Goal: Information Seeking & Learning: Learn about a topic

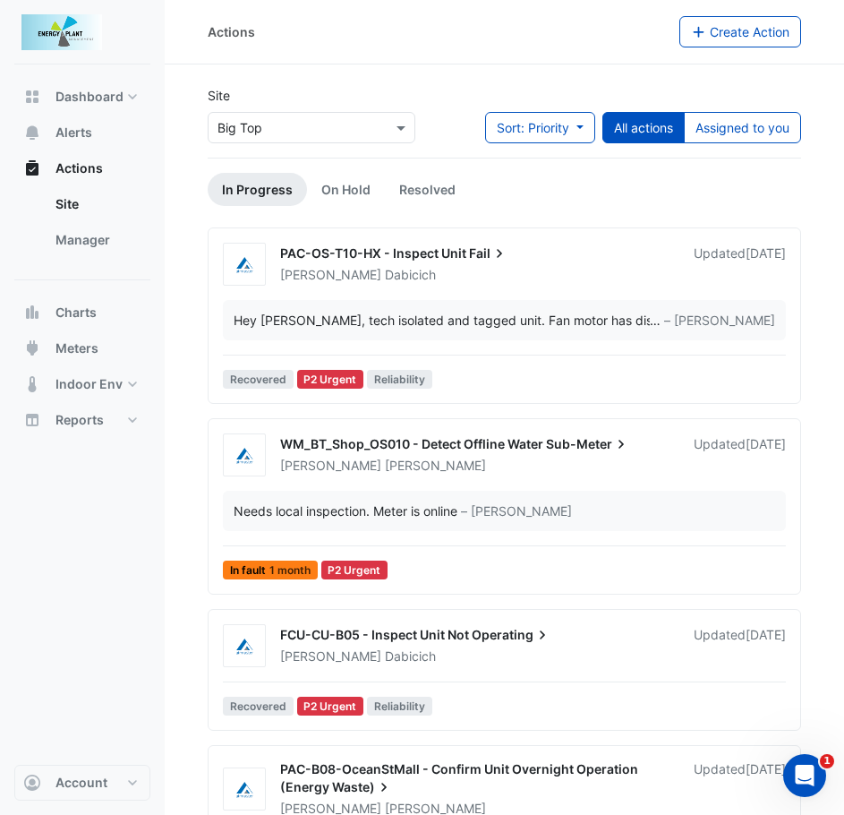
click at [591, 480] on div "WM_BT_Shop_OS010 - Detect Offline Water Sub-Meter [PERSON_NAME] Updated [DATE] …" at bounding box center [504, 509] width 577 height 153
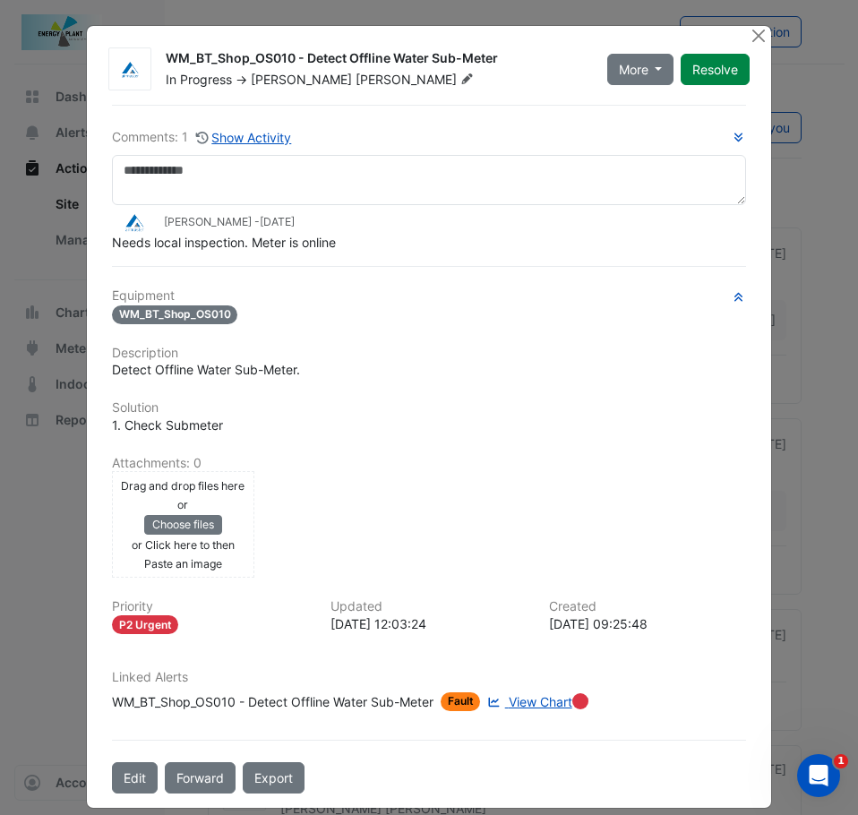
click at [58, 526] on ngb-modal-window "WM_BT_Shop_OS010 - Detect Offline Water Sub-Meter In Progress -> [PERSON_NAME] …" at bounding box center [429, 407] width 858 height 815
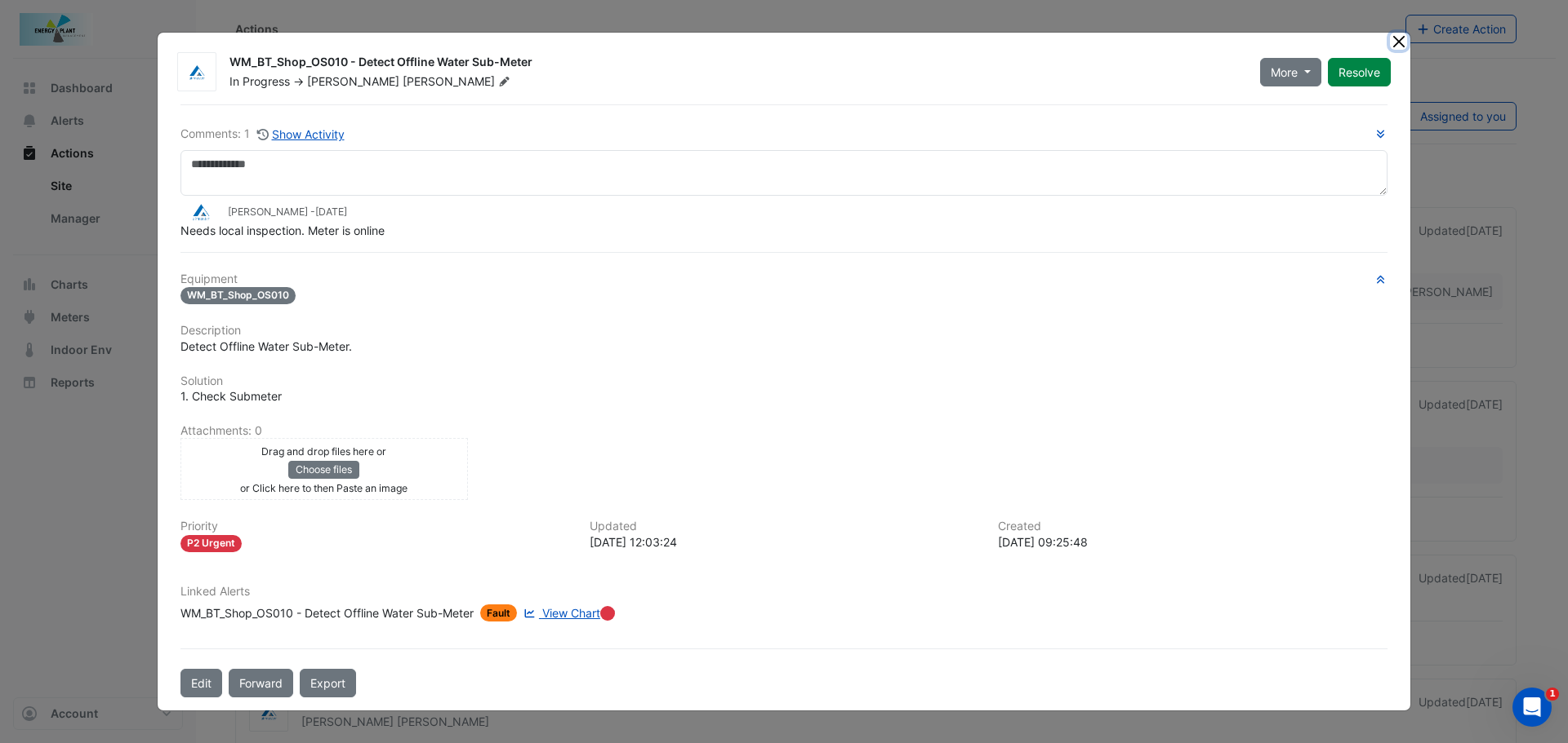
click at [1400, 36] on button "Close" at bounding box center [1397, 41] width 17 height 17
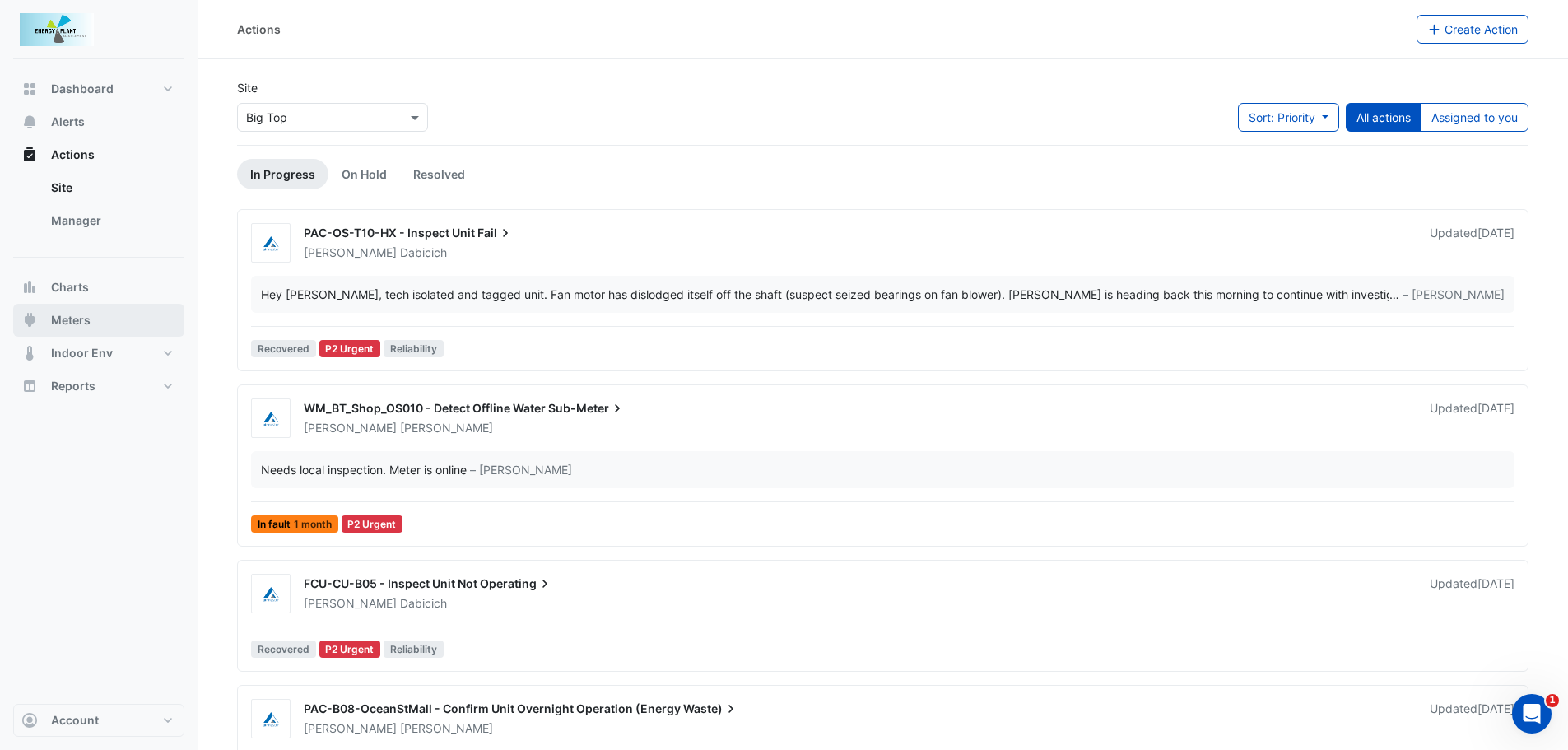
click at [83, 326] on span "Meters" at bounding box center [70, 320] width 40 height 17
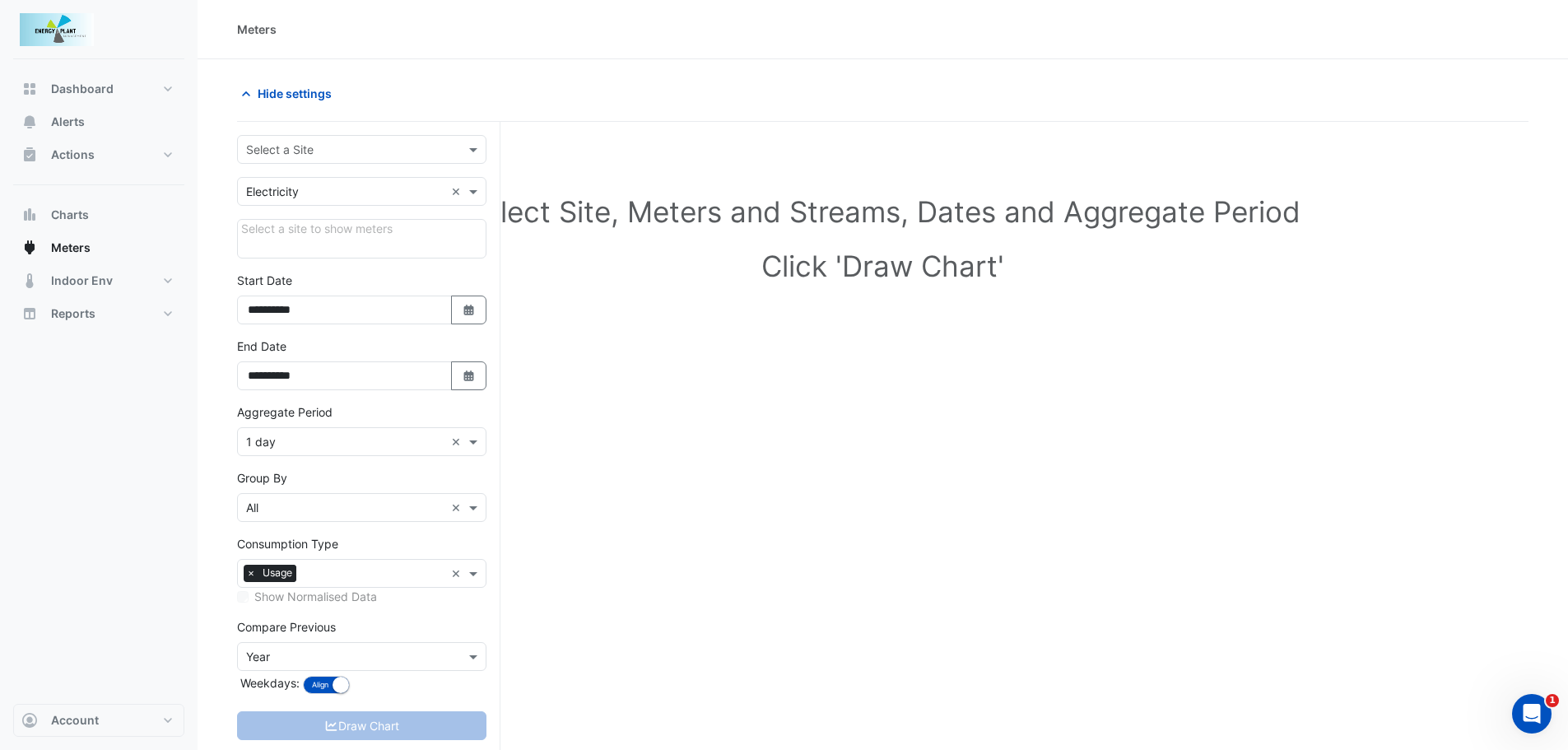
click at [344, 158] on div "Select a Site" at bounding box center [361, 149] width 249 height 29
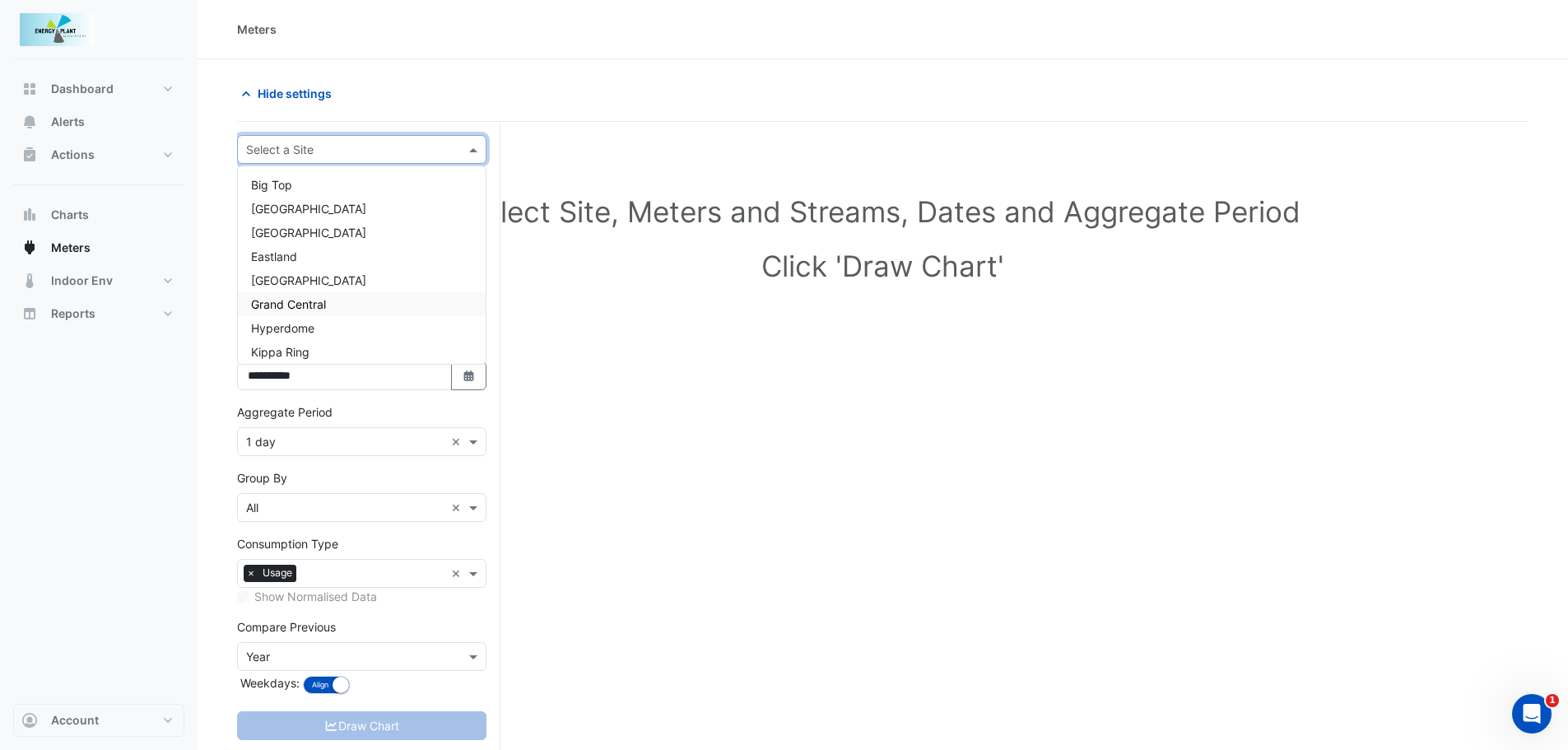
click at [289, 316] on div "Grand Central" at bounding box center [361, 305] width 247 height 24
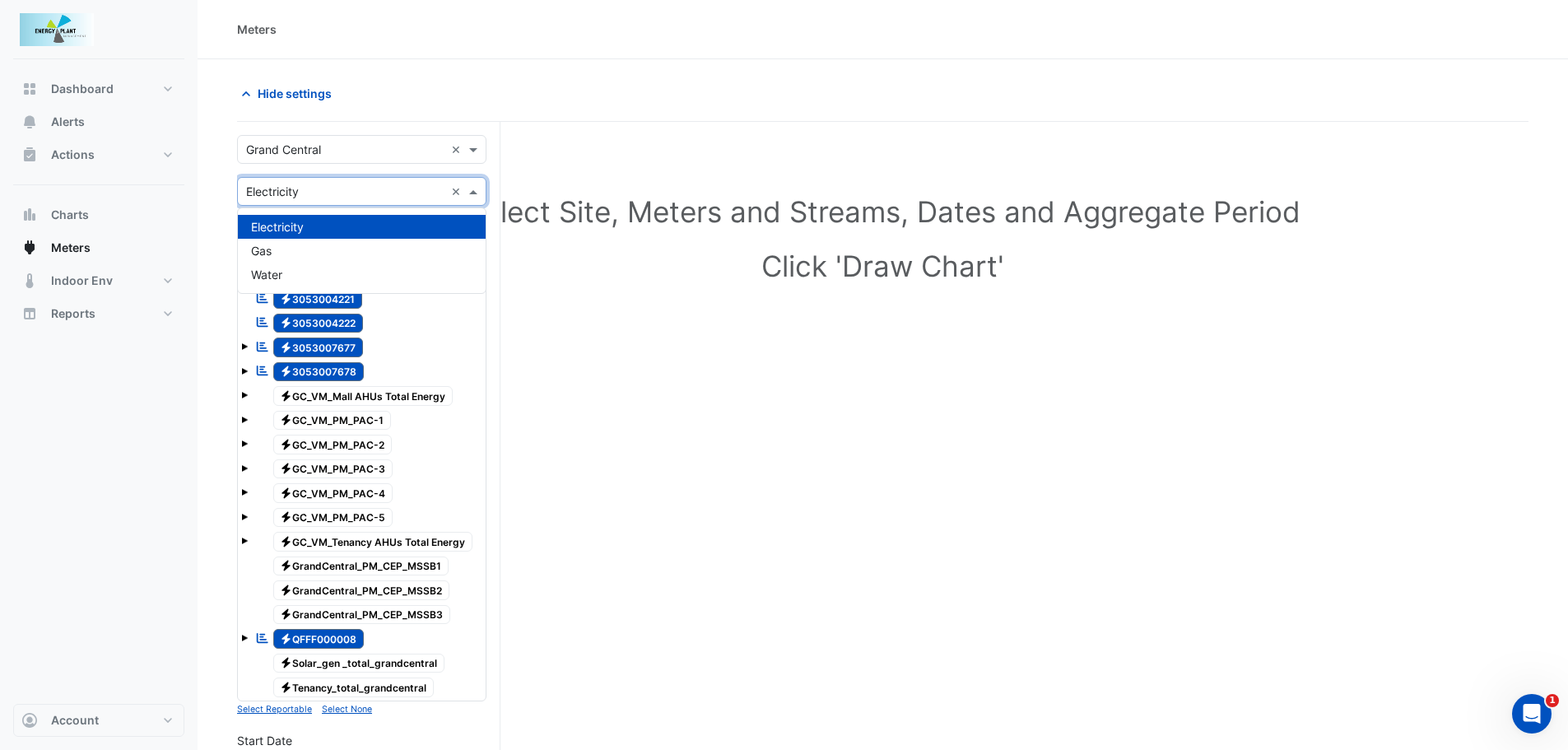
click at [352, 192] on input "text" at bounding box center [346, 192] width 199 height 17
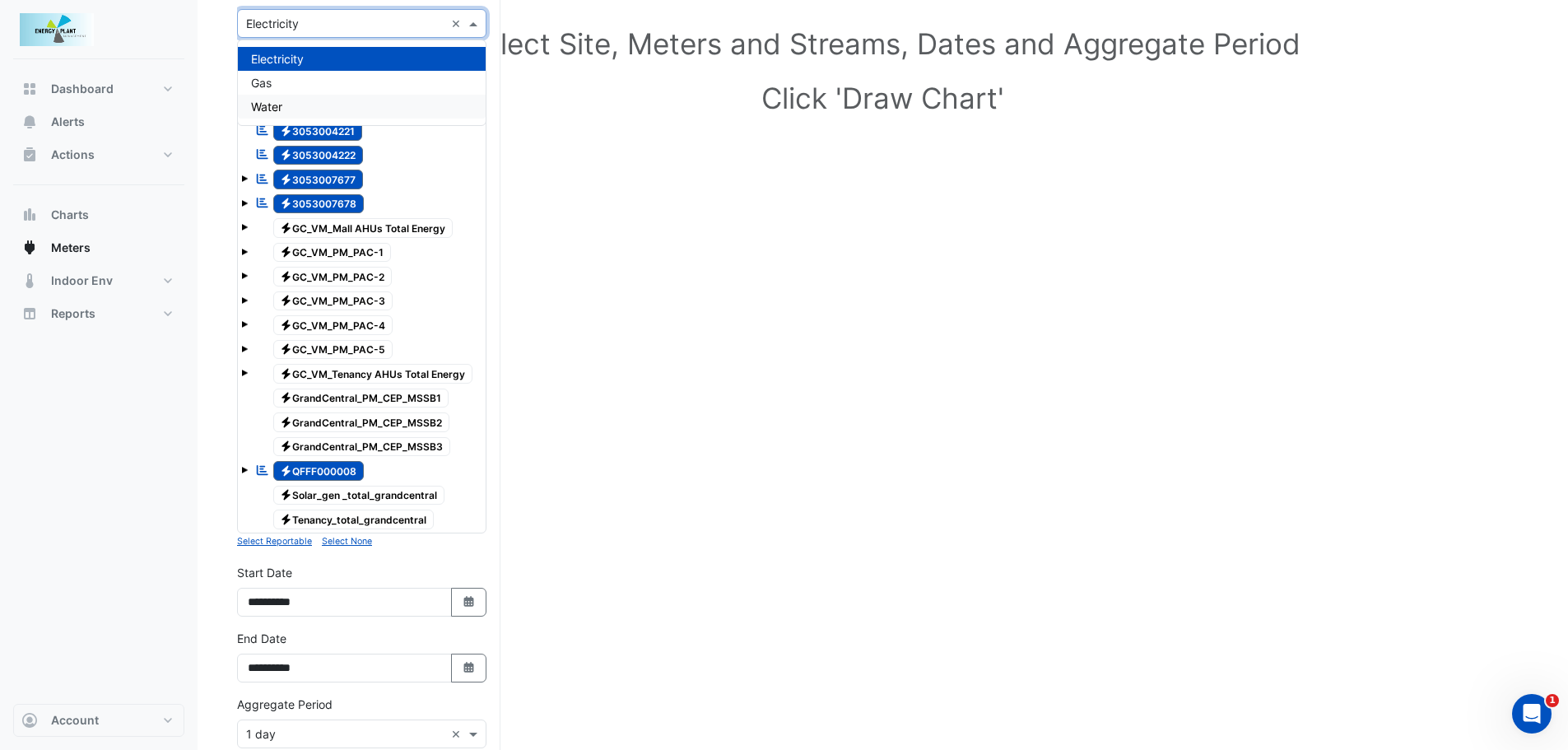
scroll to position [248, 0]
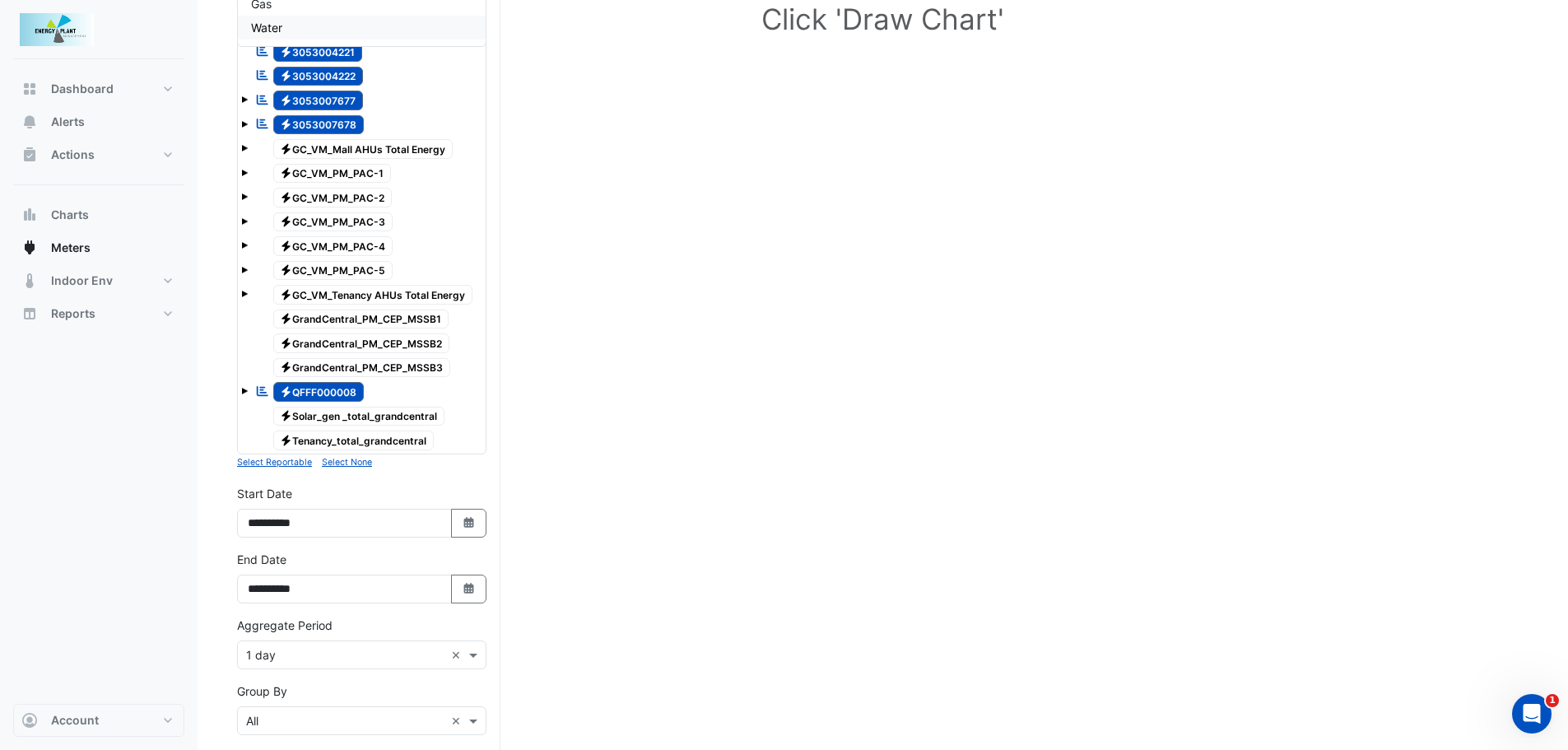
click at [371, 423] on span "Electricity Solar_gen _total_grandcentral" at bounding box center [359, 416] width 172 height 19
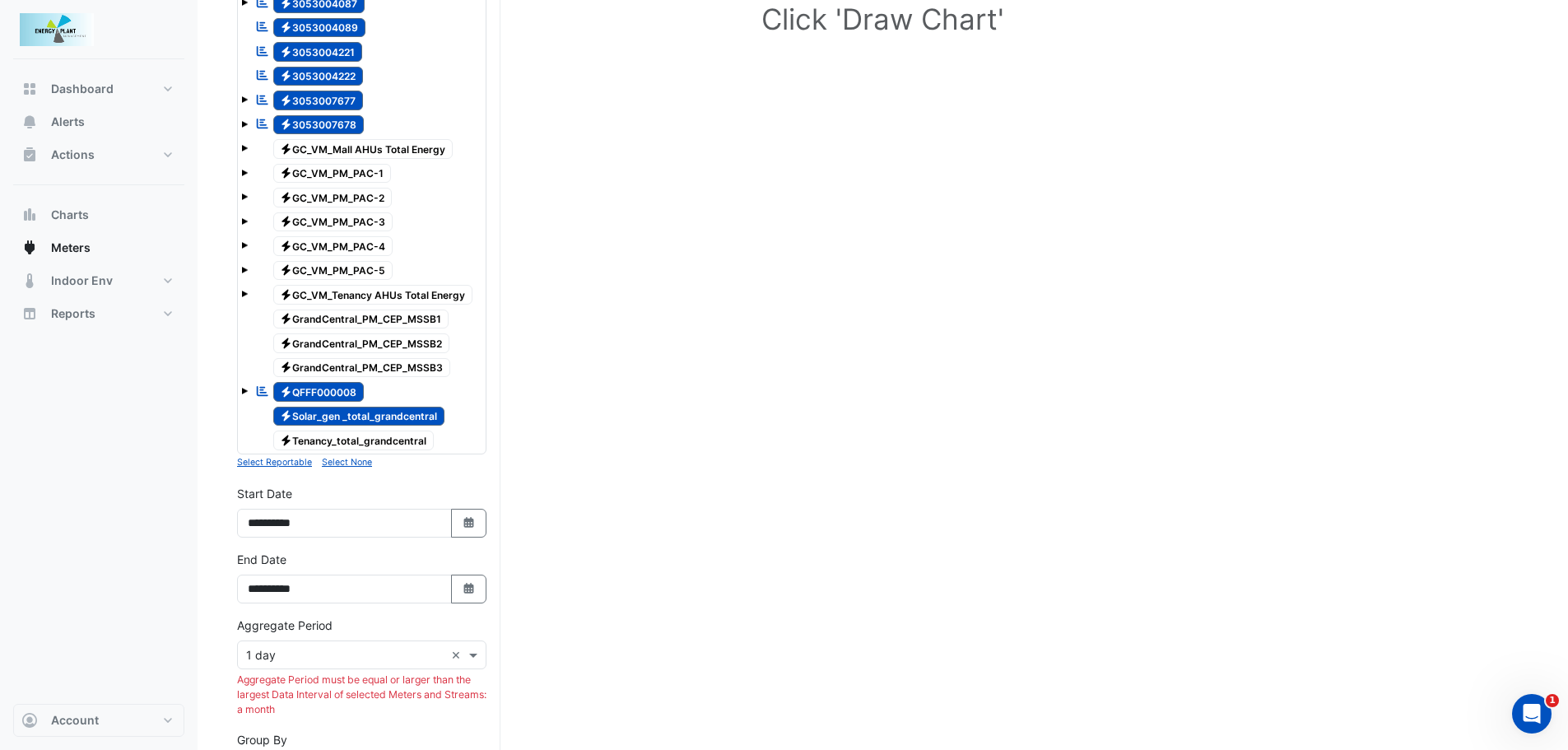
click at [371, 423] on span "Electricity Solar_gen _total_grandcentral" at bounding box center [359, 416] width 172 height 19
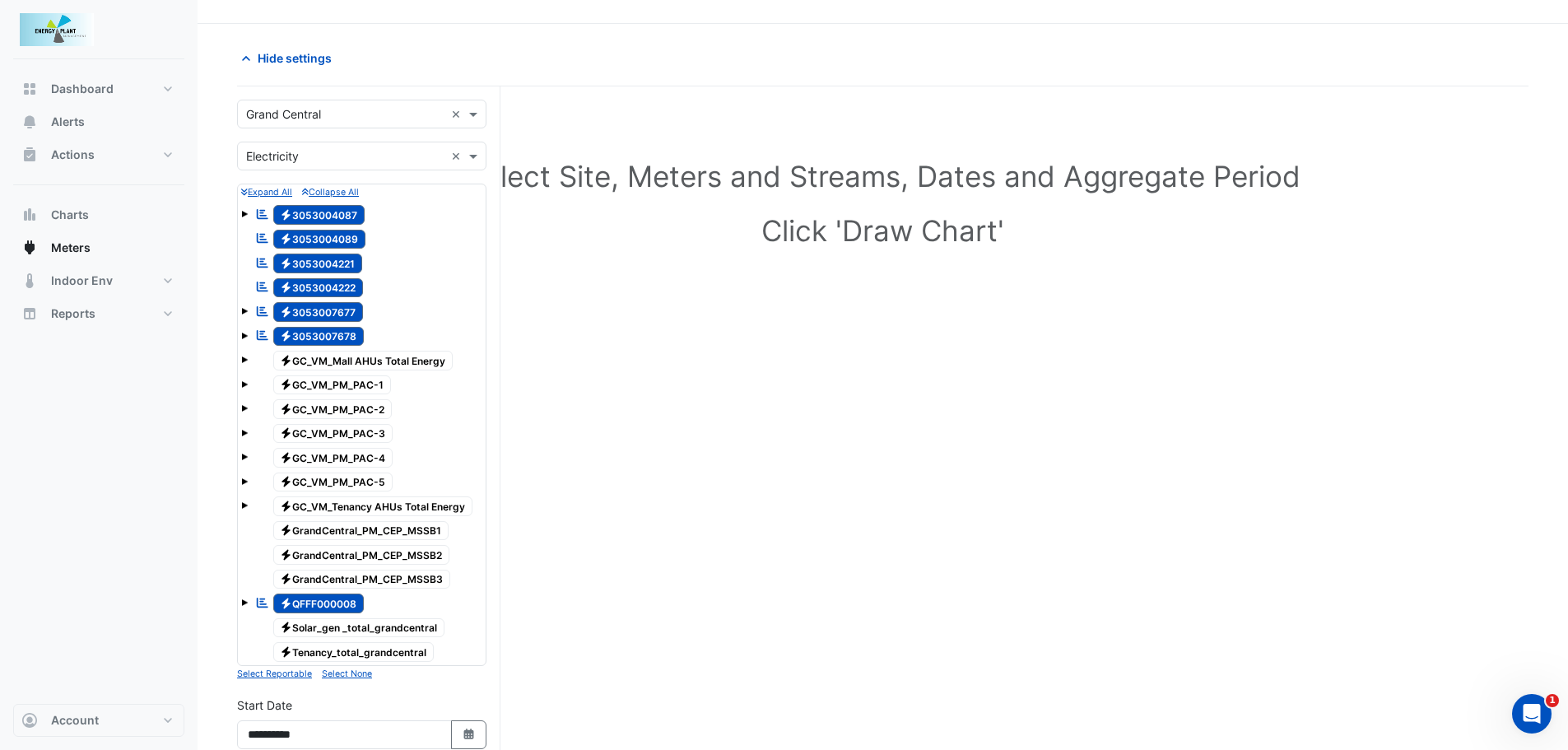
scroll to position [0, 0]
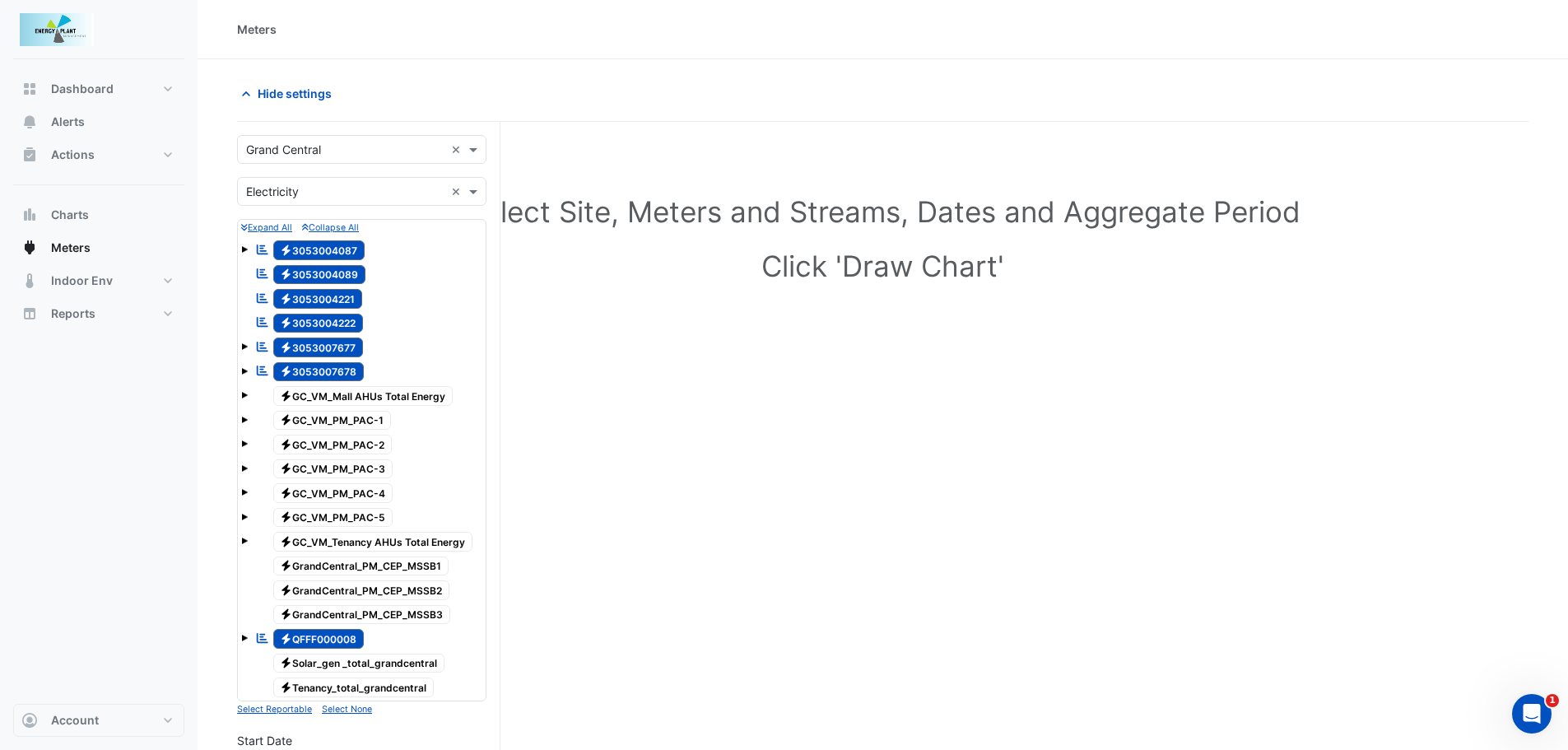
click at [280, 198] on input "text" at bounding box center [346, 192] width 199 height 17
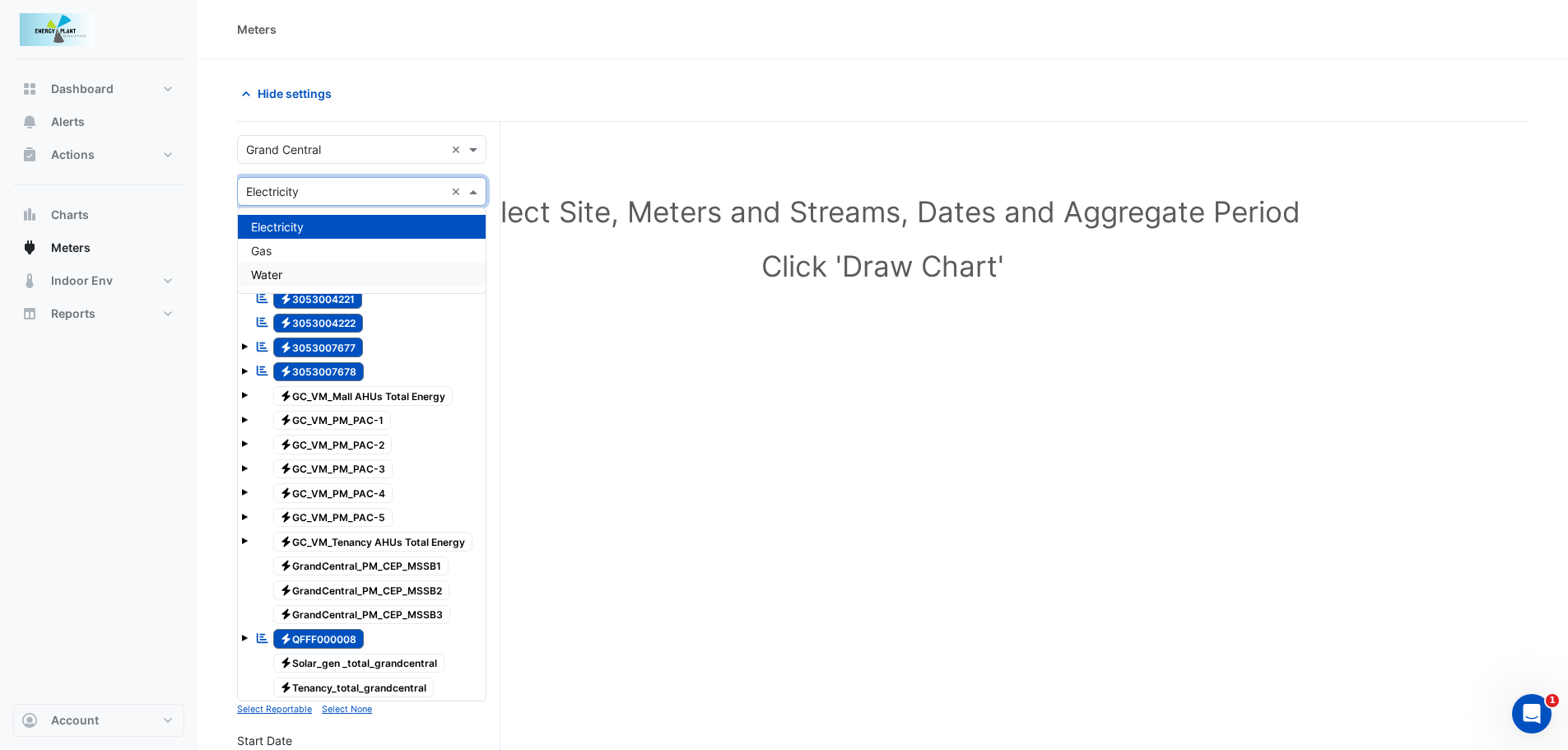
click at [268, 271] on span "Water" at bounding box center [267, 274] width 31 height 14
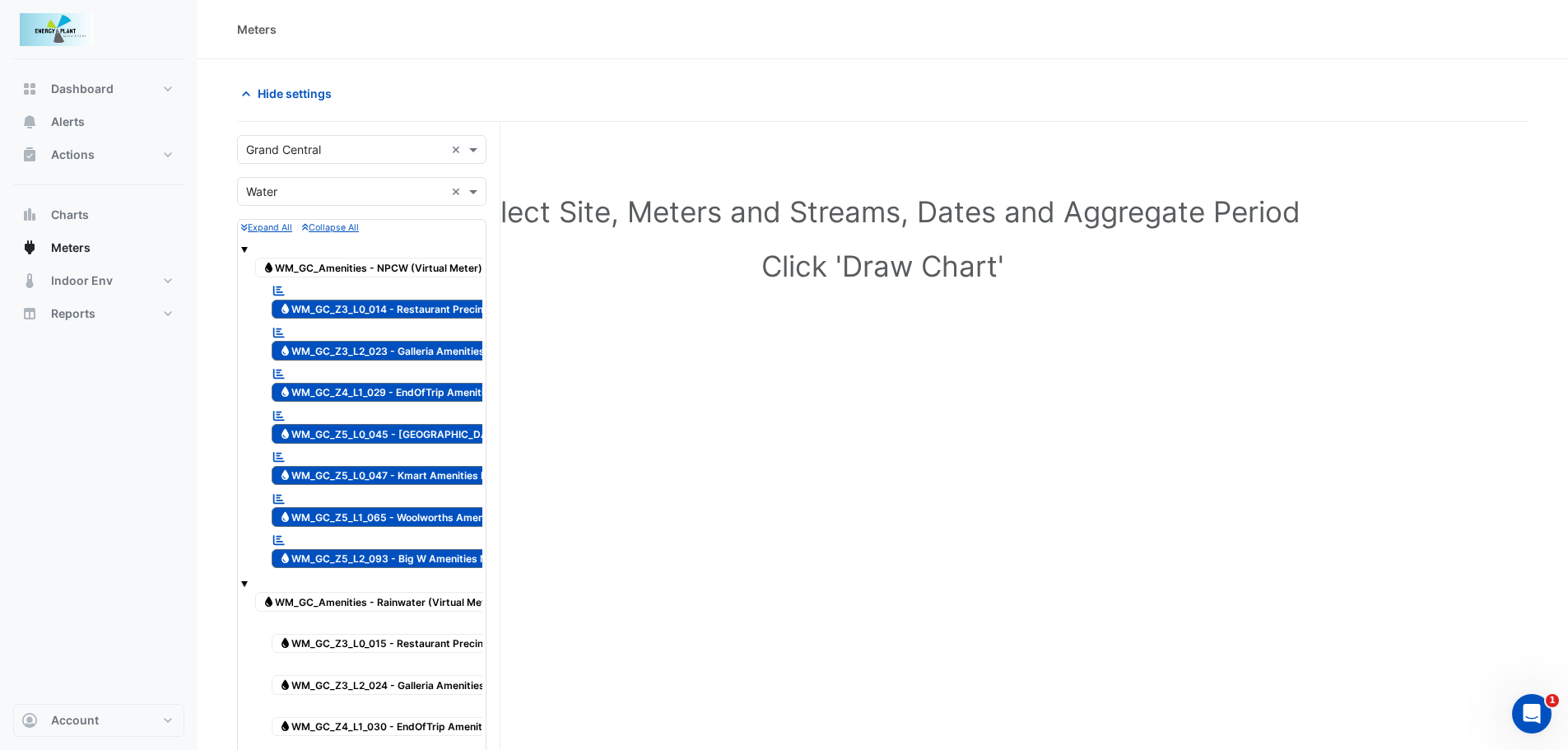
click at [444, 301] on span "Water WM_GC_Z3_L0_014 - Restaurant Precint Amenities NPCW" at bounding box center [425, 309] width 308 height 19
click at [422, 353] on span "Water WM_GC_Z3_L2_023 - Galleria Amenities NPCW" at bounding box center [398, 351] width 255 height 19
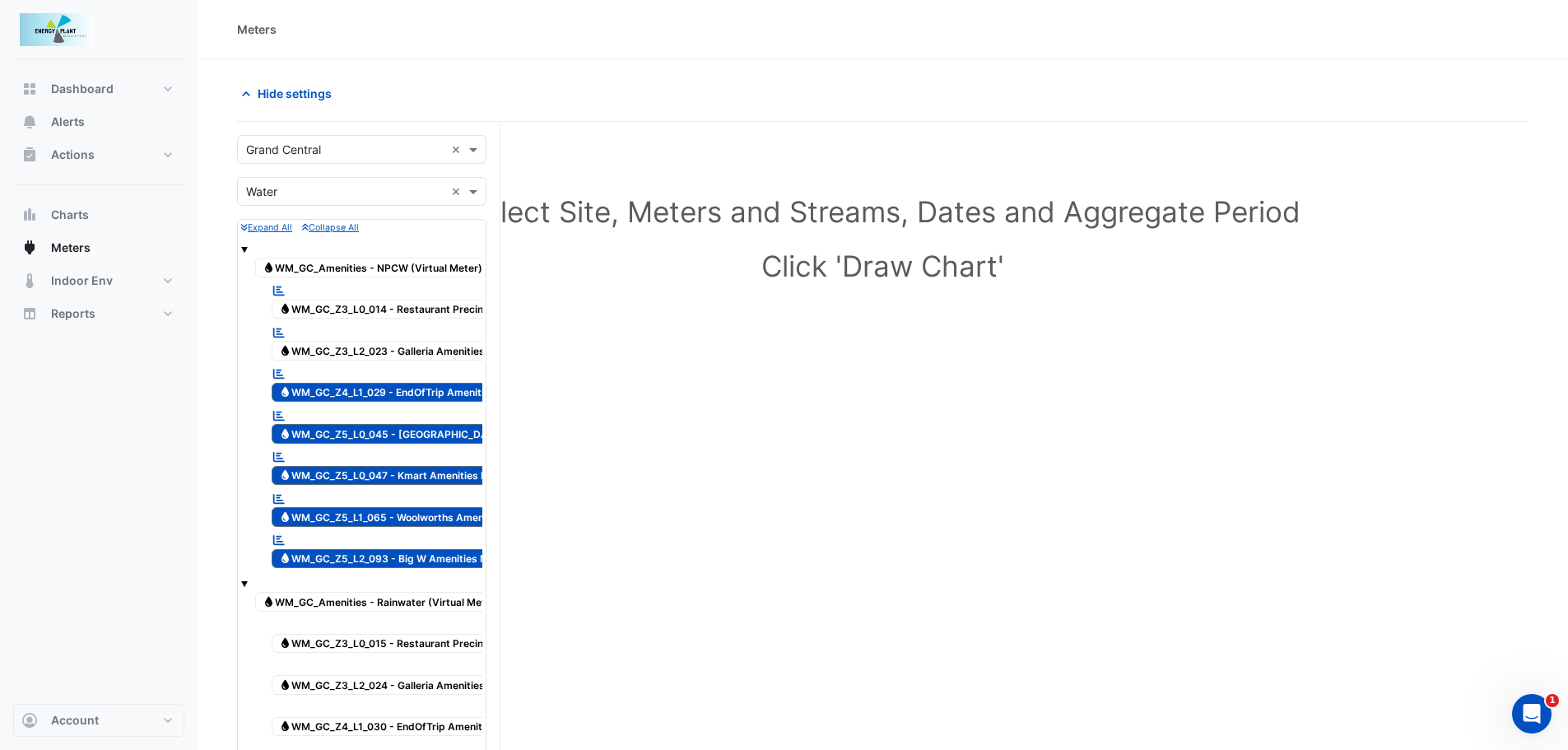
click at [420, 395] on span "Water WM_GC_Z4_L1_029 - EndOfTrip Amenities NPCW" at bounding box center [404, 392] width 265 height 19
click at [425, 435] on span "Water WM_GC_Z5_L0_045 - [GEOGRAPHIC_DATA] Amenities NPCW" at bounding box center [434, 433] width 326 height 19
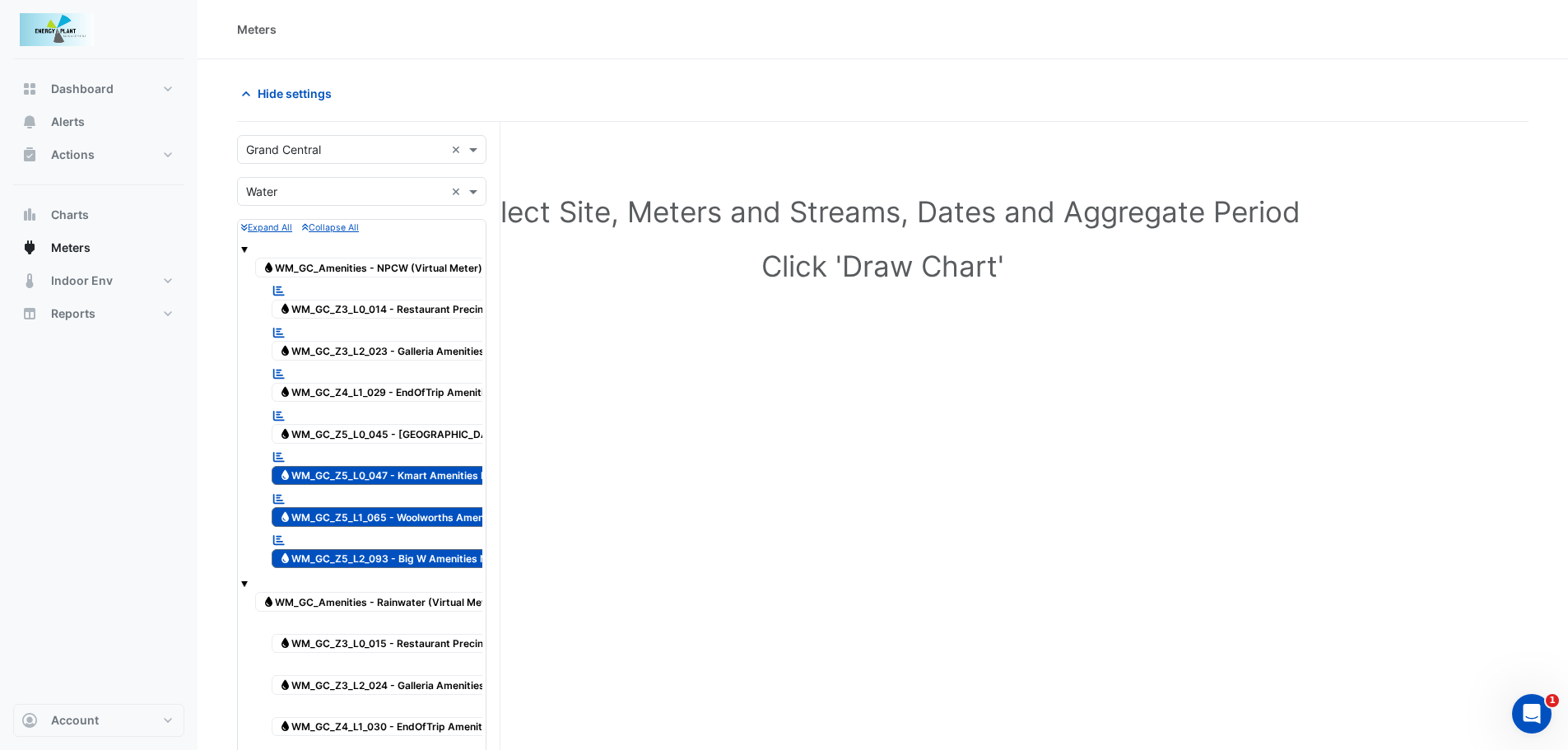
click at [427, 475] on span "Water WM_GC_Z5_L0_047 - Kmart Amenities NPCW" at bounding box center [395, 476] width 247 height 19
drag, startPoint x: 423, startPoint y: 518, endPoint x: 418, endPoint y: 561, distance: 43.3
click at [424, 520] on span "Water WM_GC_Z5_L1_065 - Woolworths Amenities NPCW" at bounding box center [408, 516] width 274 height 19
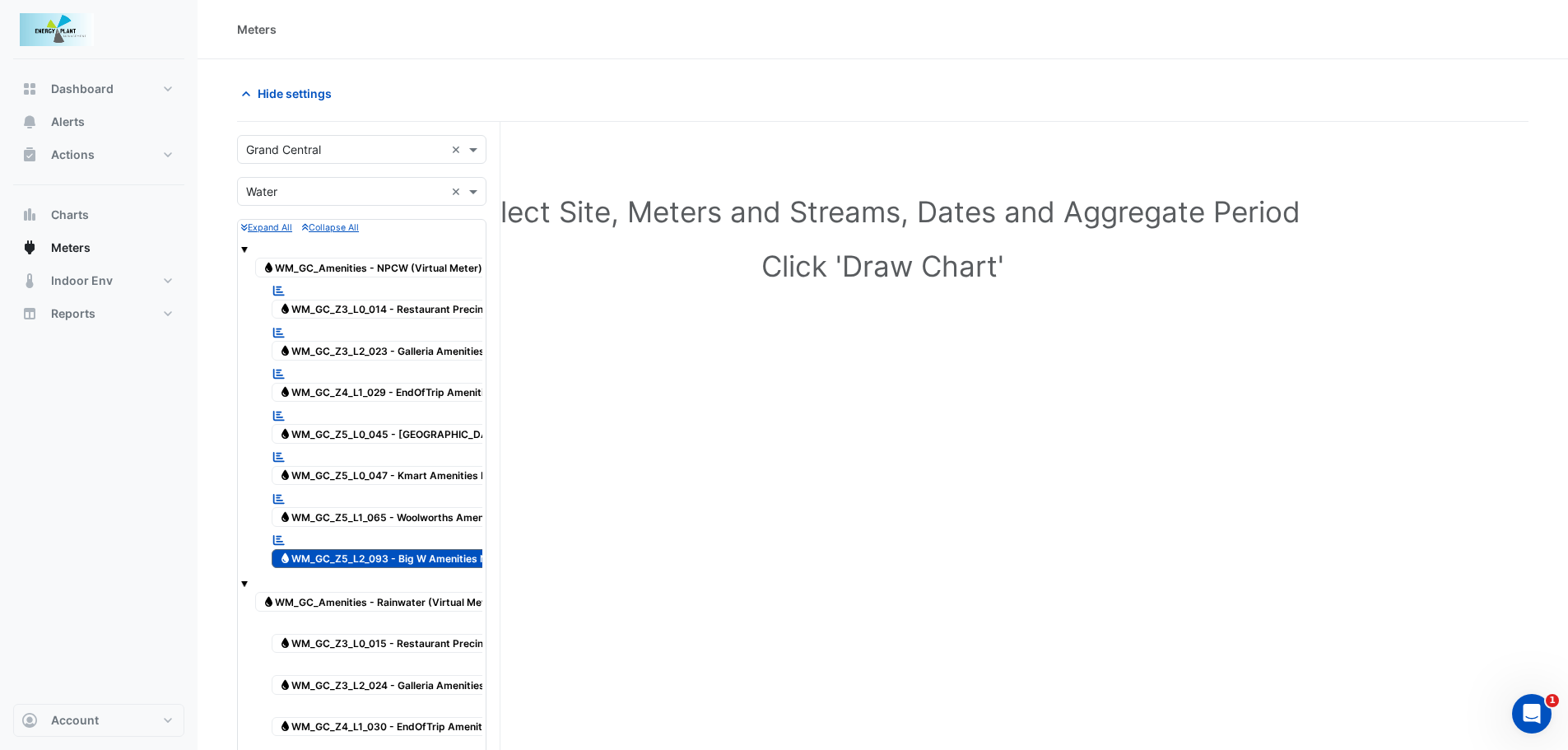
click at [418, 561] on span "Water WM_GC_Z5_L2_093 - Big W Amenities NPCW" at bounding box center [395, 559] width 247 height 19
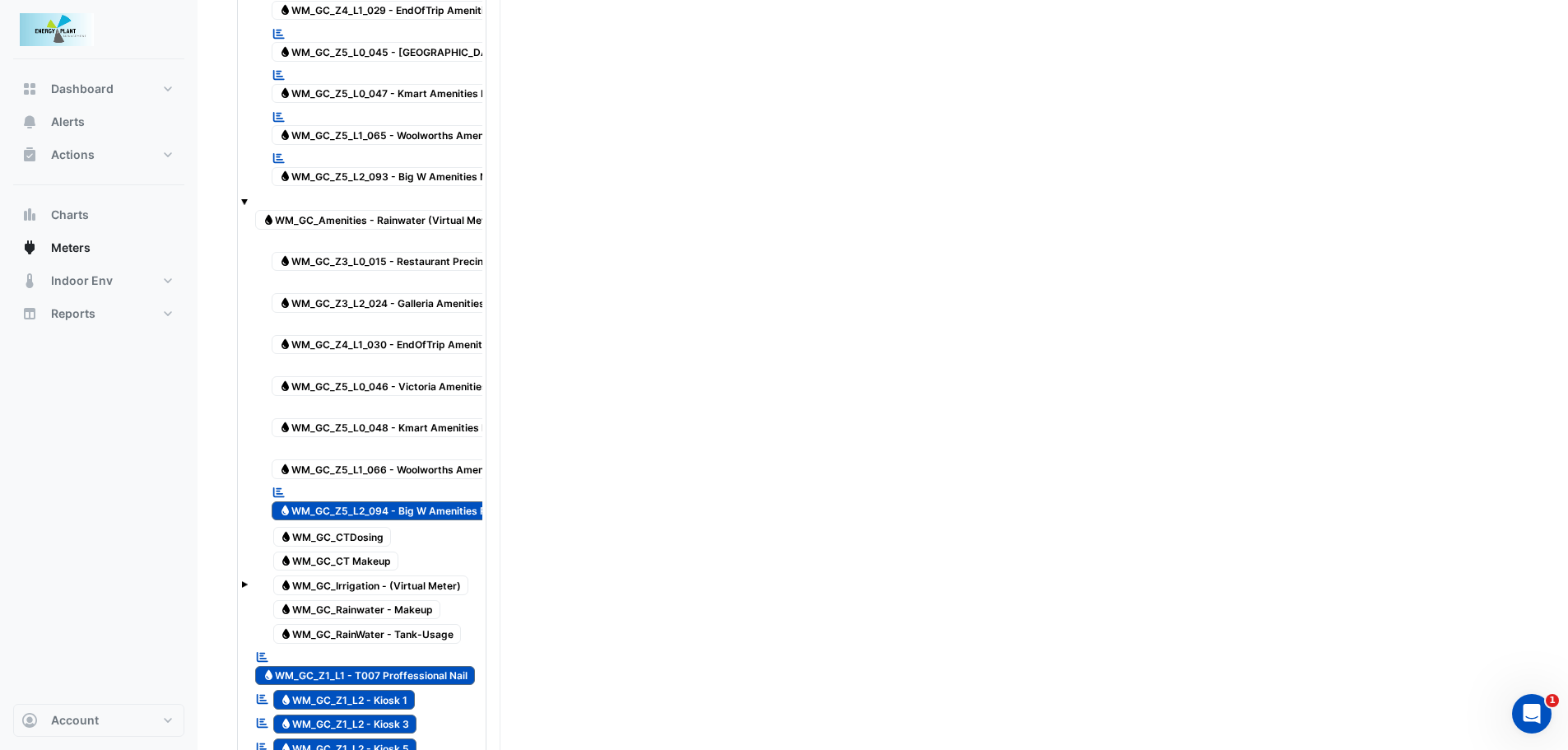
scroll to position [412, 0]
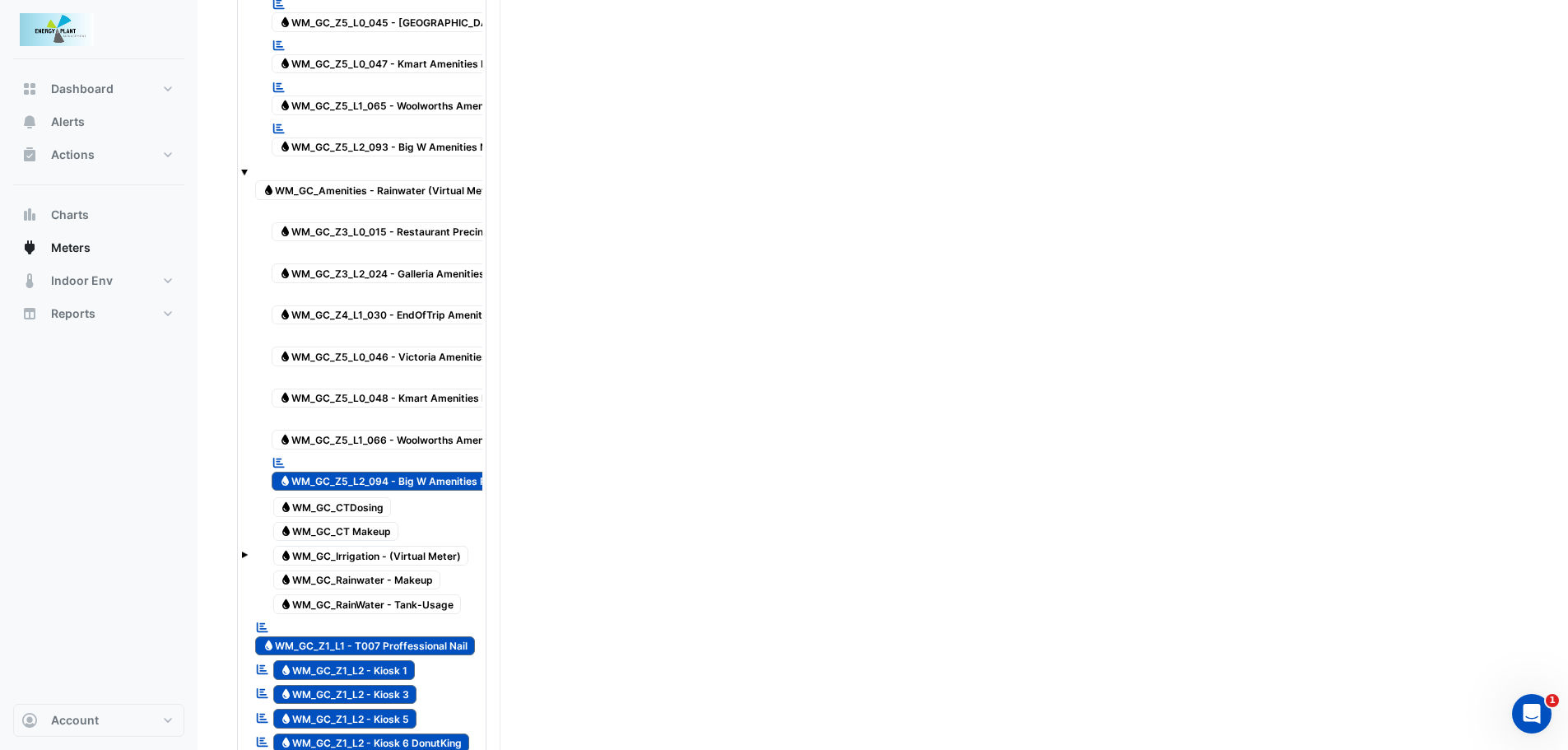
click at [298, 480] on span "Water WM_GC_Z5_L2_094 - Big W Amenities Rainwater" at bounding box center [403, 481] width 264 height 19
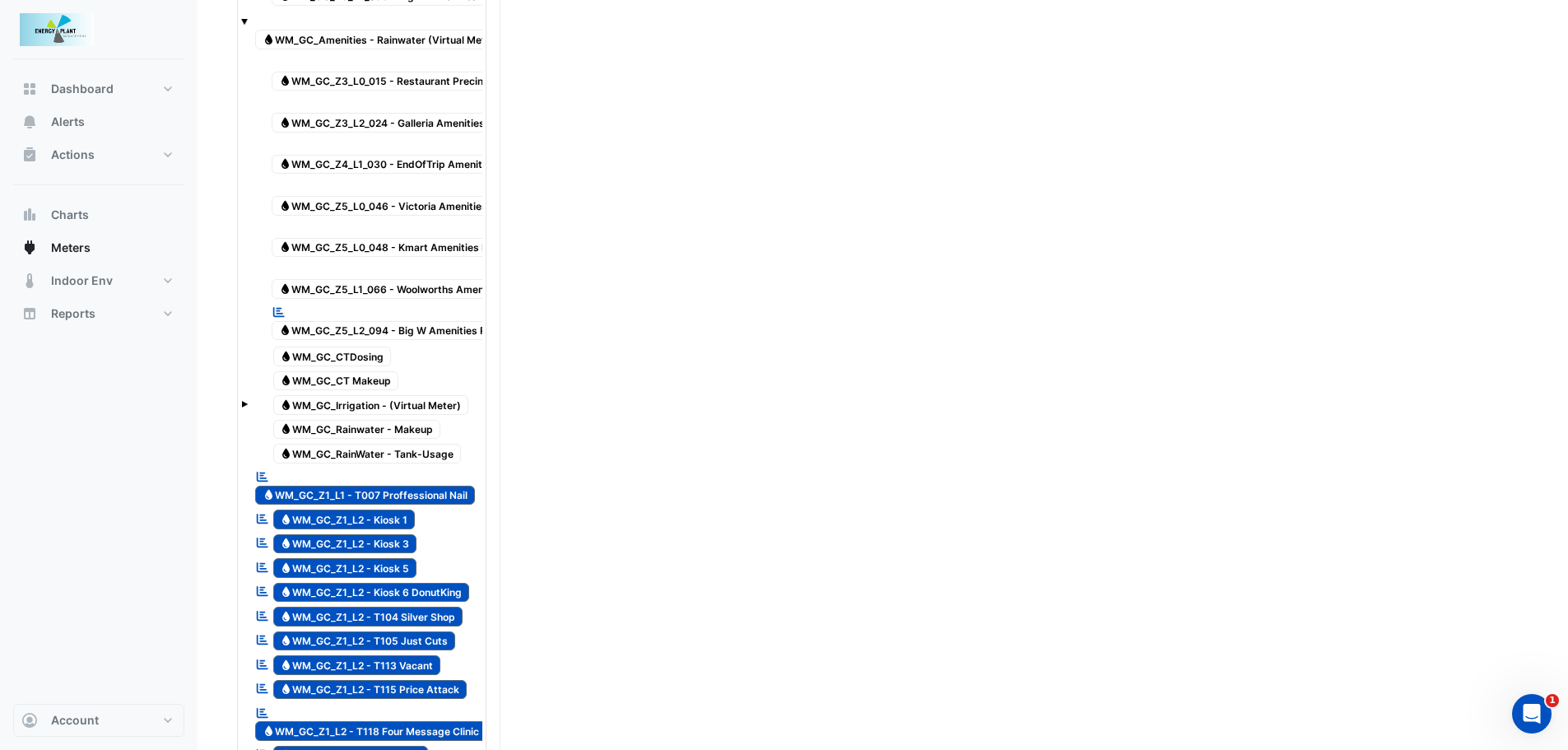
scroll to position [577, 0]
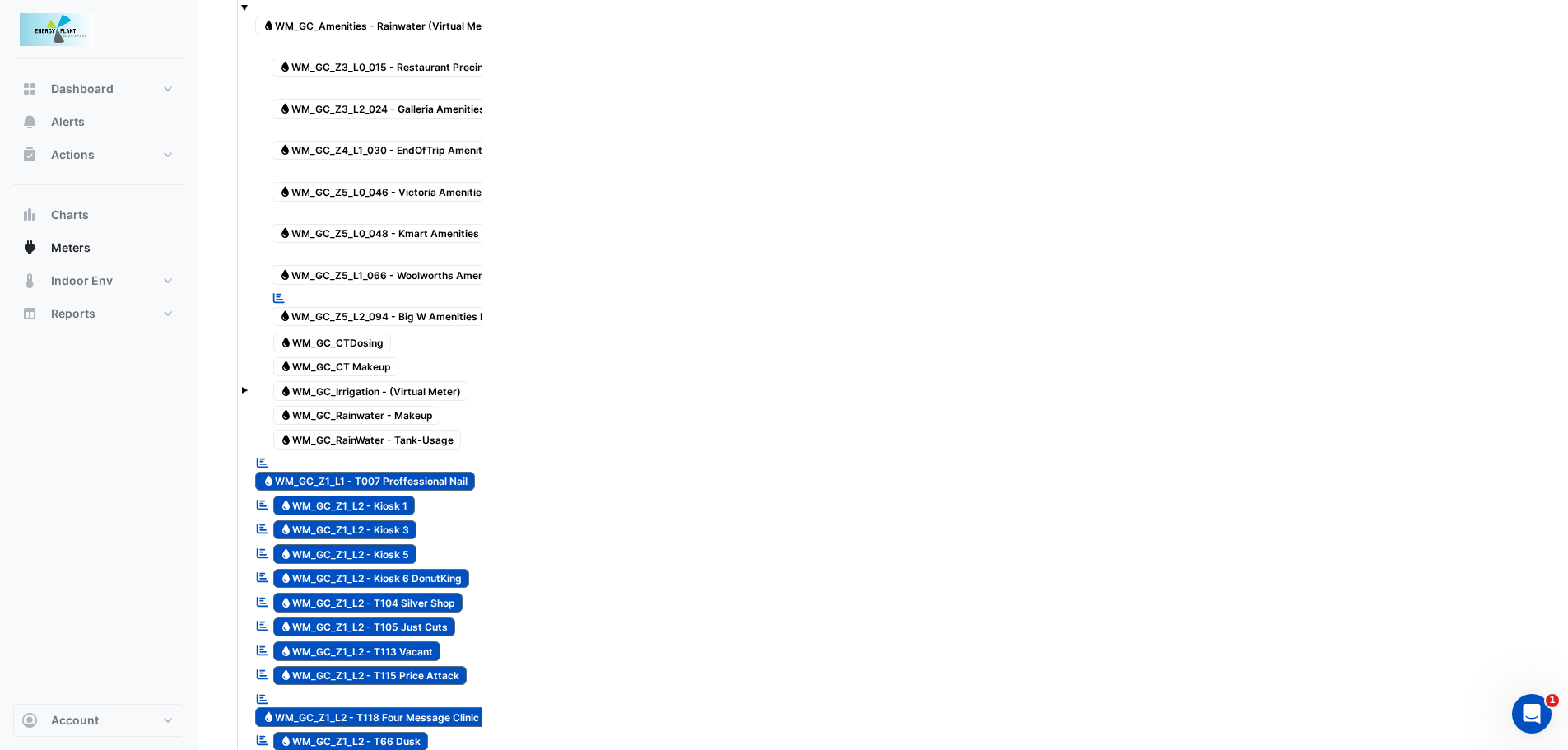
click at [387, 488] on span "Water WM_GC_Z1_L1 - T007 Proffessional Nail" at bounding box center [364, 481] width 220 height 19
drag, startPoint x: 388, startPoint y: 499, endPoint x: 391, endPoint y: 519, distance: 20.2
click at [388, 502] on span "Water WM_GC_Z1_L2 - Kiosk 1" at bounding box center [344, 505] width 143 height 19
click at [391, 527] on span "Water WM_GC_Z1_L2 - Kiosk 3" at bounding box center [345, 530] width 144 height 19
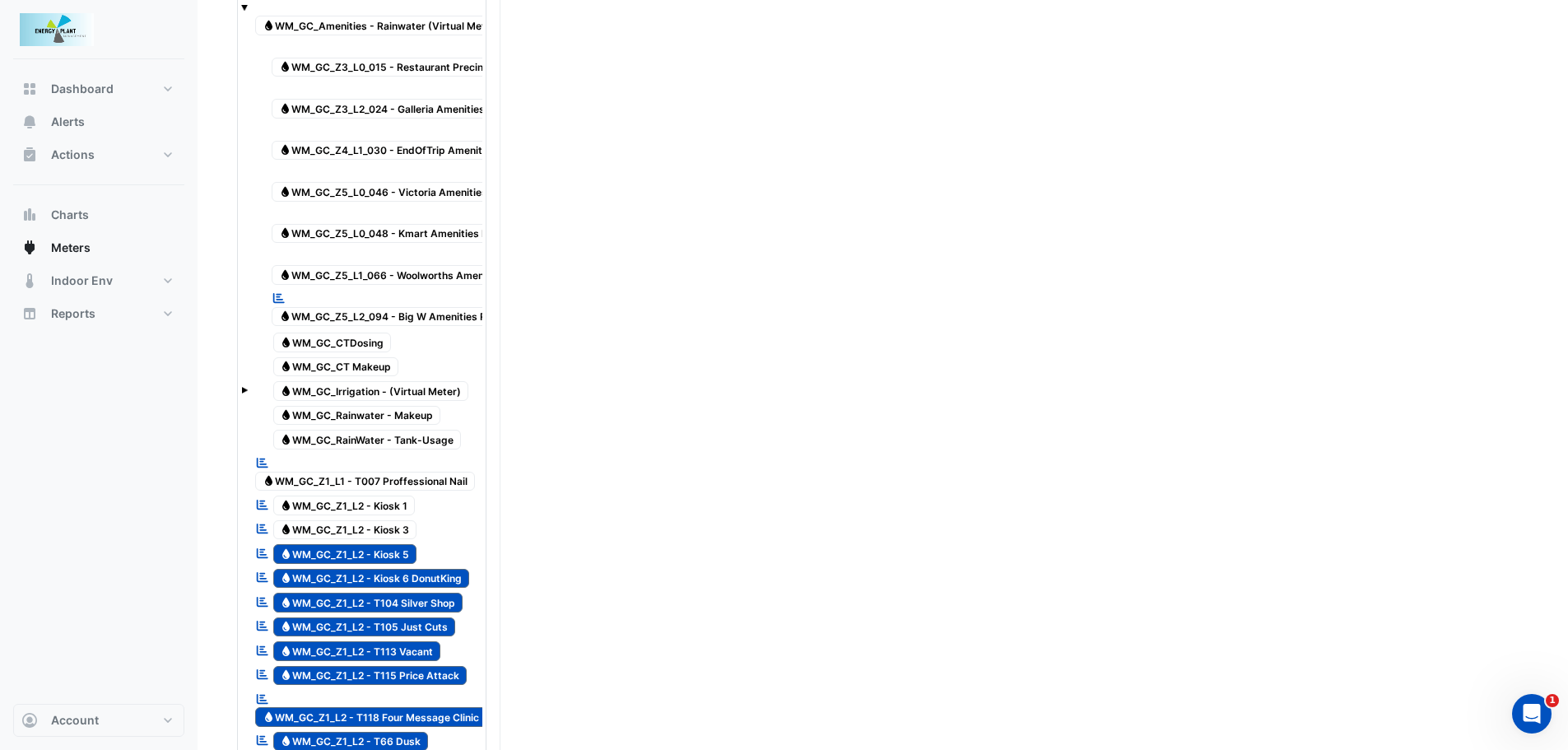
click at [393, 558] on span "Water WM_GC_Z1_L2 - Kiosk 5" at bounding box center [345, 554] width 144 height 19
click at [396, 581] on span "Water WM_GC_Z1_L2 - Kiosk 6 DonutKing" at bounding box center [372, 579] width 197 height 19
click at [398, 606] on span "Water WM_GC_Z1_L2 - T104 Silver Shop" at bounding box center [368, 602] width 190 height 19
click at [398, 632] on span "Water WM_GC_Z1_L2 - T105 Just Cuts" at bounding box center [364, 627] width 183 height 19
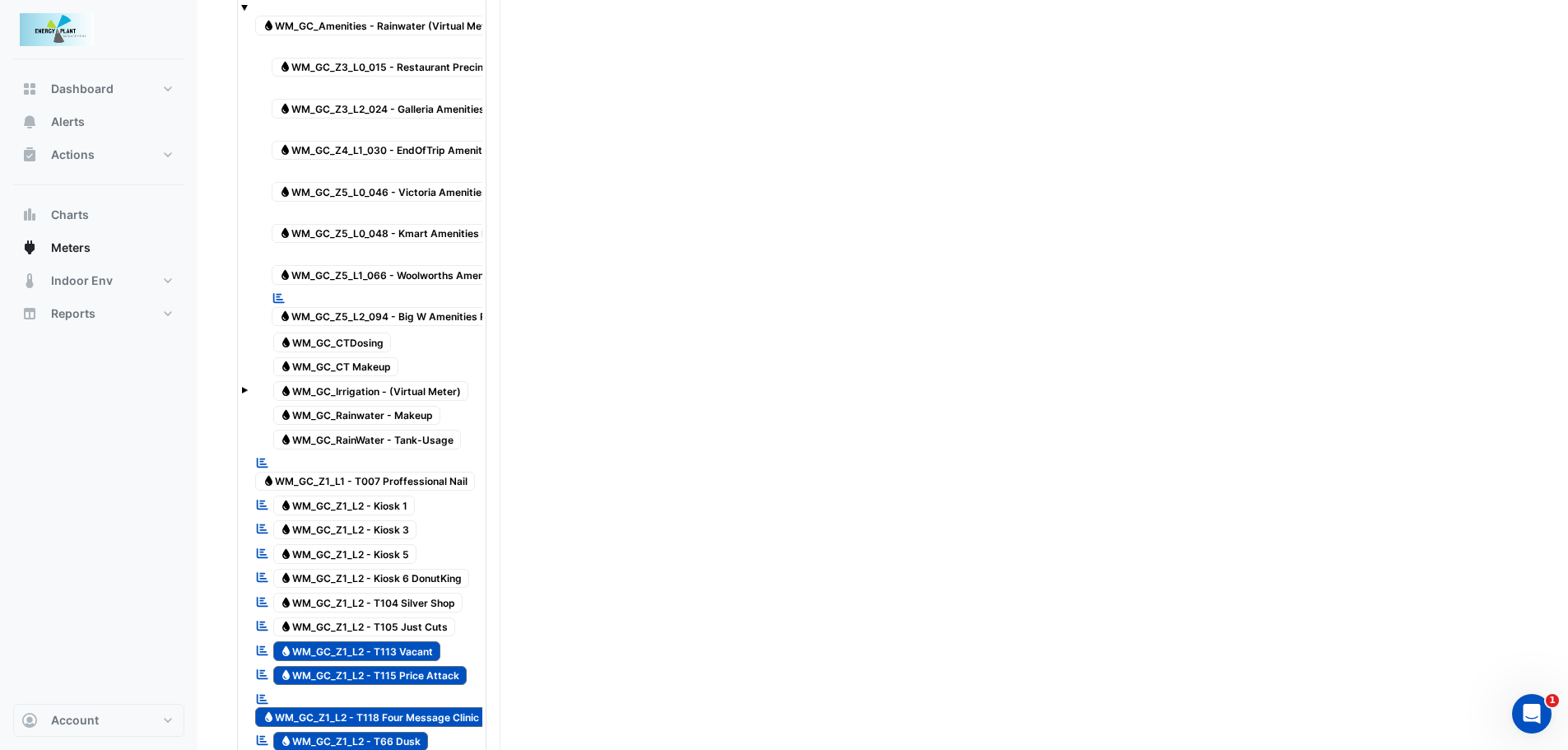
click at [399, 654] on span "Water WM_GC_Z1_L2 - T113 Vacant" at bounding box center [357, 651] width 168 height 19
click at [399, 678] on span "Water WM_GC_Z1_L2 - T115 Price Attack" at bounding box center [370, 675] width 194 height 19
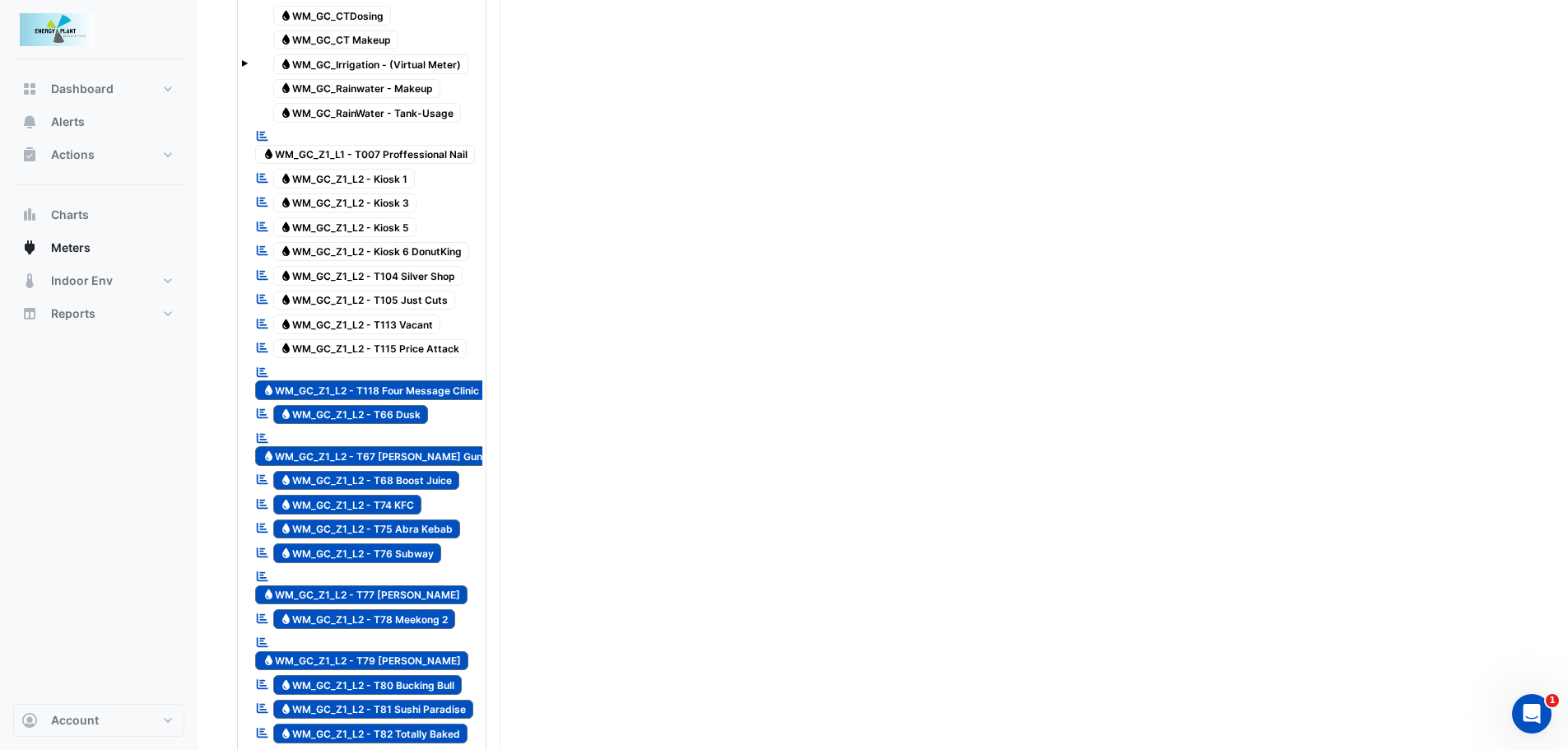
scroll to position [906, 0]
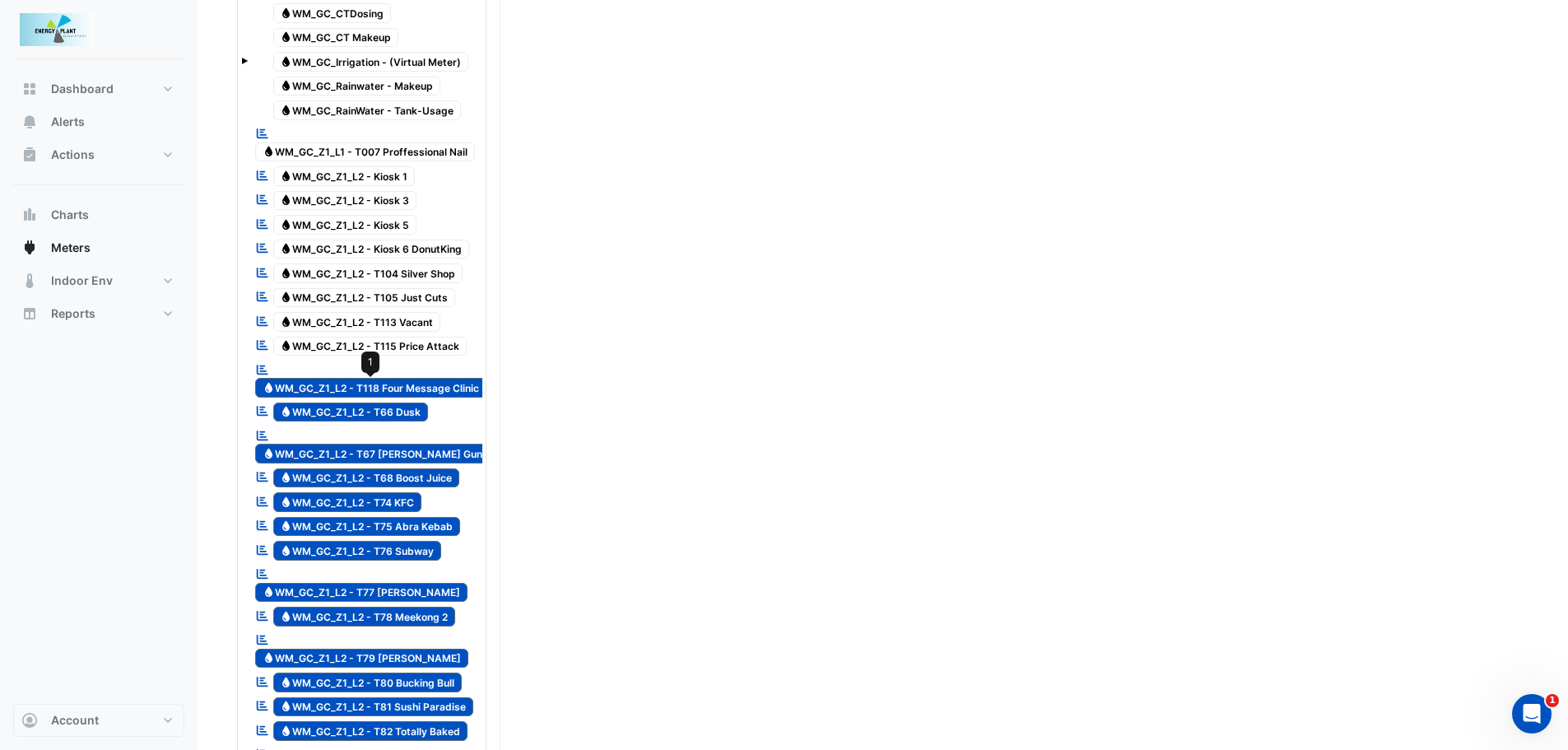
click at [388, 381] on span "Water WM_GC_Z1_L2 - T118 Four Message Clinic" at bounding box center [371, 387] width 232 height 19
click at [375, 414] on span "Water WM_GC_Z1_L2 - T66 Dusk" at bounding box center [350, 412] width 155 height 19
click at [376, 444] on span "Water WM_GC_Z1_L2 - T67 [PERSON_NAME] Guns" at bounding box center [374, 453] width 240 height 19
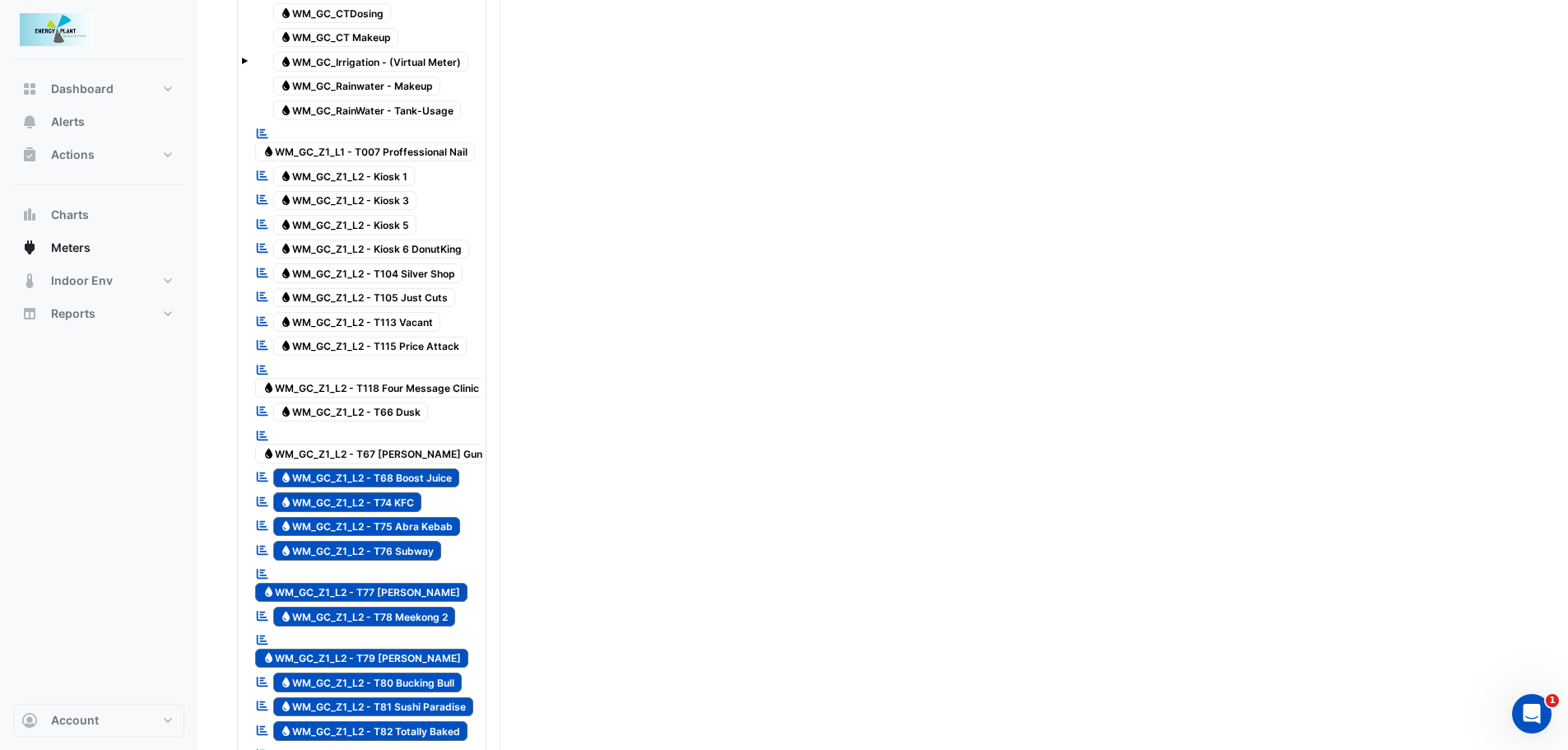
click at [380, 468] on span "Water WM_GC_Z1_L2 - T68 Boost Juice" at bounding box center [366, 478] width 187 height 19
click at [380, 492] on span "Water WM_GC_Z1_L2 - T74 KFC" at bounding box center [348, 502] width 149 height 19
click at [381, 517] on span "Water WM_GC_Z1_L2 - T75 Abra Kebab" at bounding box center [367, 526] width 188 height 19
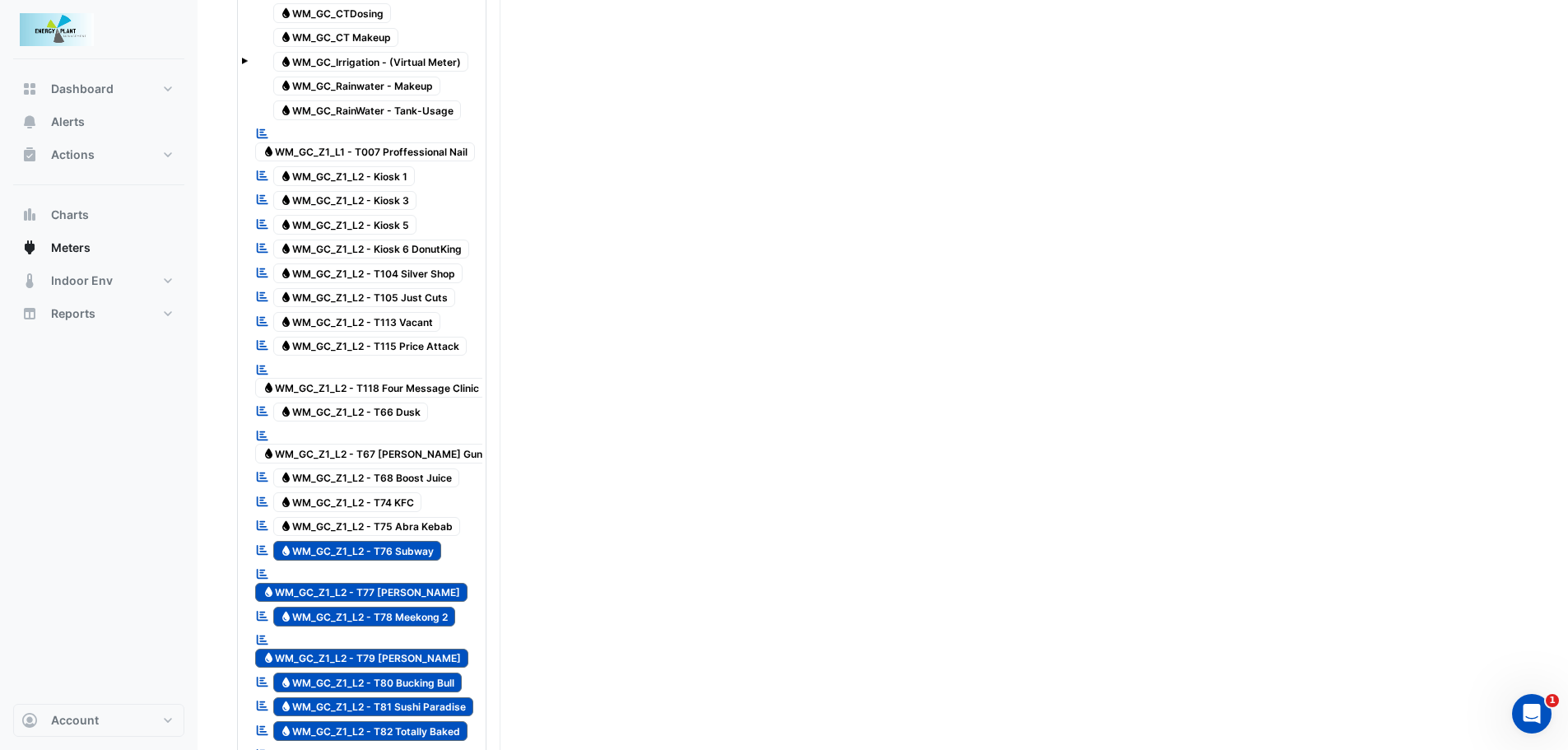
click at [388, 541] on span "Water WM_GC_Z1_L2 - T76 Subway" at bounding box center [357, 550] width 168 height 19
click at [396, 583] on span "Water WM_GC_Z1_L2 - T77 [PERSON_NAME]" at bounding box center [361, 593] width 212 height 19
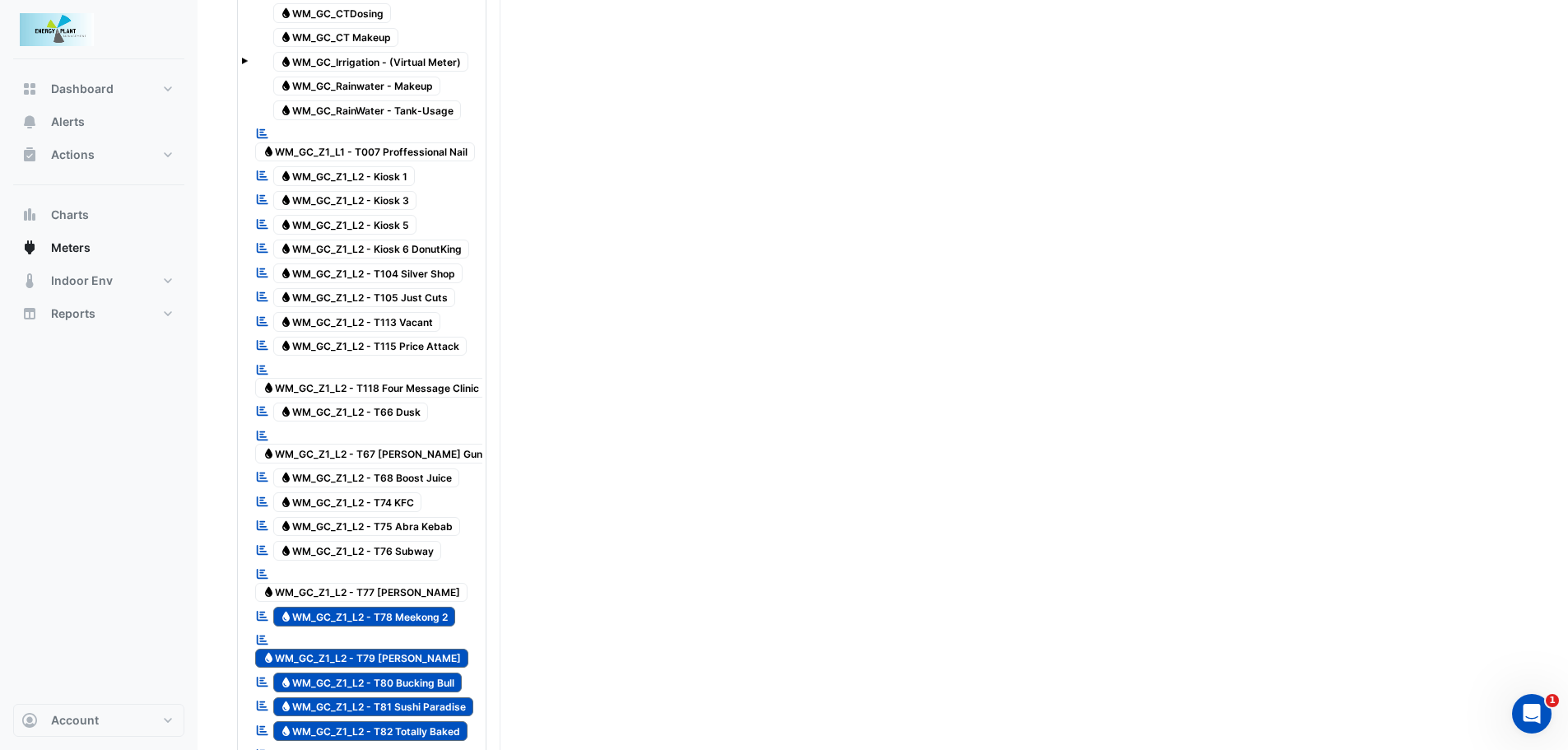
click at [393, 607] on span "Water WM_GC_Z1_L2 - T78 Meekong 2" at bounding box center [364, 617] width 183 height 19
click at [391, 649] on span "Water WM_GC_Z1_L2 - T79 [PERSON_NAME]" at bounding box center [361, 658] width 213 height 19
drag, startPoint x: 393, startPoint y: 629, endPoint x: 395, endPoint y: 647, distance: 18.1
click at [393, 673] on span "Water WM_GC_Z1_L2 - T80 Bucking Bull" at bounding box center [368, 682] width 189 height 19
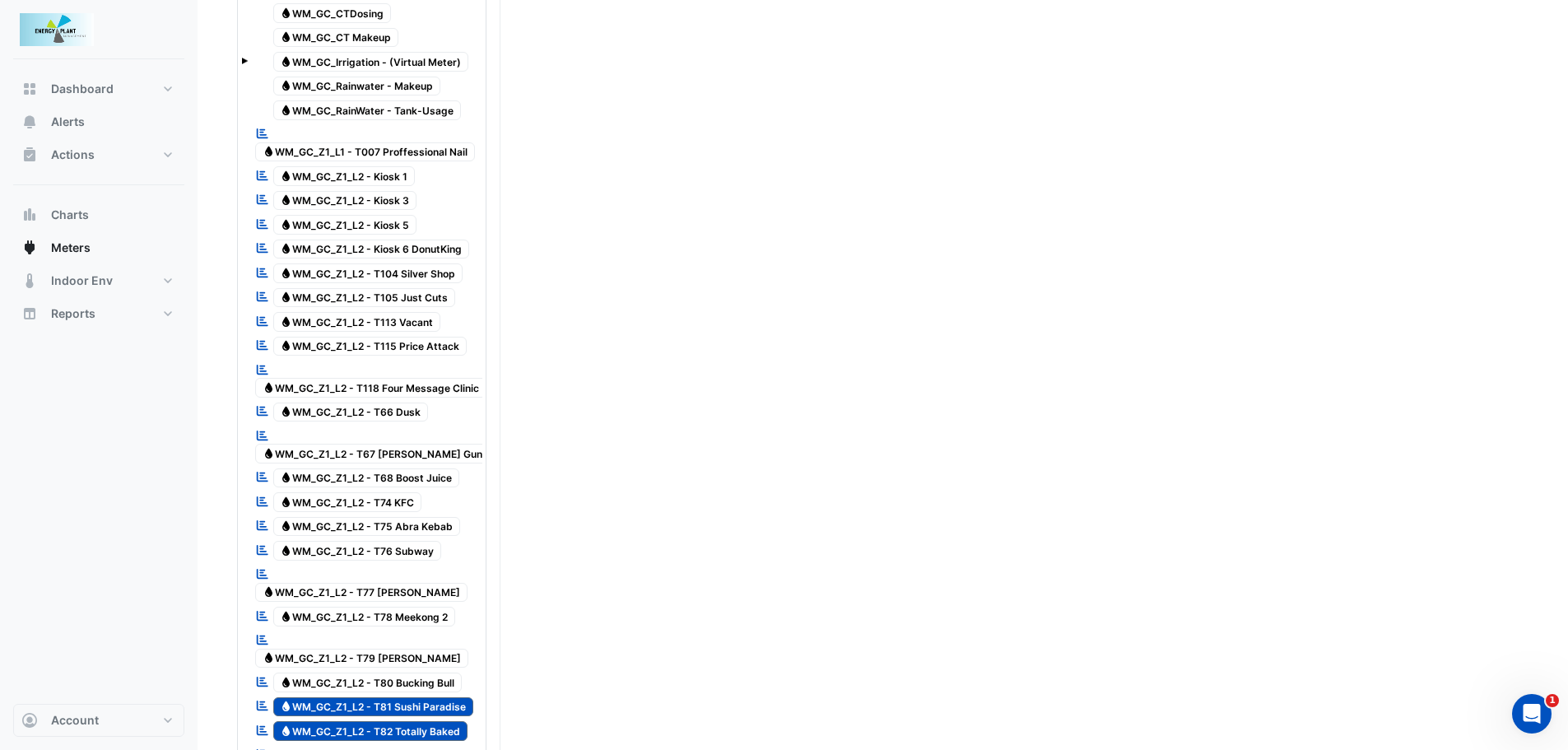
click at [395, 698] on span "Water WM_GC_Z1_L2 - T81 Sushi Paradise" at bounding box center [373, 707] width 200 height 19
click at [395, 721] on span "Water WM_GC_Z1_L2 - T82 Totally Baked" at bounding box center [371, 731] width 195 height 19
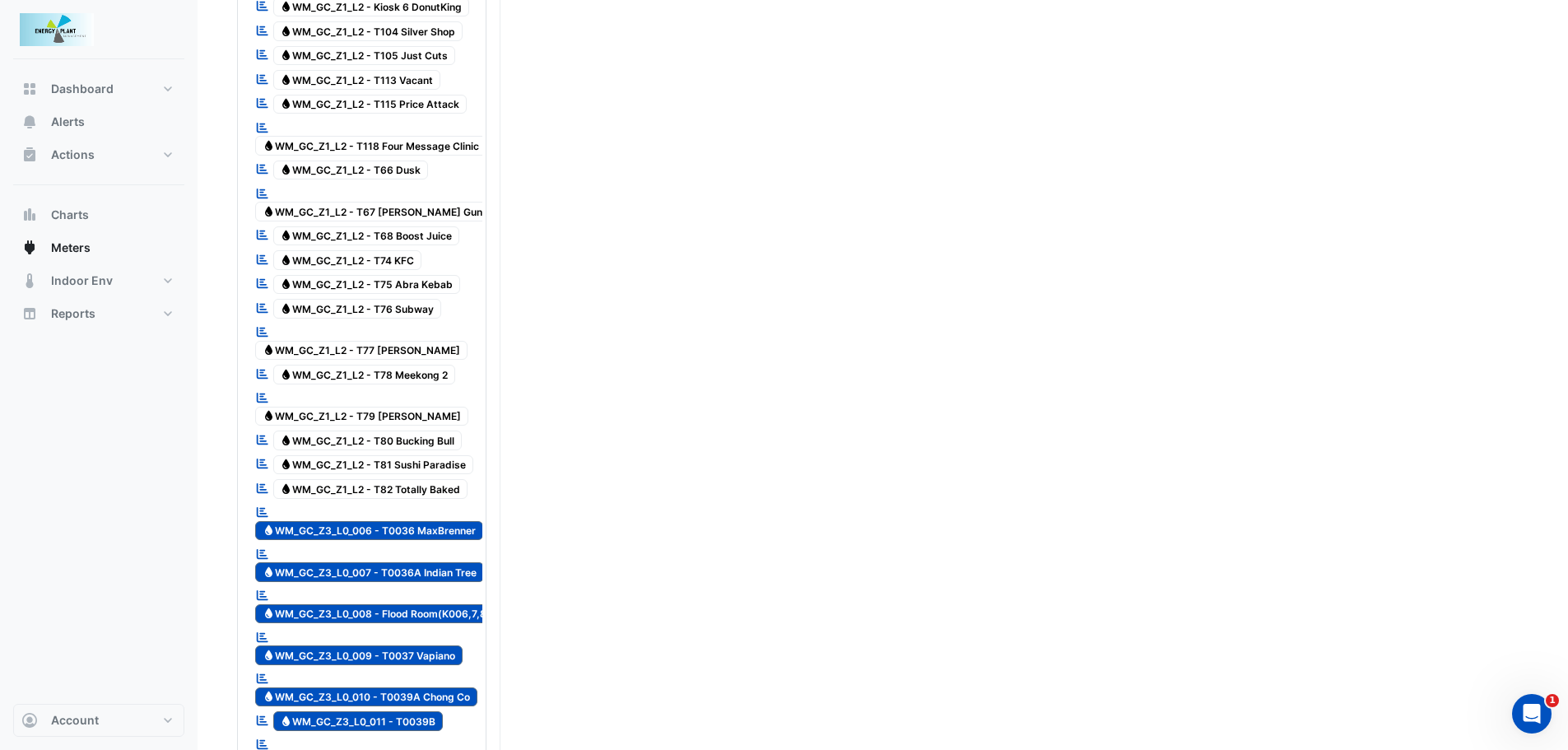
scroll to position [1153, 0]
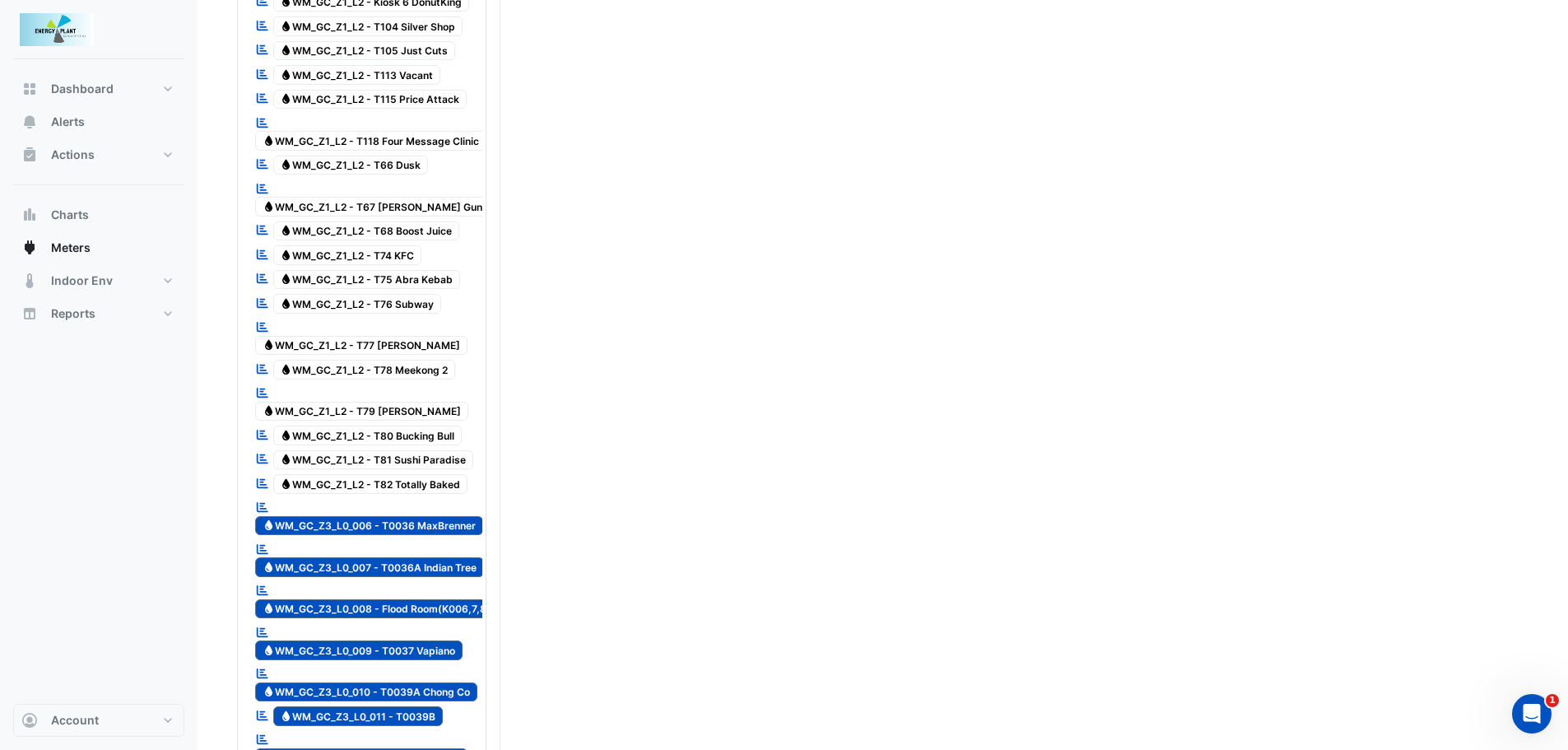
click at [328, 516] on span "Water WM_GC_Z3_L0_006 - T0036 MaxBrenner" at bounding box center [369, 525] width 228 height 19
click at [333, 558] on span "Water WM_GC_Z3_L0_007 - T0036A Indian Tree" at bounding box center [369, 567] width 229 height 19
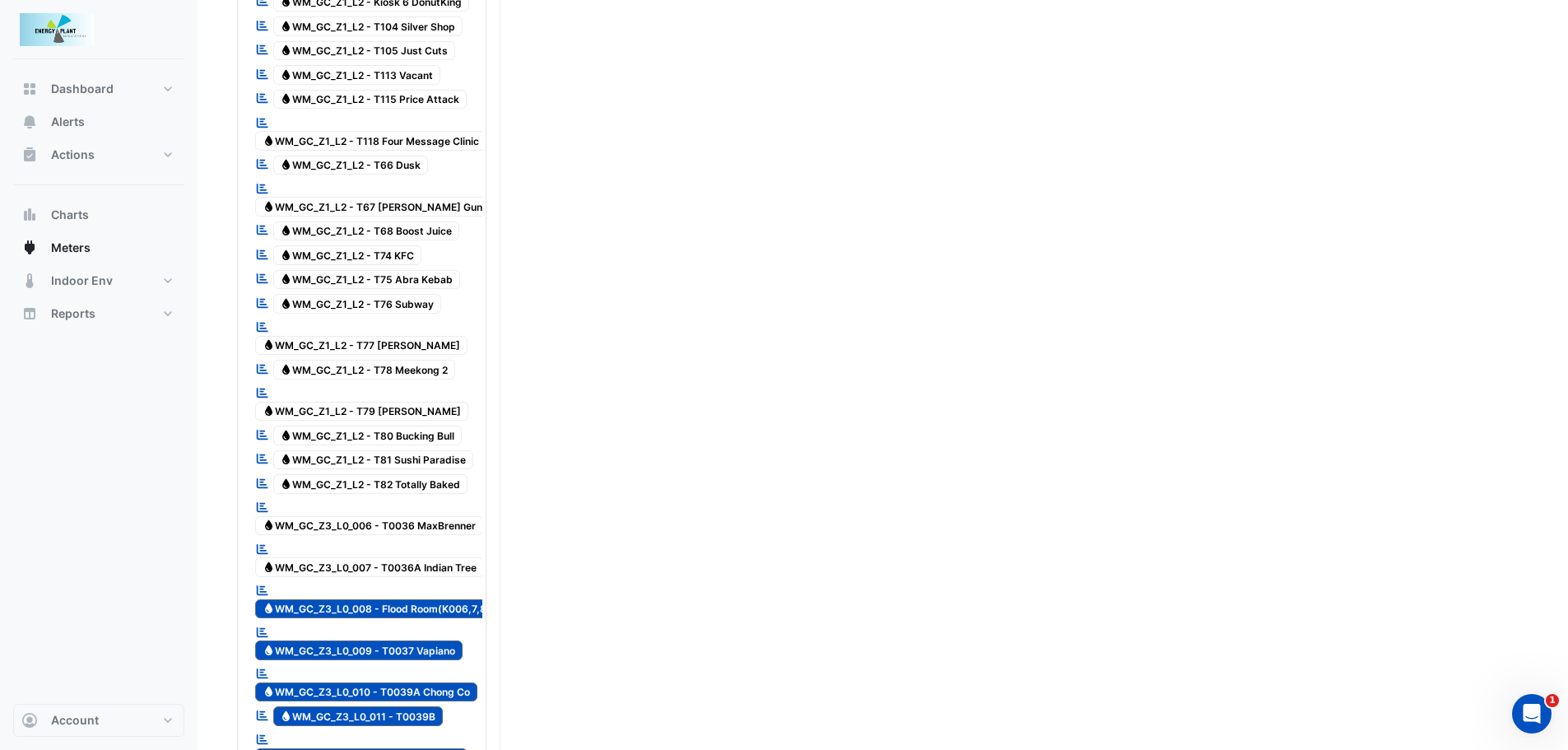
click at [351, 622] on div "Reportable Water WM_GC_Z3_L0_009 - T0037 Vapiano" at bounding box center [367, 642] width 232 height 40
click at [357, 600] on span "Water WM_GC_Z3_L0_008 - Flood Room(K006,7,8)" at bounding box center [376, 609] width 243 height 19
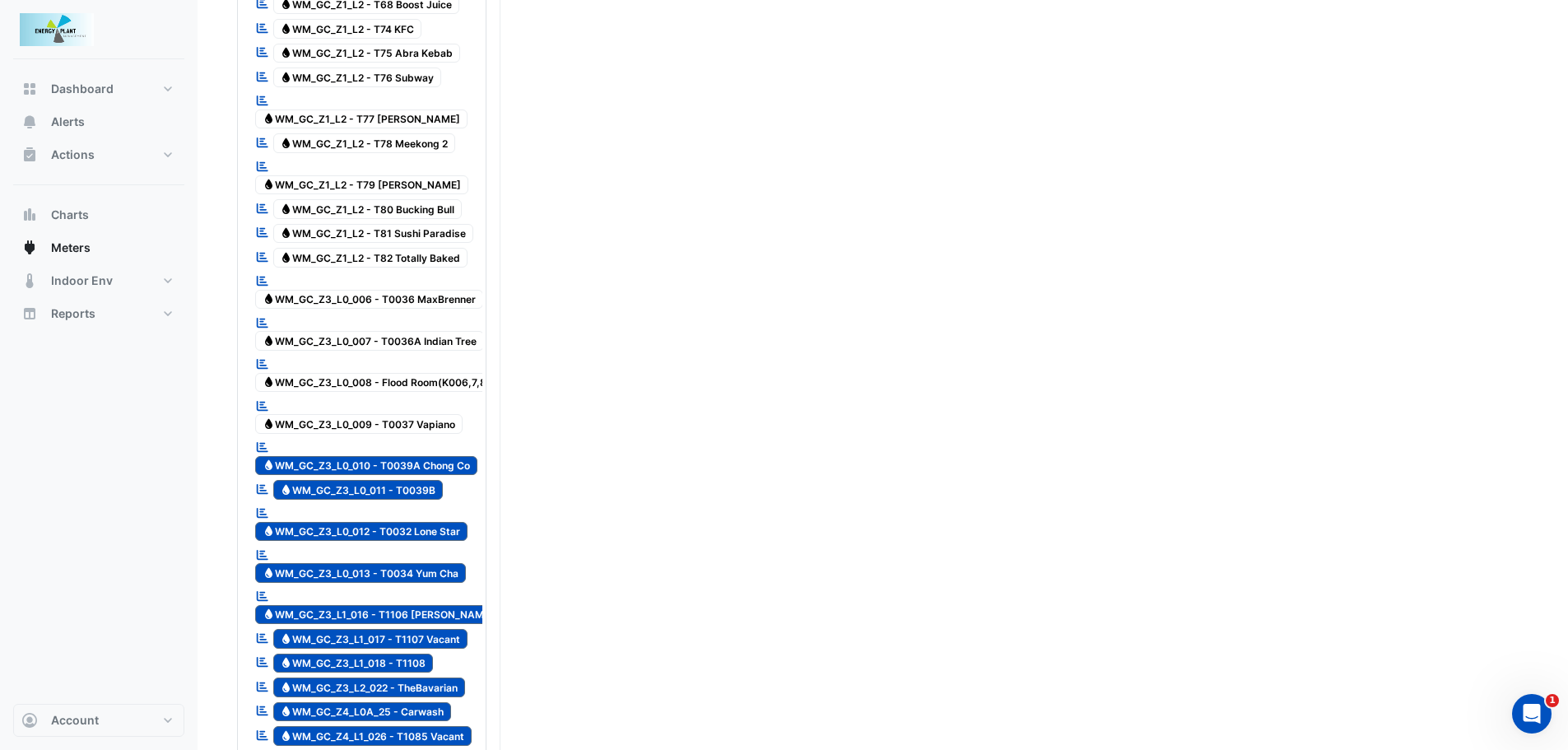
scroll to position [1401, 0]
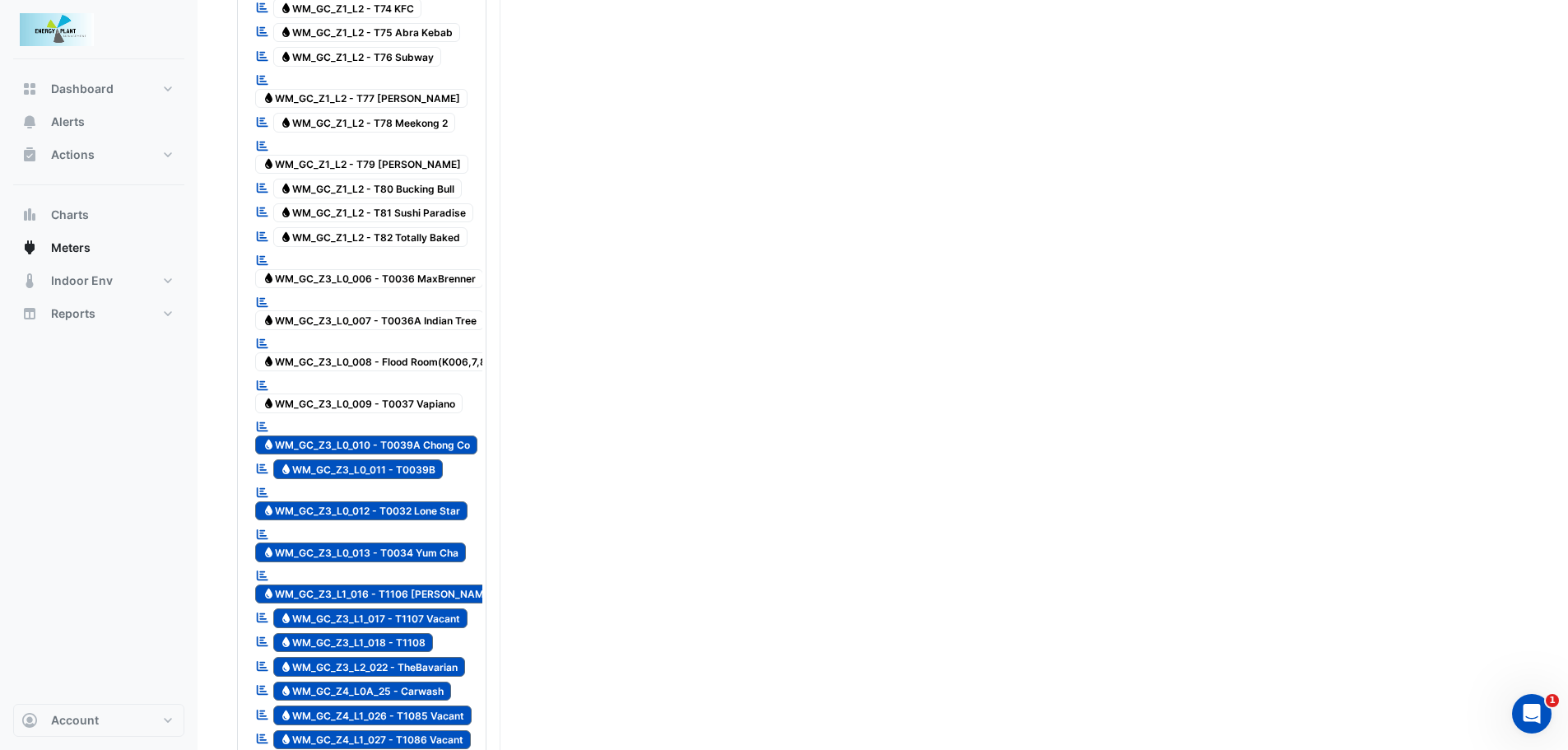
click at [368, 436] on span "Water WM_GC_Z3_L0_010 - T0039A Chong Co" at bounding box center [366, 445] width 223 height 19
click at [362, 459] on span "Water WM_GC_Z3_L0_011 - T0039B" at bounding box center [358, 468] width 170 height 19
click at [392, 483] on div "Reportable Water WM_GC_Z3_L0_012 - T0032 Lone Star" at bounding box center [367, 503] width 232 height 40
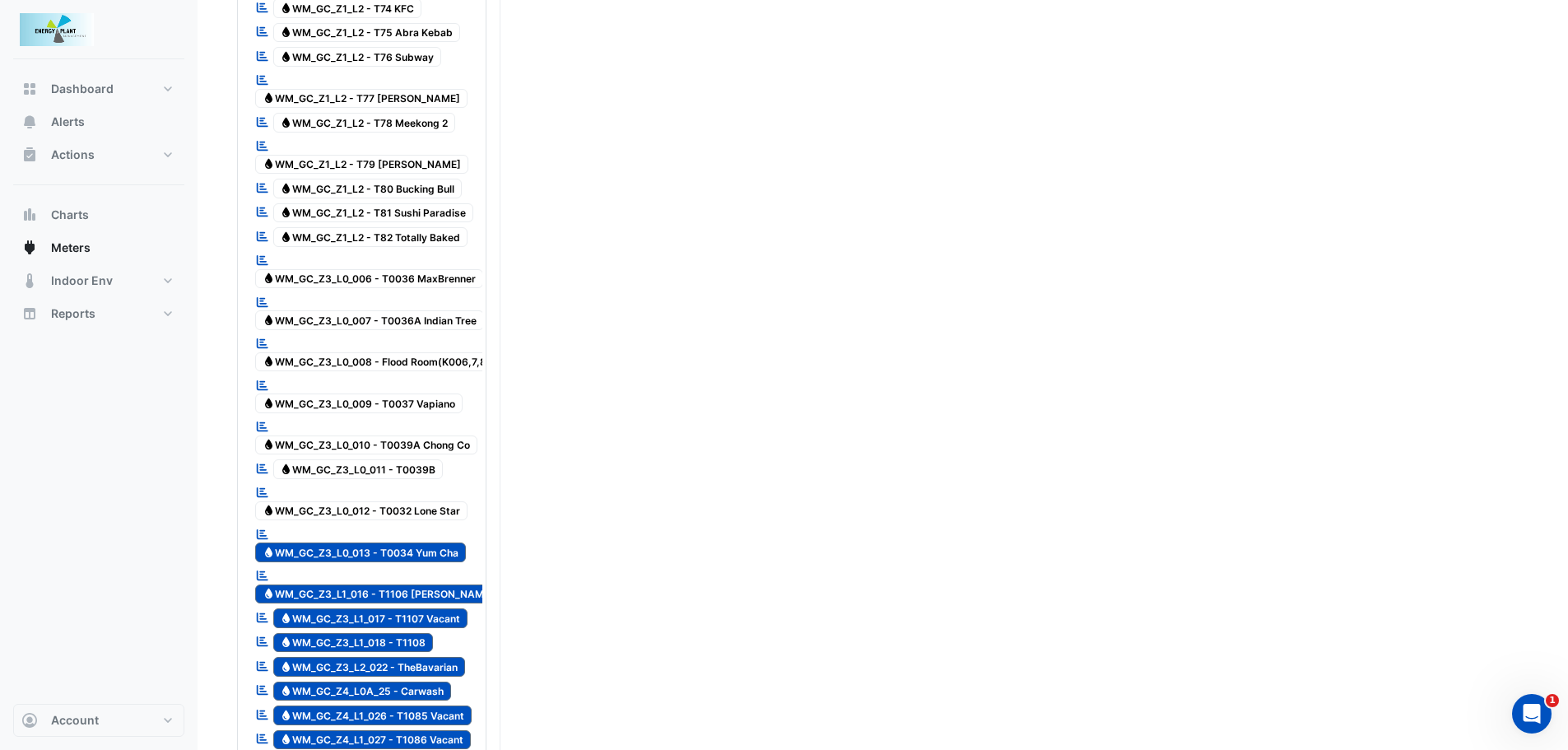
click at [391, 543] on span "Water WM_GC_Z3_L0_013 - T0034 Yum Cha" at bounding box center [360, 552] width 211 height 19
drag, startPoint x: 393, startPoint y: 525, endPoint x: 393, endPoint y: 557, distance: 32.0
click at [394, 585] on span "Water WM_GC_Z3_L1_016 - T1106 [PERSON_NAME]" at bounding box center [378, 594] width 246 height 19
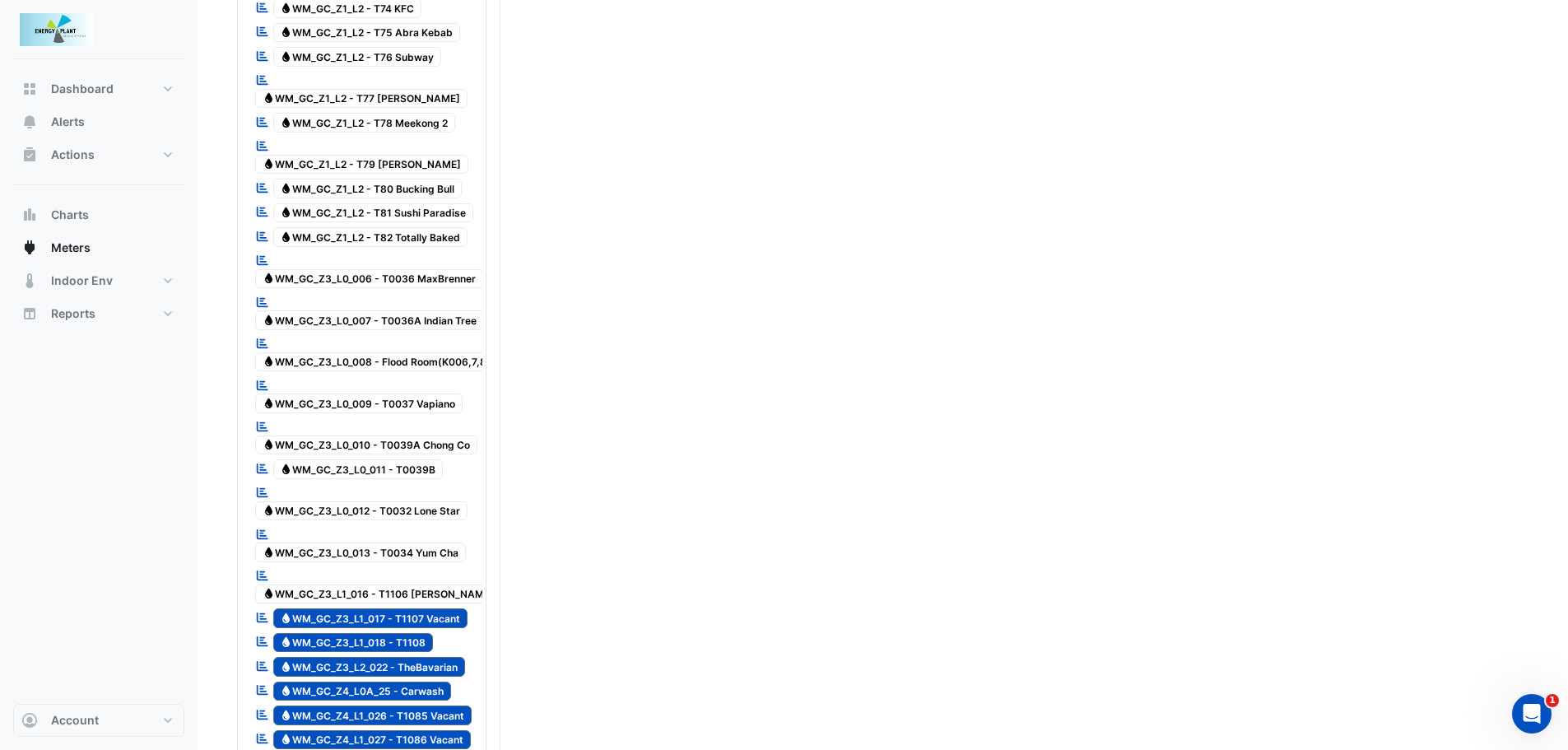
click at [393, 608] on span "Water WM_GC_Z3_L1_017 - T1107 Vacant" at bounding box center [371, 617] width 195 height 19
click at [393, 633] on span "Water WM_GC_Z3_L1_018 - T1108" at bounding box center [353, 642] width 161 height 19
drag, startPoint x: 394, startPoint y: 601, endPoint x: 394, endPoint y: 621, distance: 20.0
click at [394, 657] on span "Water WM_GC_Z3_L2_022 - TheBavarian" at bounding box center [369, 666] width 192 height 19
click at [394, 682] on span "Water WM_GC_Z4_L0A_25 - Carwash" at bounding box center [362, 691] width 178 height 19
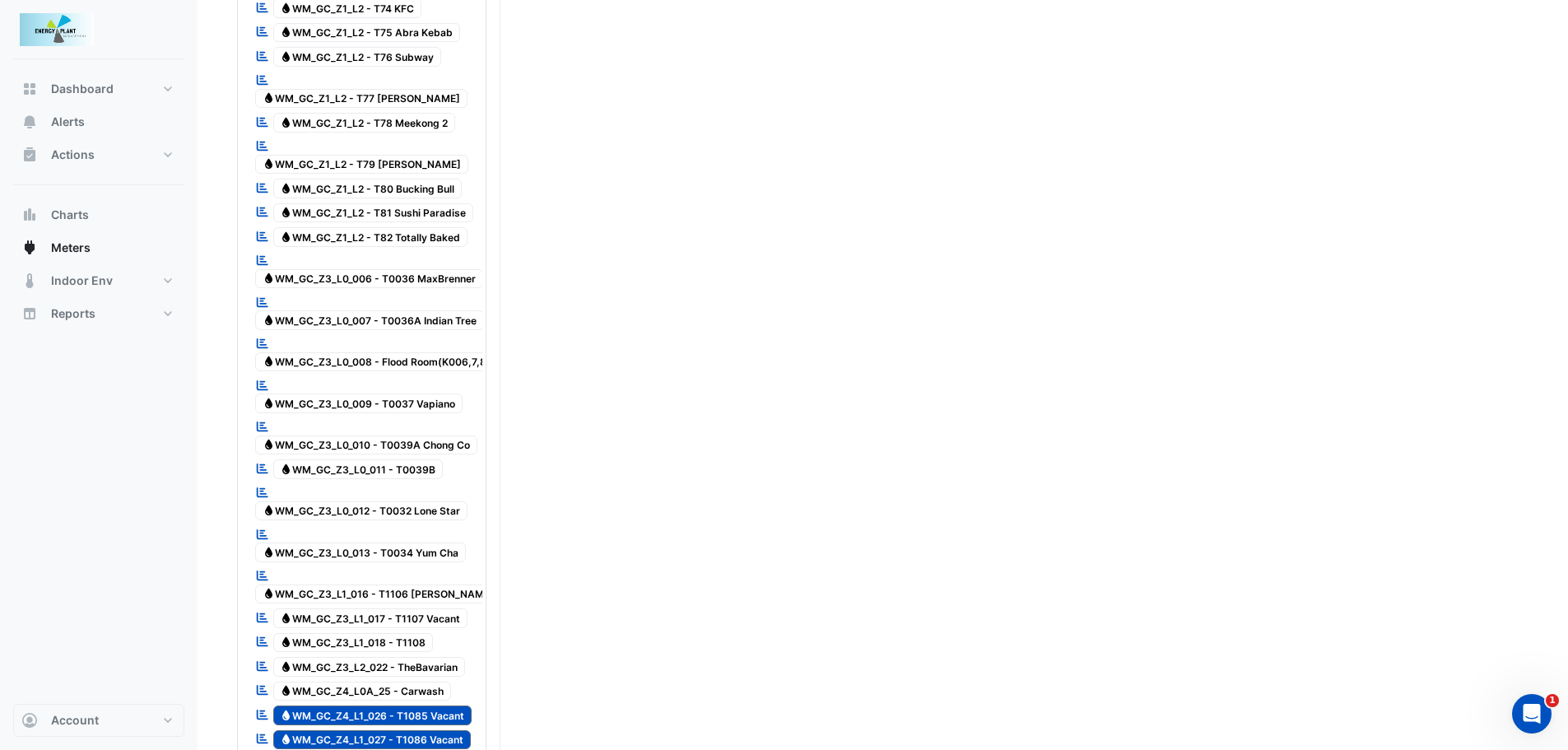
click at [393, 706] on span "Water WM_GC_Z4_L1_026 - T1085 Vacant" at bounding box center [372, 715] width 200 height 19
click at [391, 731] on span "Water WM_GC_Z4_L1_027 - T1086 Vacant" at bounding box center [372, 740] width 199 height 19
click at [388, 750] on span "Water WM_GC_Z4_L1_028 - T1086 Vacant" at bounding box center [372, 764] width 200 height 19
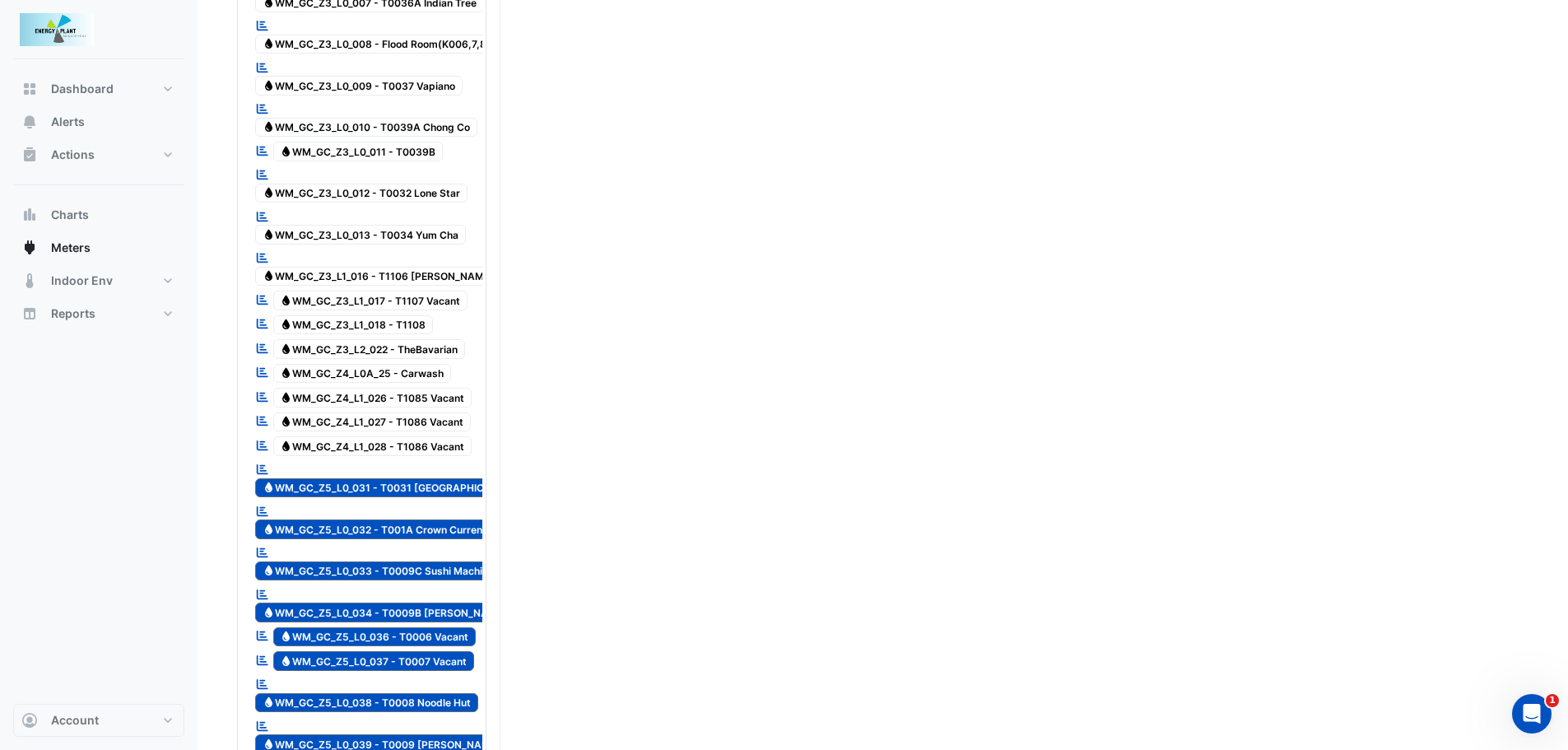
scroll to position [1730, 0]
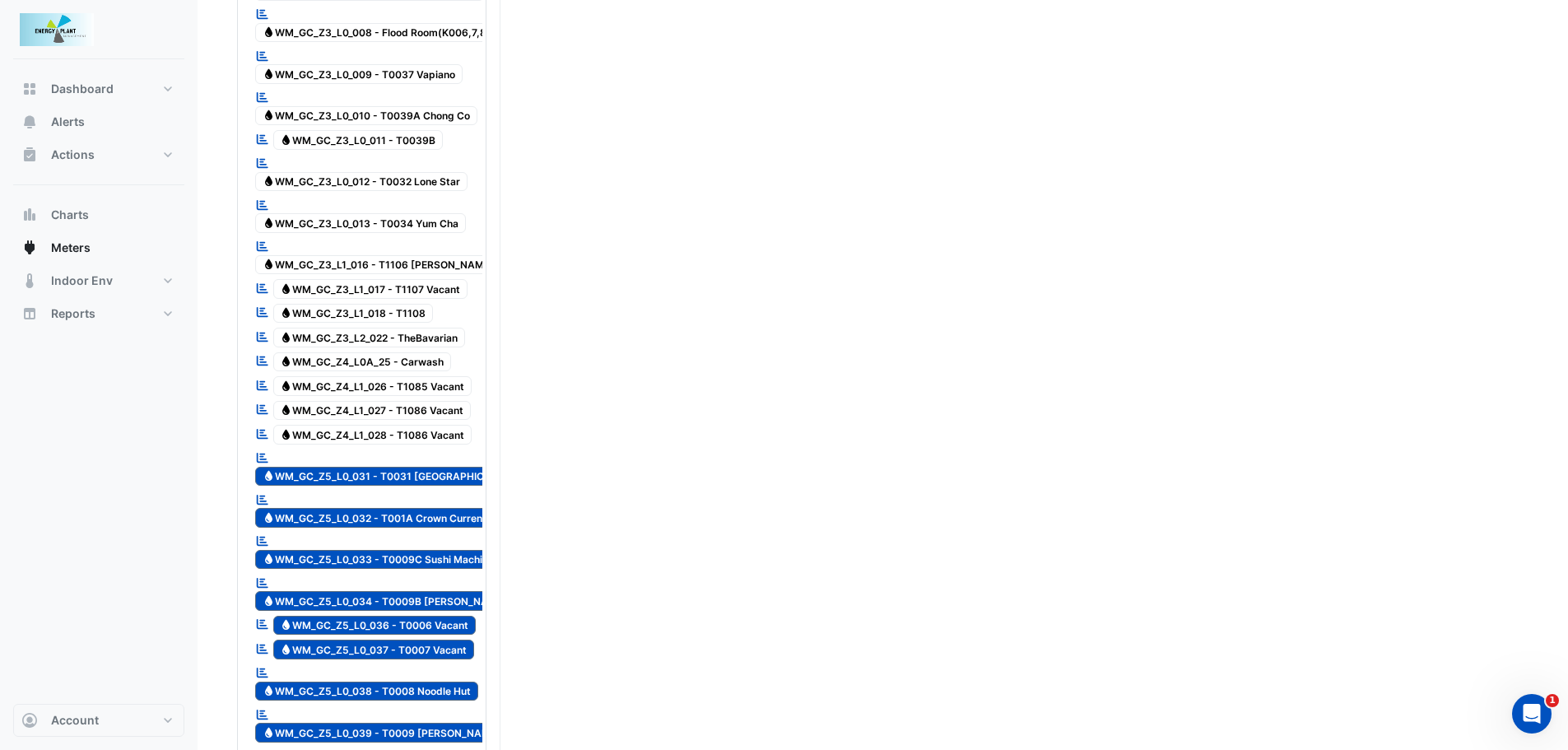
drag, startPoint x: 436, startPoint y: 389, endPoint x: 431, endPoint y: 415, distance: 26.5
click at [436, 448] on div "Reportable Water WM_GC_Z5_L0_031 - T0031 [GEOGRAPHIC_DATA] Blue" at bounding box center [403, 468] width 303 height 40
drag, startPoint x: 423, startPoint y: 444, endPoint x: 420, endPoint y: 495, distance: 51.1
click at [423, 508] on span "Water WM_GC_Z5_L0_032 - T001A Crown Currency" at bounding box center [378, 517] width 246 height 19
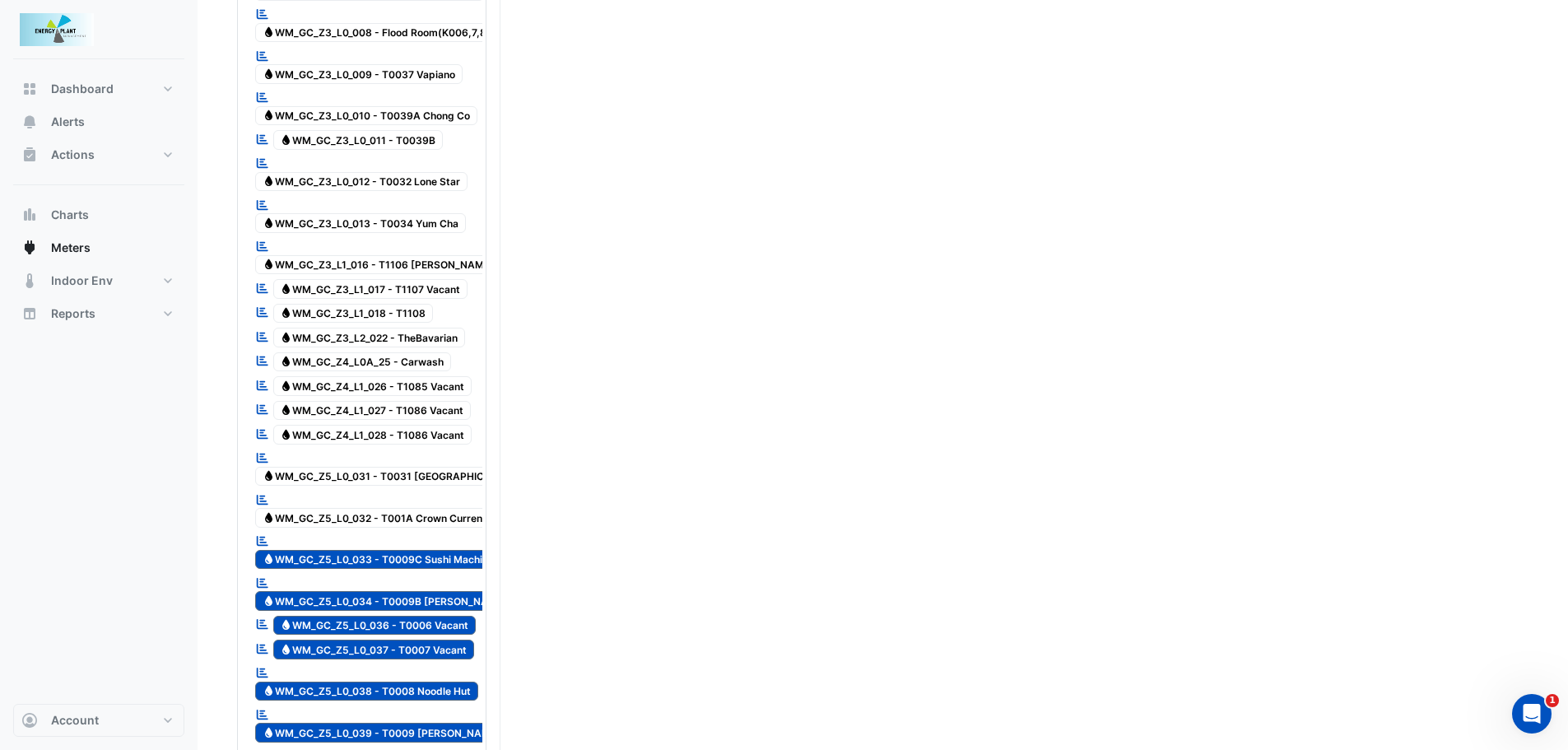
click at [420, 550] on span "Water WM_GC_Z5_L0_033 - T0009C Sushi Machi" at bounding box center [372, 560] width 235 height 19
click at [407, 592] on span "Water WM_GC_Z5_L0_034 - T0009B [PERSON_NAME]" at bounding box center [384, 601] width 259 height 19
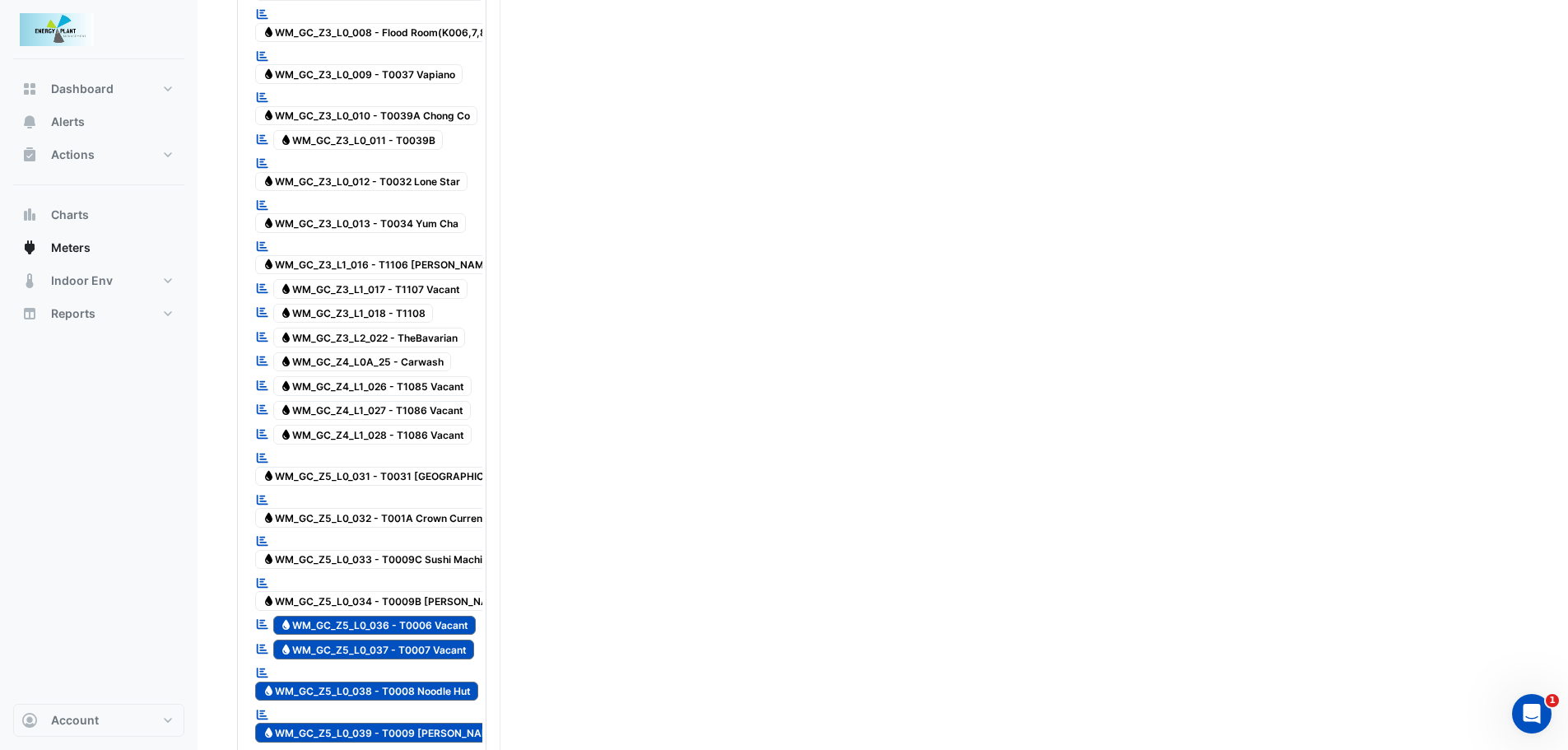
click at [407, 617] on span "Water WM_GC_Z5_L0_036 - T0006 Vacant" at bounding box center [374, 626] width 203 height 19
click at [402, 640] on span "Water WM_GC_Z5_L0_037 - T0007 Vacant" at bounding box center [373, 649] width 201 height 19
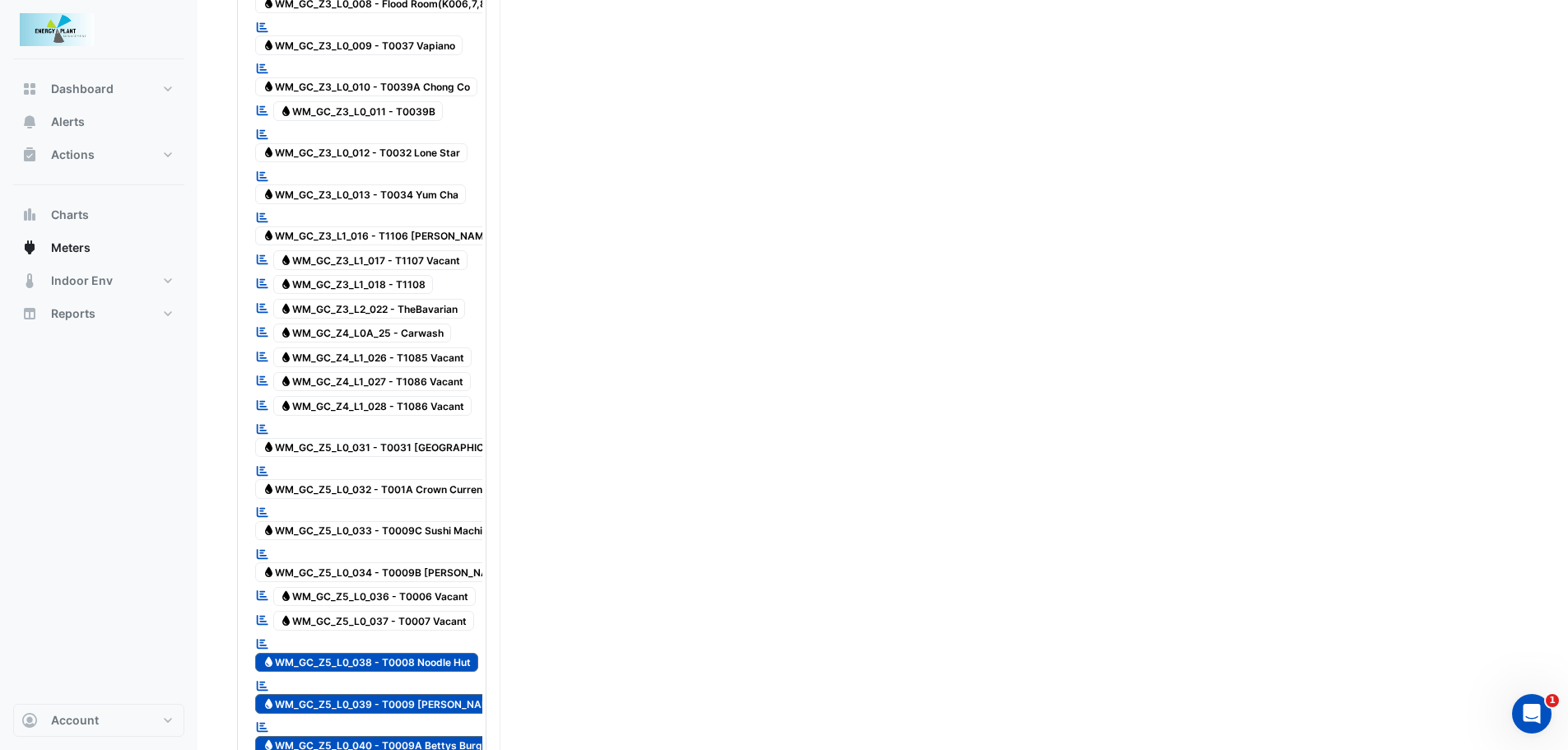
scroll to position [1977, 0]
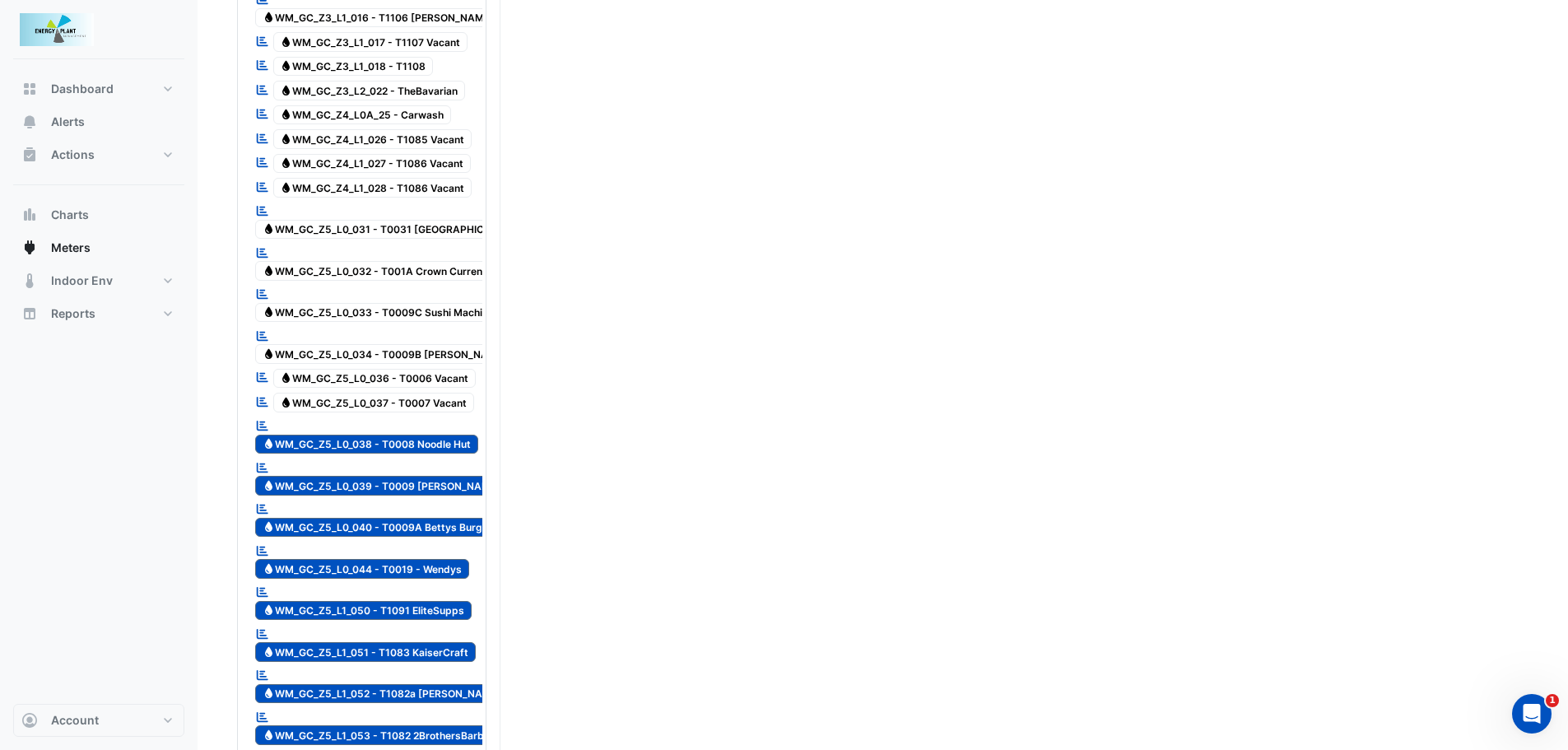
click at [429, 435] on span "Water WM_GC_Z5_L0_038 - T0008 Noodle Hut" at bounding box center [366, 444] width 223 height 19
click at [419, 476] on span "Water WM_GC_Z5_L0_039 - T0009 [PERSON_NAME]" at bounding box center [381, 485] width 253 height 19
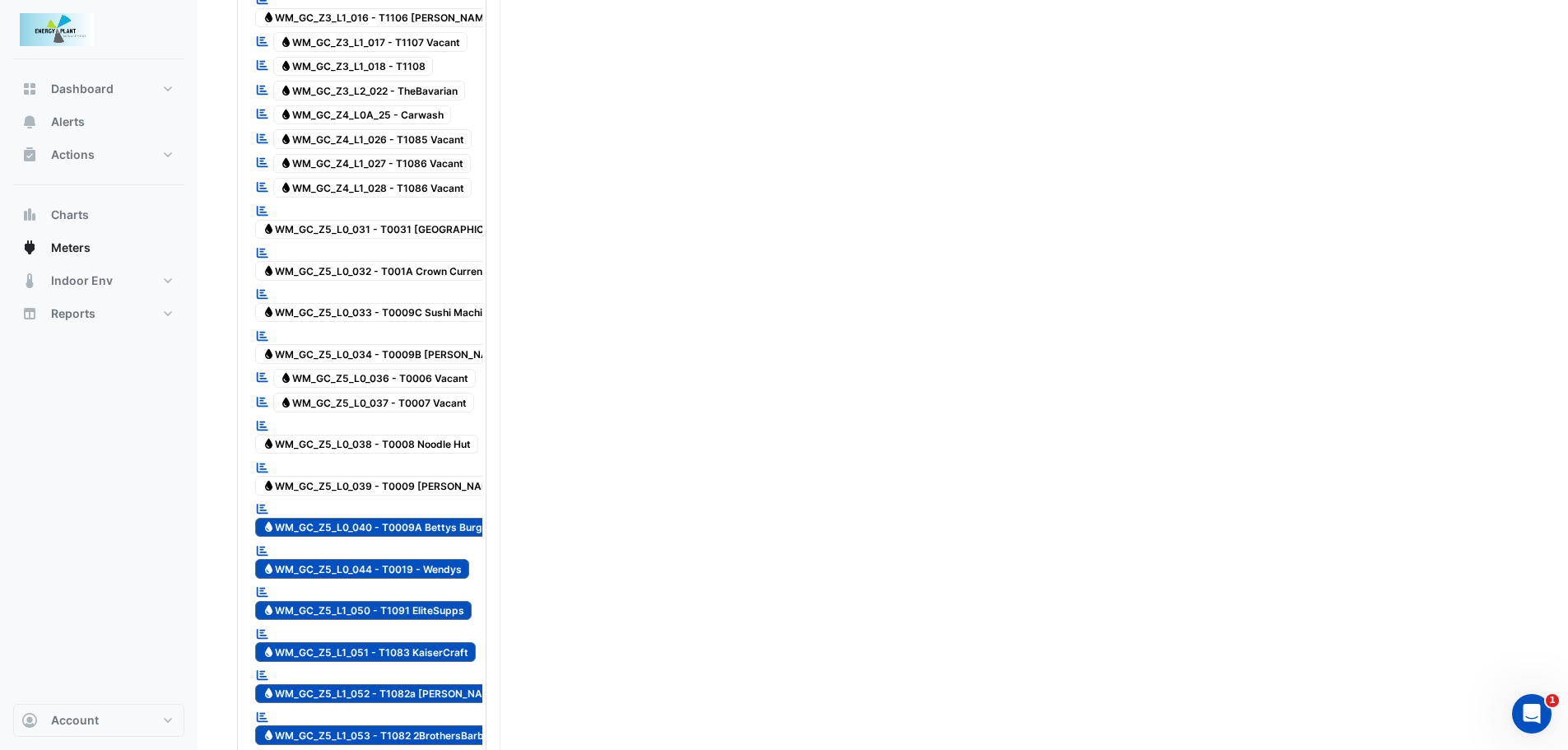
click at [412, 540] on div "Reportable Water WM_GC_Z5_L0_044 - T0019 - Wendys" at bounding box center [367, 560] width 232 height 40
click at [408, 518] on span "Water WM_GC_Z5_L0_040 - T0009A Bettys Burgers" at bounding box center [380, 527] width 250 height 19
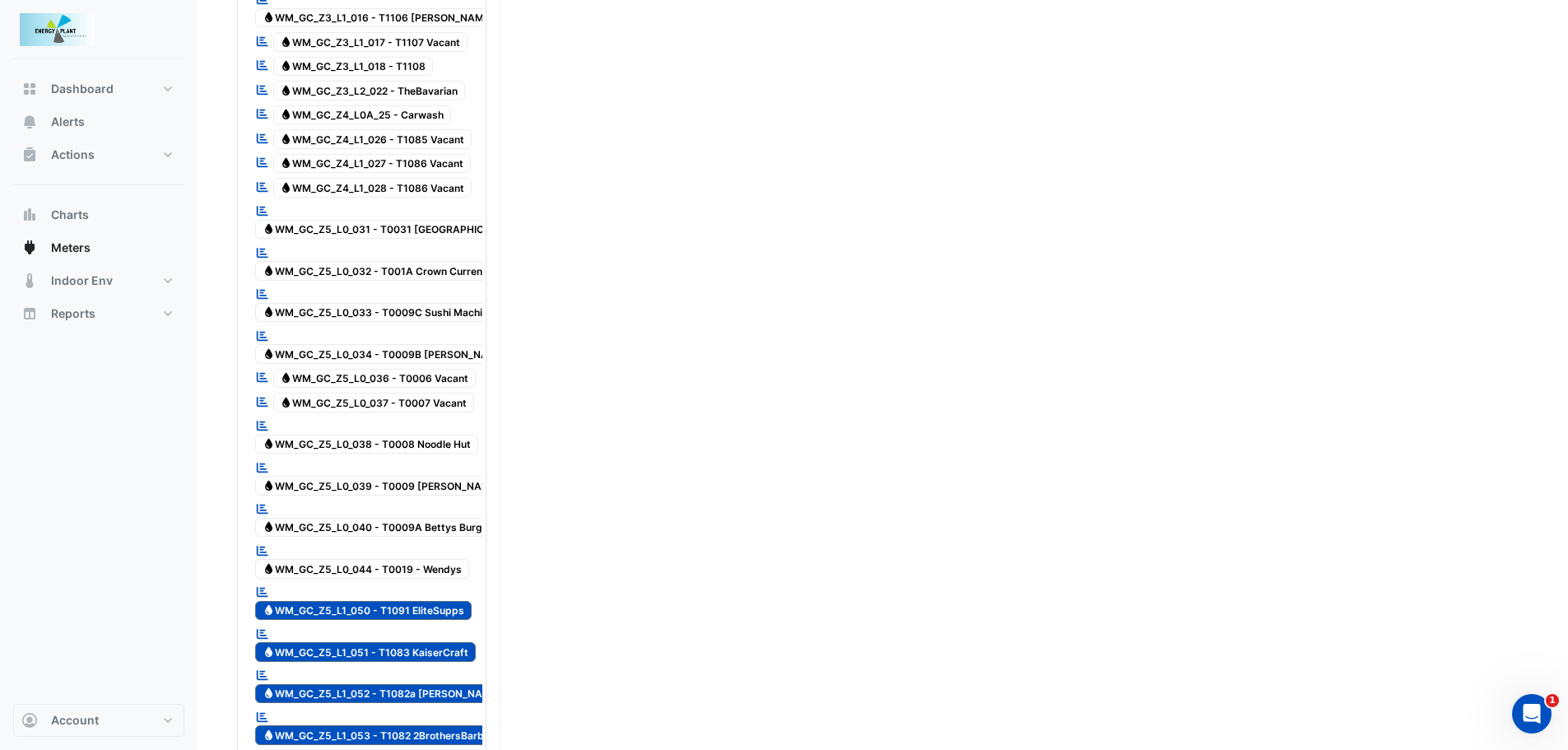
click at [409, 601] on span "Water WM_GC_Z5_L1_050 - T1091 EliteSupps" at bounding box center [362, 610] width 216 height 19
click at [409, 624] on div "Reportable Water WM_GC_Z5_L1_051 - T1083 KaiserCraft" at bounding box center [367, 644] width 232 height 40
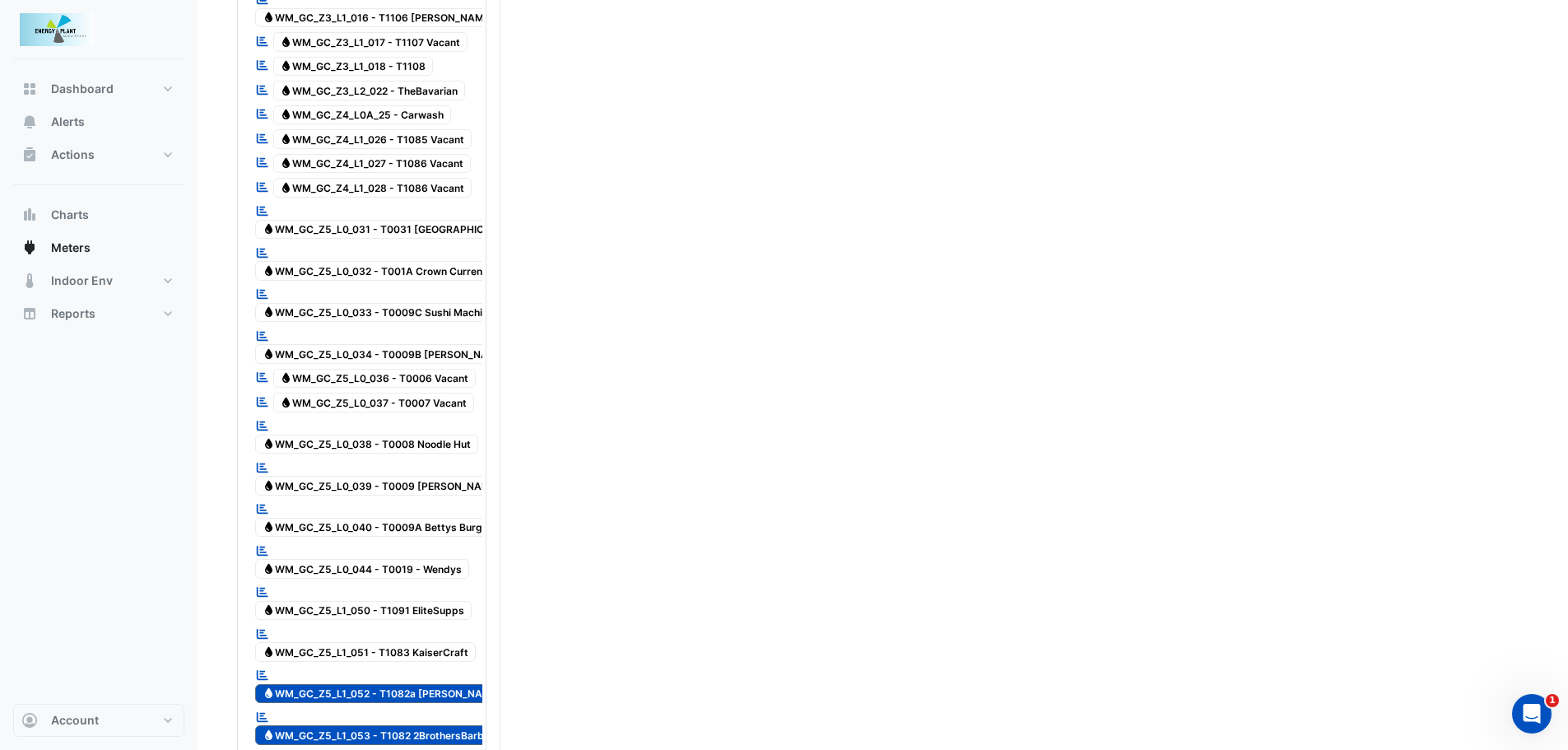
click at [404, 685] on span "Water WM_GC_Z5_L1_052 - T1082a [PERSON_NAME] Craft" at bounding box center [395, 694] width 281 height 19
click at [402, 726] on span "Water WM_GC_Z5_L1_053 - T1082 2BrothersBarber" at bounding box center [378, 735] width 246 height 19
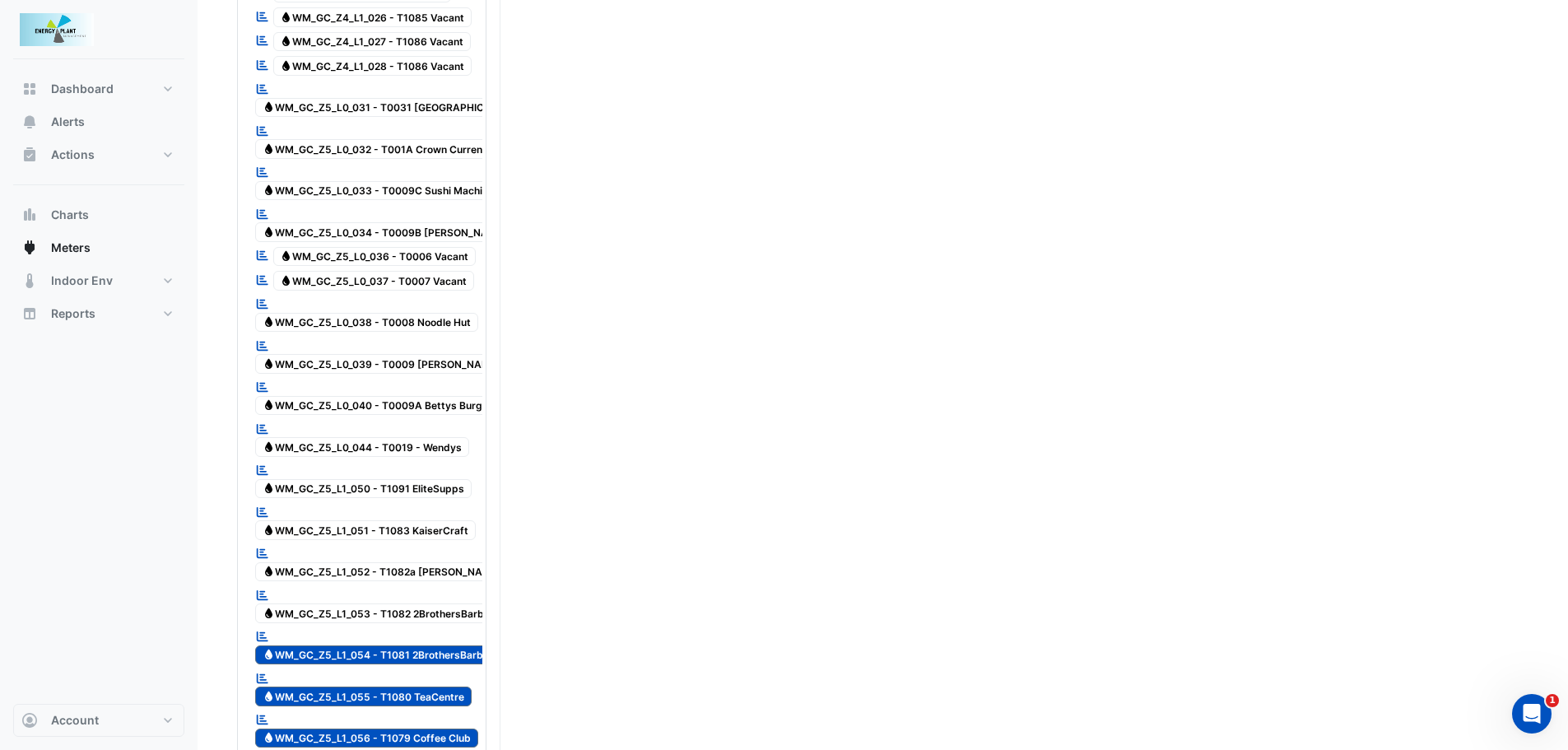
scroll to position [2306, 0]
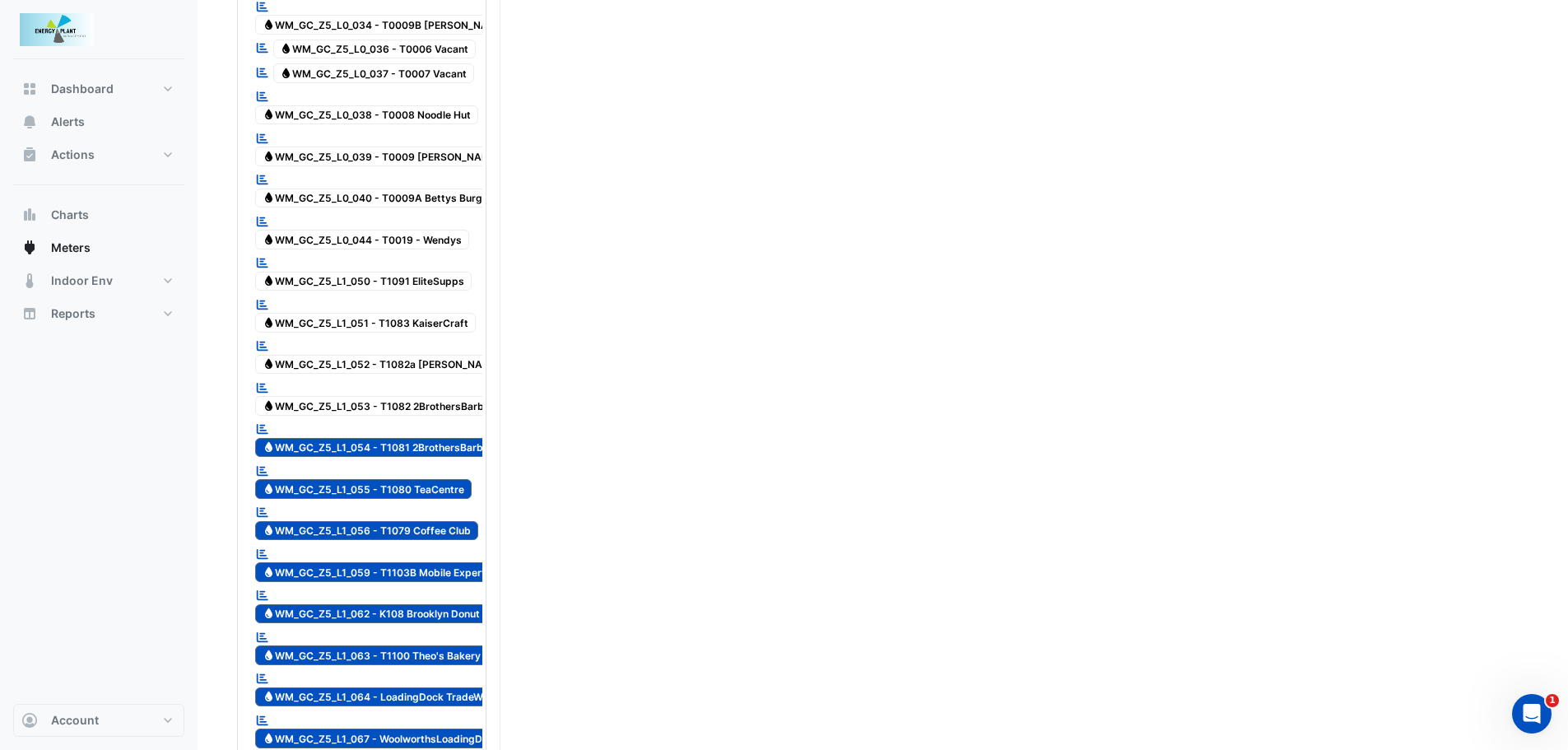
click at [423, 438] on span "Water WM_GC_Z5_L1_054 - T1081 2BrothersBarber" at bounding box center [377, 447] width 246 height 19
click at [416, 460] on div "Reportable Water WM_GC_Z5_L1_055 - T1080 TeaCentre" at bounding box center [367, 480] width 232 height 40
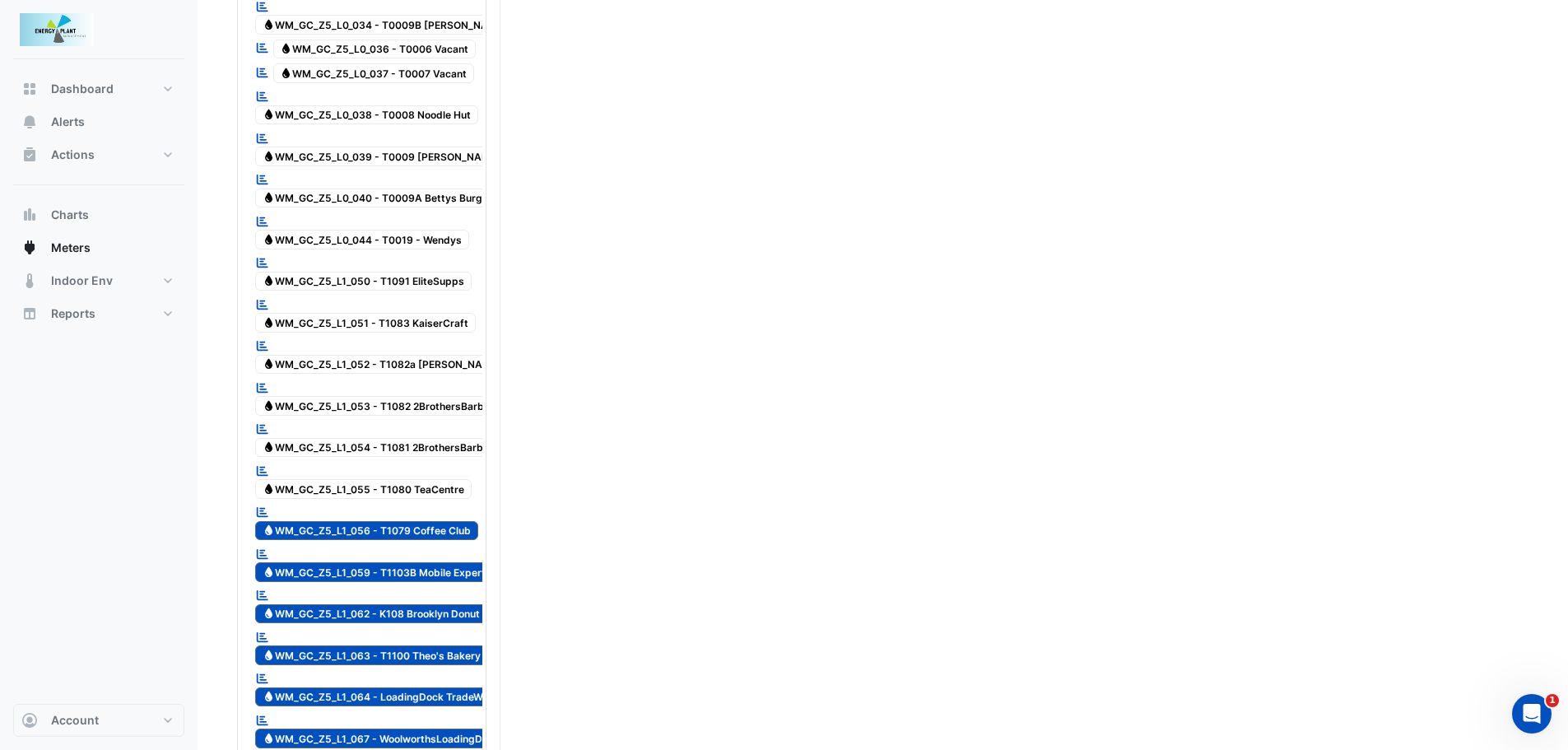
click at [406, 502] on div "Reportable Water WM_GC_Z5_L1_056 - T1079 Coffee Club" at bounding box center [367, 523] width 232 height 40
click at [401, 562] on span "Water WM_GC_Z5_L1_059 - T1103B Mobile Experts" at bounding box center [376, 571] width 244 height 19
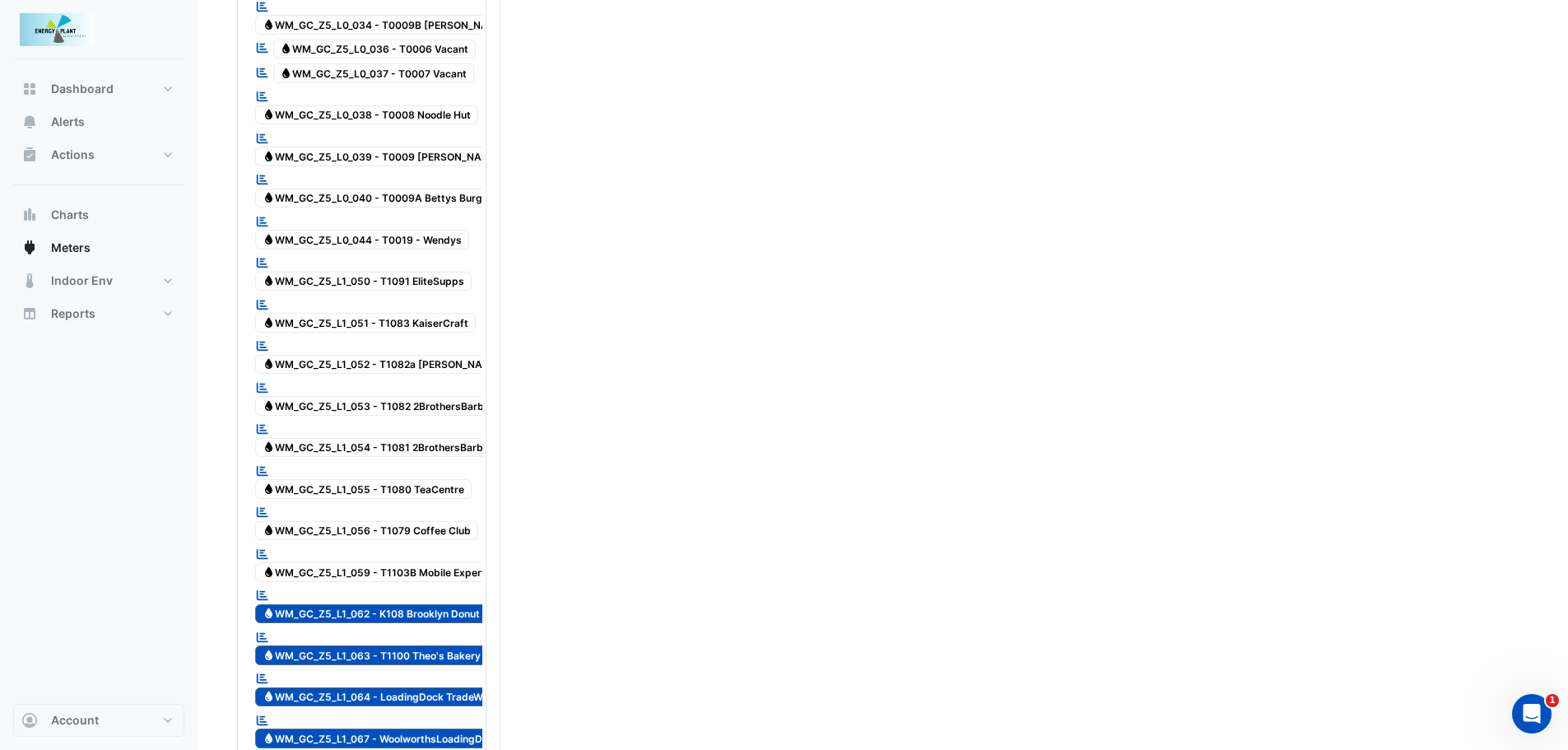
click at [403, 605] on span "Water WM_GC_Z5_L1_062 - K108 Brooklyn Donut" at bounding box center [371, 614] width 232 height 19
click at [405, 627] on div "Reportable Water WM_GC_Z5_L1_063 - T1100 Theo's Bakery" at bounding box center [372, 647] width 241 height 40
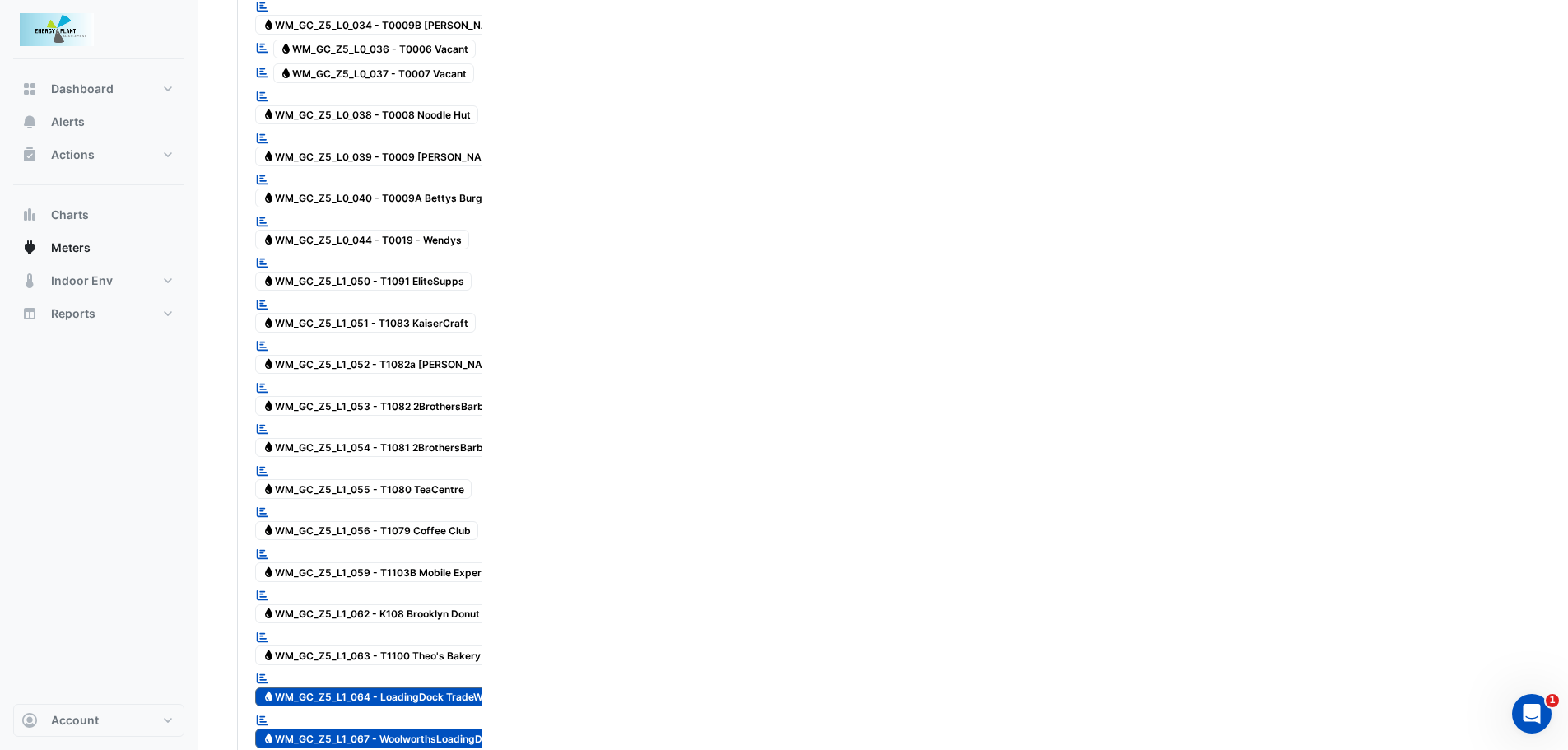
click at [405, 710] on div "Reportable Water WM_GC_Z5_L1_067 - WoolworthsLoadingDock" at bounding box center [381, 731] width 260 height 40
click at [412, 669] on div "Reportable Water WM_GC_Z5_L1_064 - LoadingDock TradeWaste" at bounding box center [383, 689] width 264 height 40
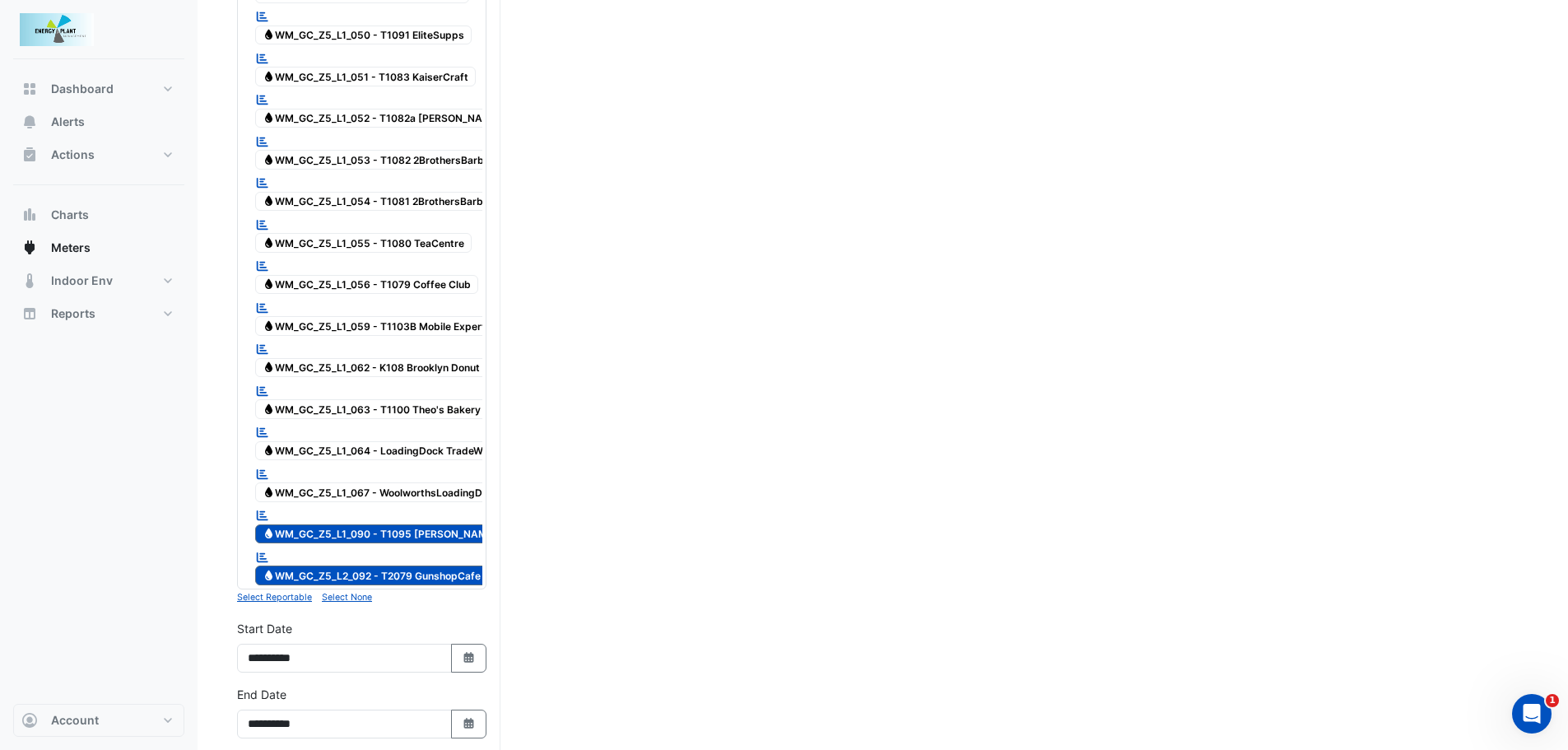
scroll to position [2554, 0]
click at [420, 505] on div "Reportable Water WM_GC_Z5_L1_090 - T1095 [PERSON_NAME] Meats" at bounding box center [396, 525] width 291 height 40
click at [420, 524] on span "Water WM_GC_Z5_L1_090 - T1095 [PERSON_NAME] Meats" at bounding box center [395, 533] width 282 height 19
click at [411, 565] on span "Water WM_GC_Z5_L2_092 - T2079 GunshopCafe" at bounding box center [371, 574] width 233 height 19
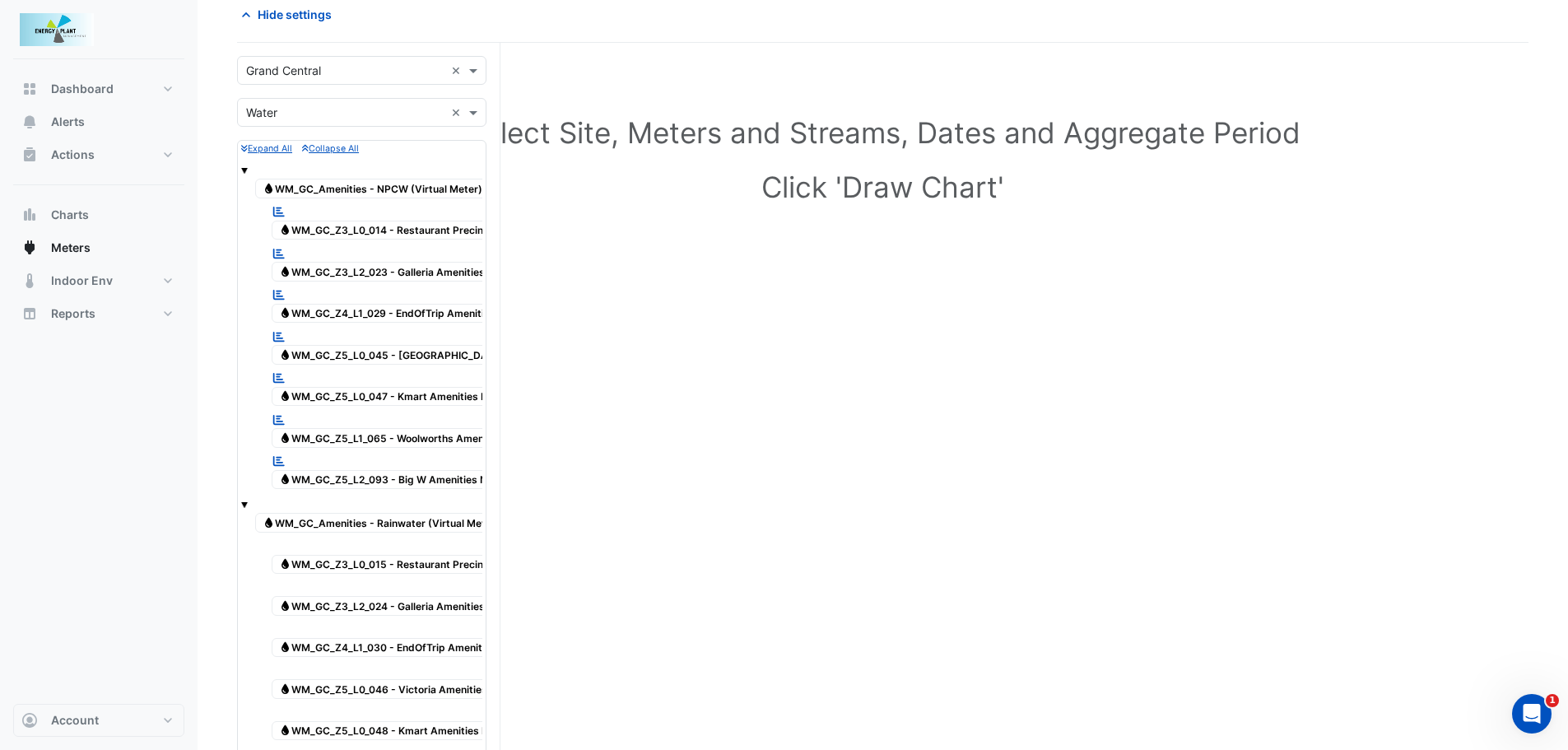
scroll to position [0, 0]
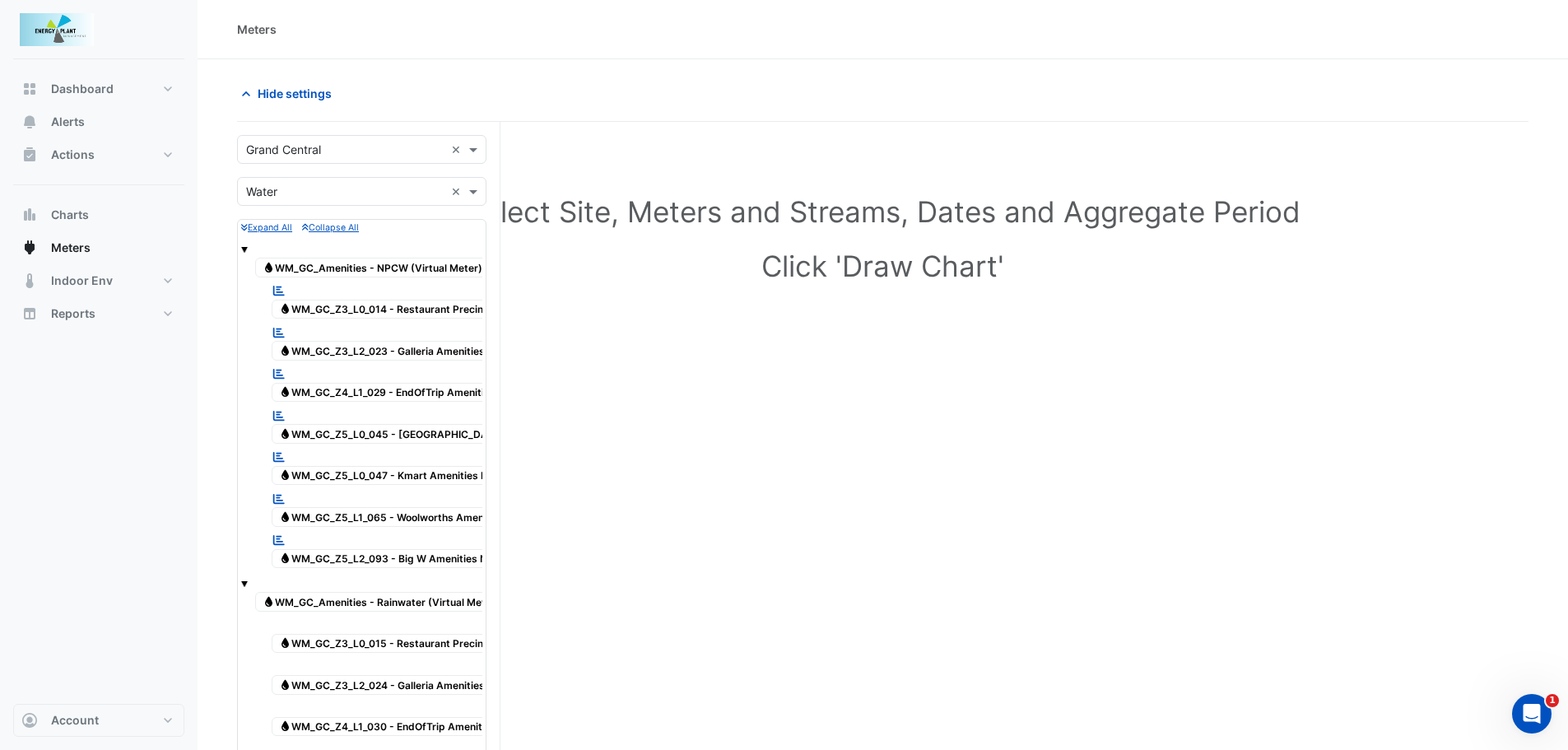
click at [396, 436] on span "Water WM_GC_Z5_L0_045 - [GEOGRAPHIC_DATA] Amenities NPCW" at bounding box center [434, 433] width 326 height 19
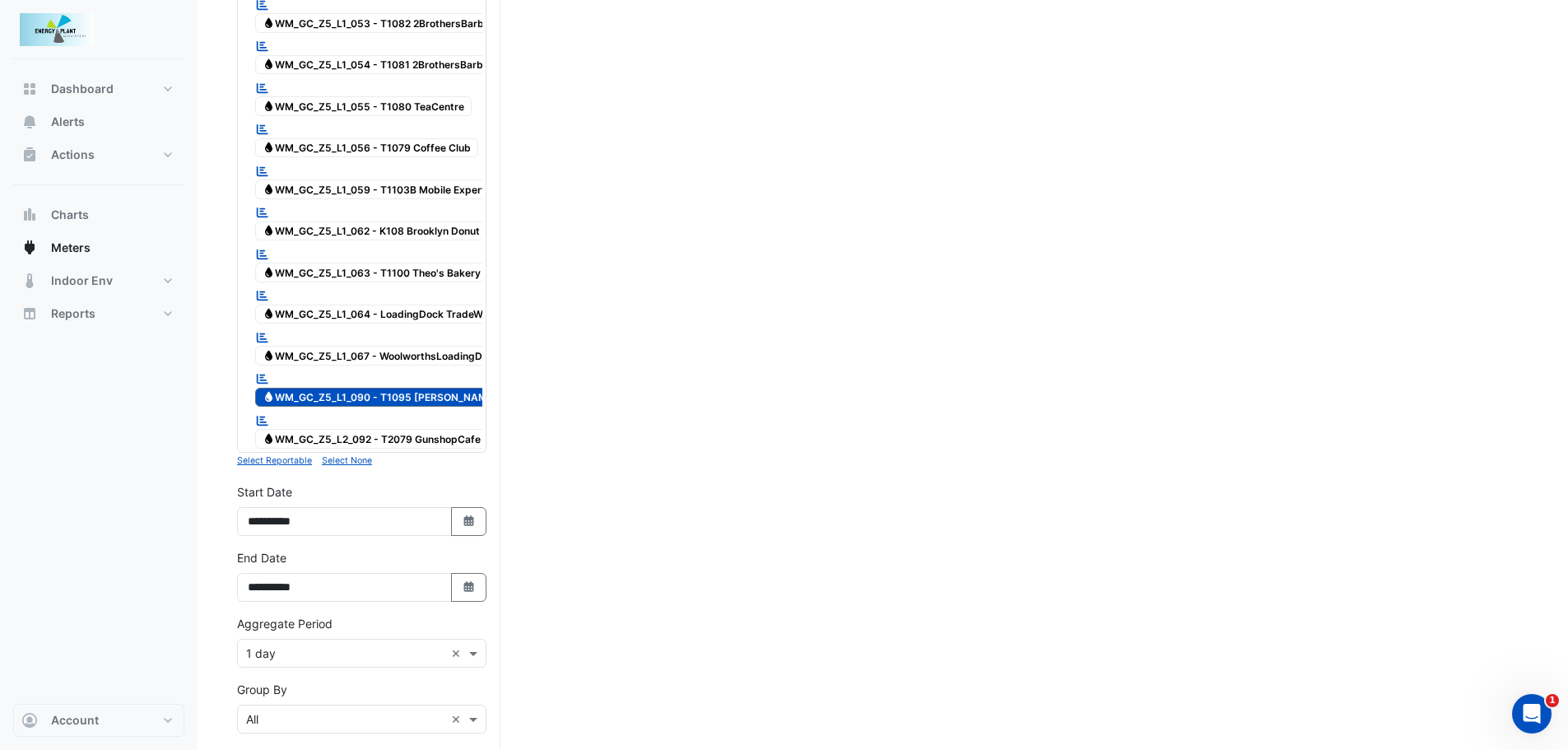
scroll to position [2718, 0]
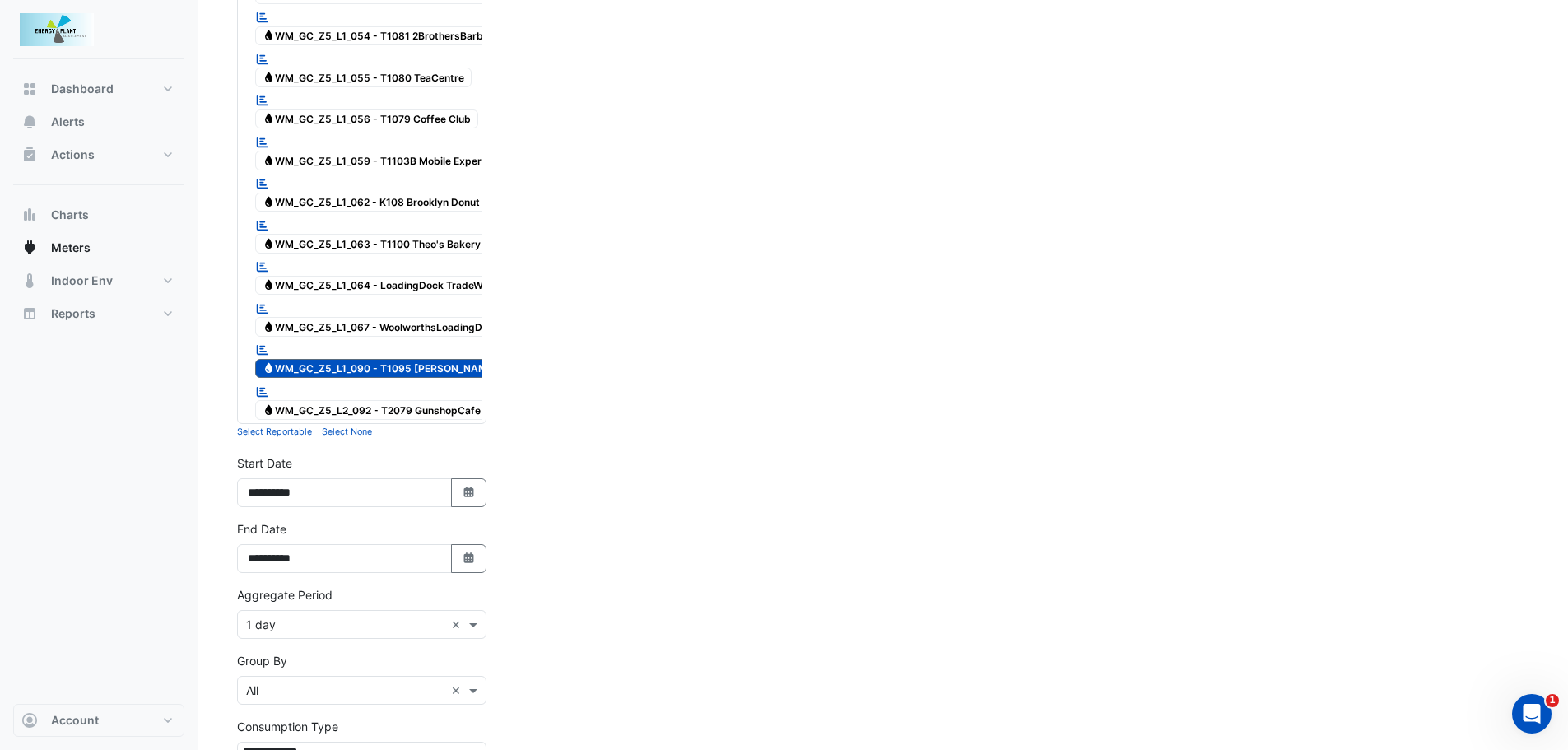
click at [404, 340] on div "Reportable Water WM_GC_Z5_L1_090 - T1095 [PERSON_NAME] Meats" at bounding box center [396, 361] width 291 height 40
click at [320, 617] on input "text" at bounding box center [346, 625] width 199 height 17
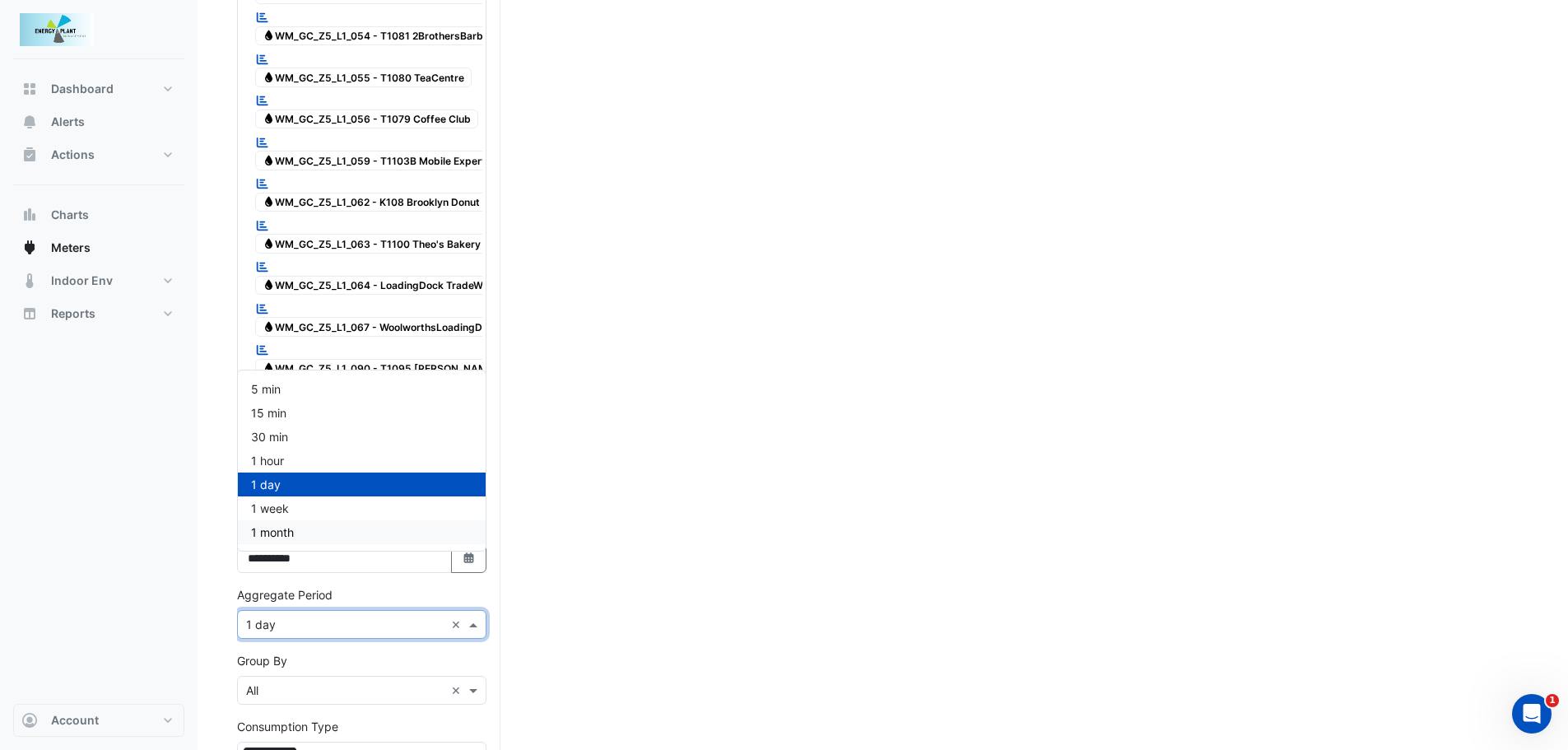
click at [295, 530] on div "1 month" at bounding box center [361, 533] width 247 height 24
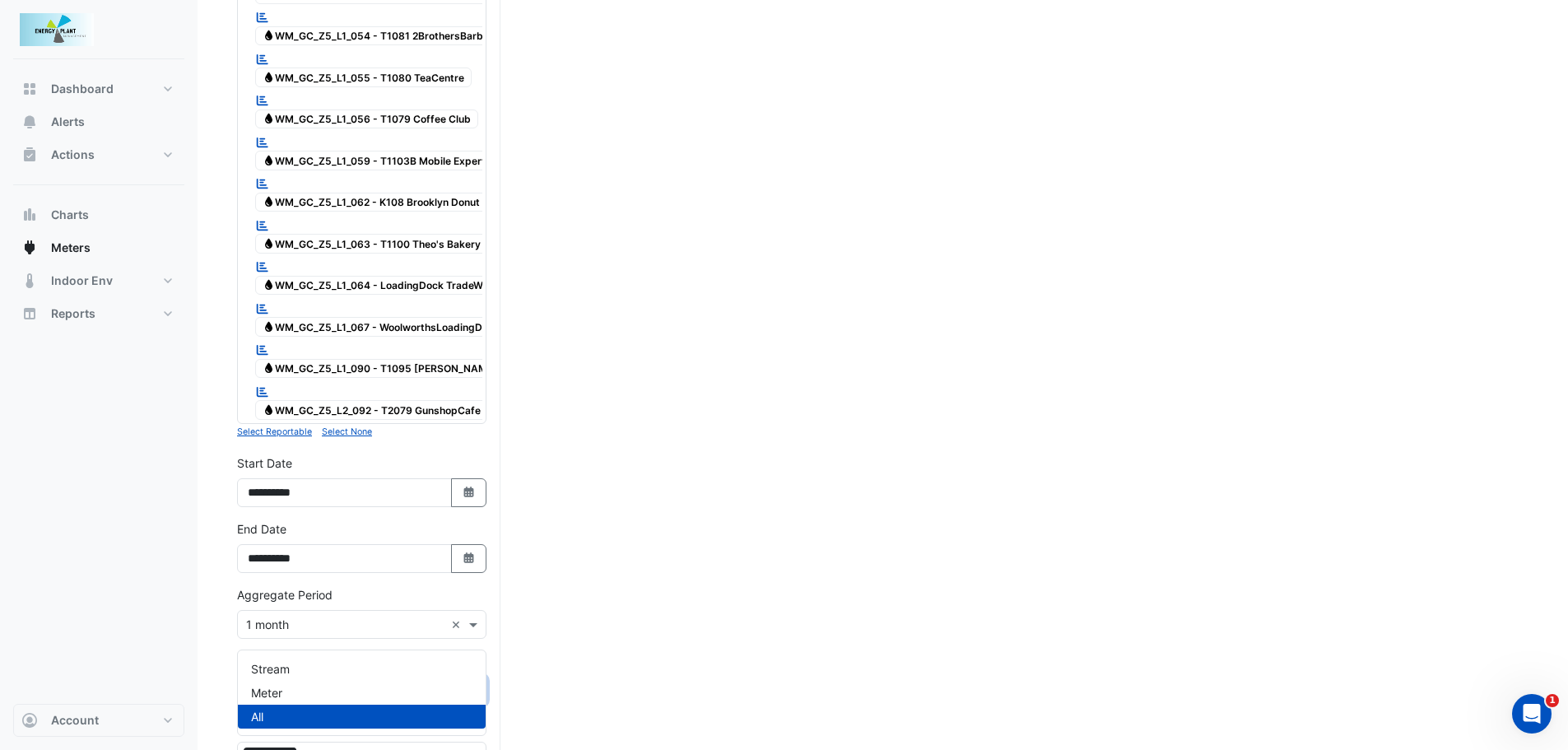
click at [303, 683] on input "text" at bounding box center [346, 691] width 199 height 17
click at [292, 674] on div "Stream" at bounding box center [361, 669] width 247 height 24
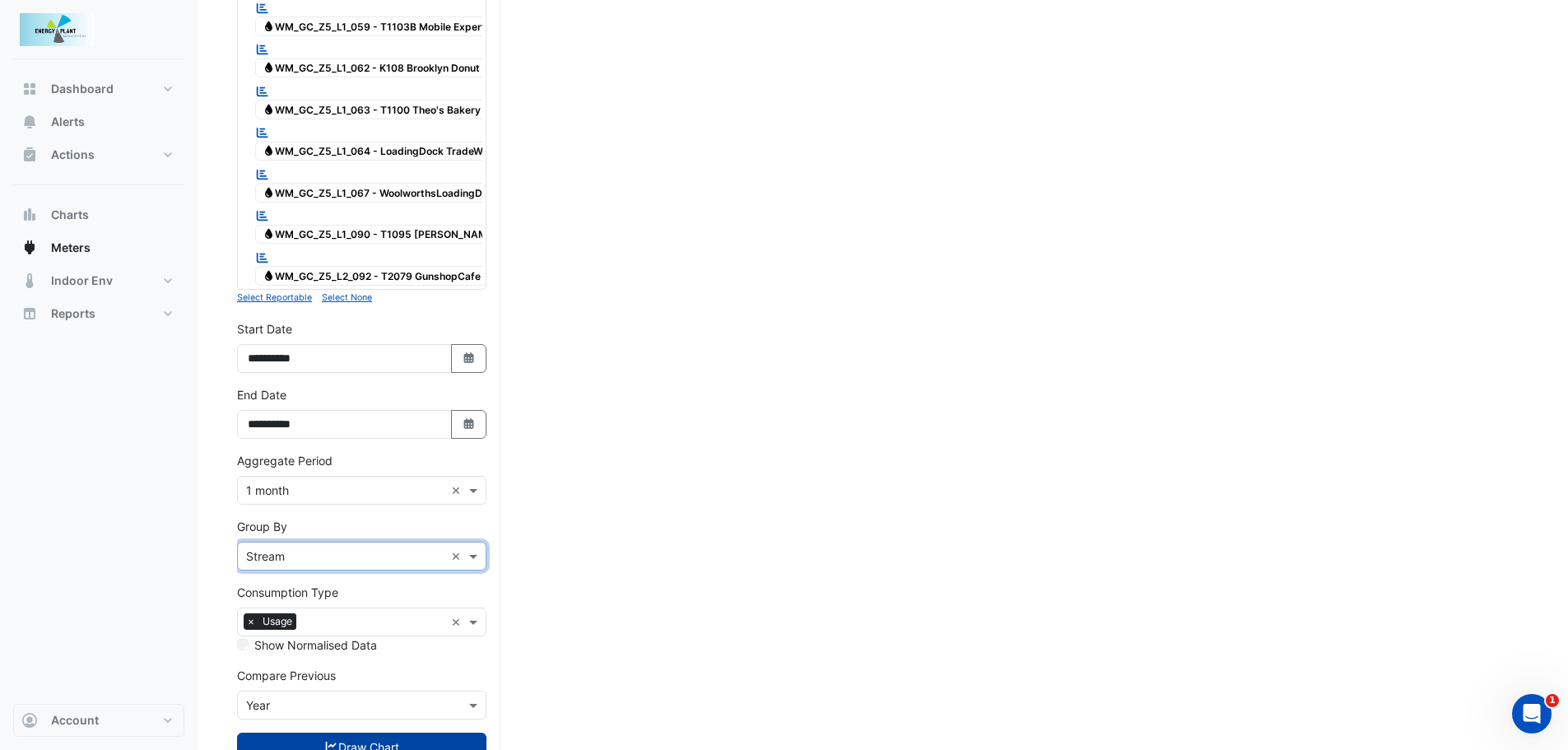
click at [342, 733] on button "Draw Chart" at bounding box center [361, 747] width 249 height 29
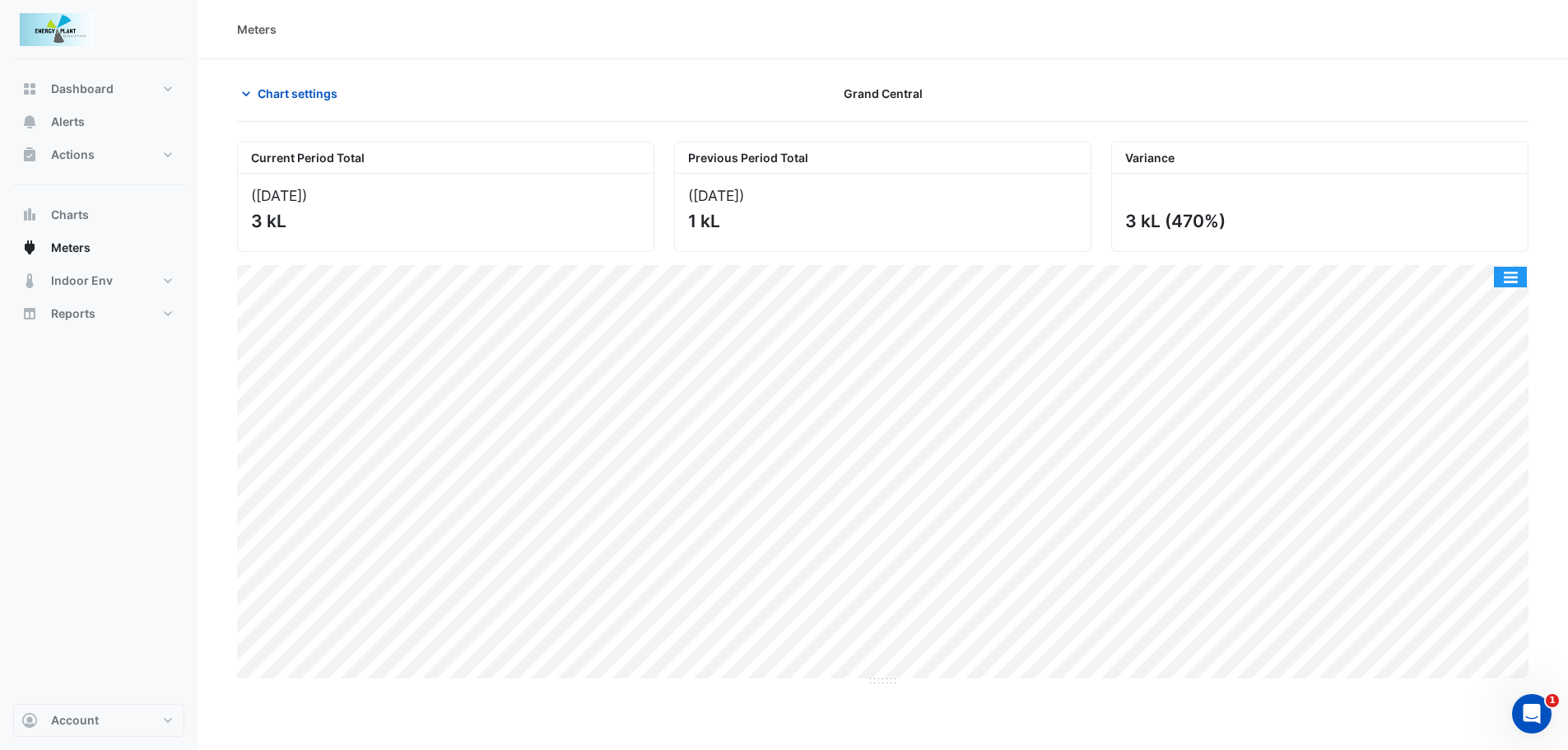
click at [1502, 279] on button "button" at bounding box center [1511, 277] width 33 height 20
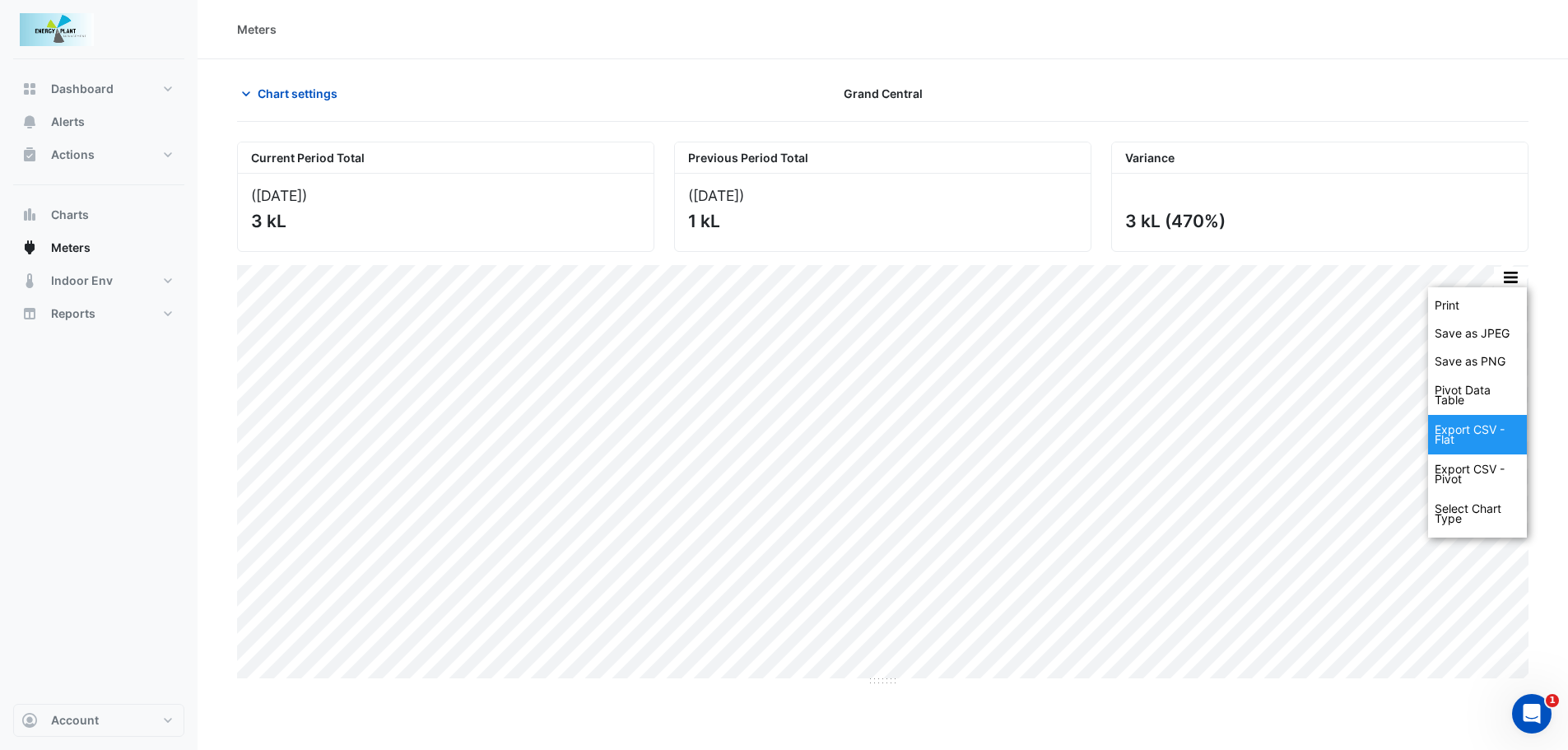
click at [1454, 435] on div "Export CSV - Flat" at bounding box center [1477, 434] width 98 height 40
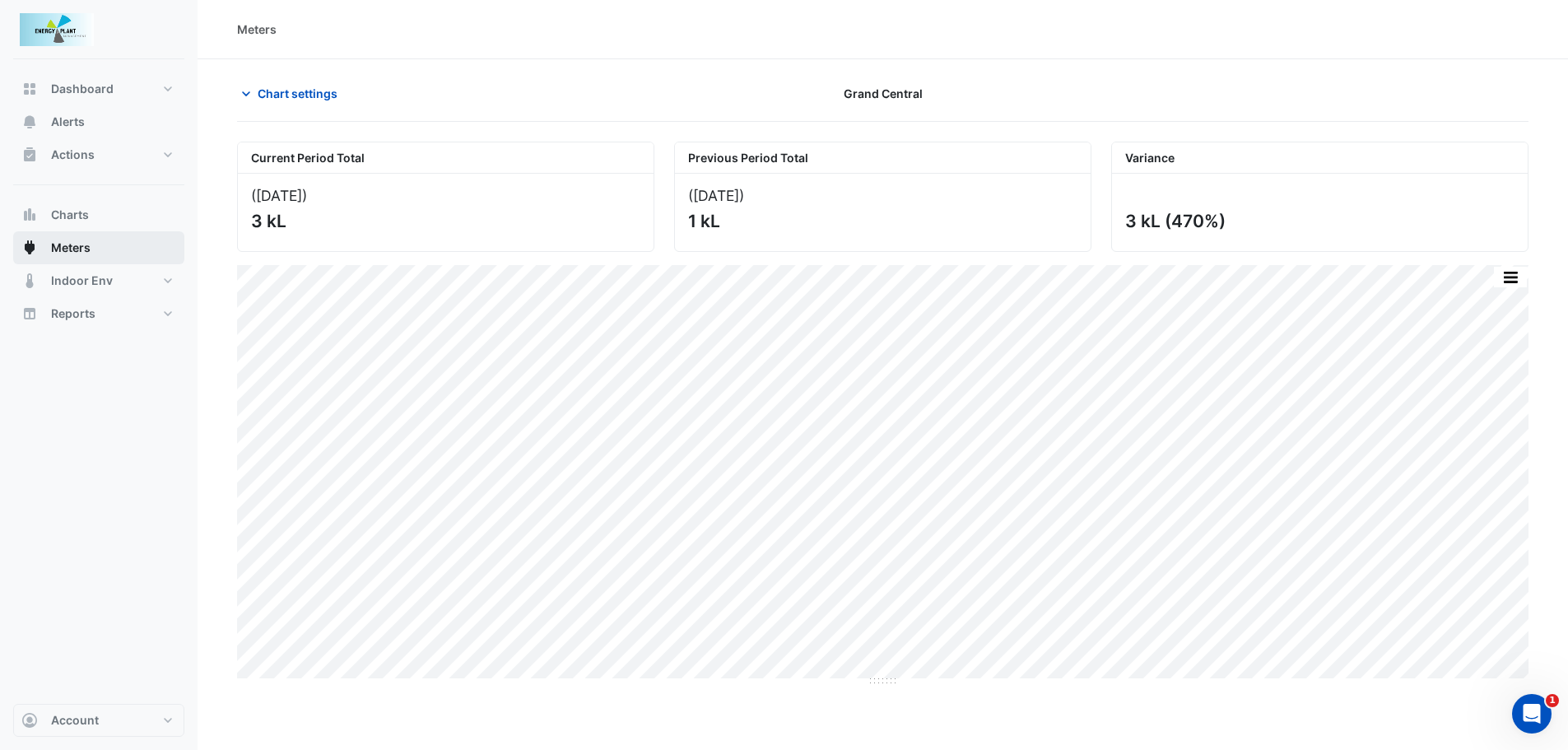
click at [57, 239] on button "Meters" at bounding box center [98, 248] width 171 height 33
click at [278, 90] on span "Chart settings" at bounding box center [297, 93] width 80 height 17
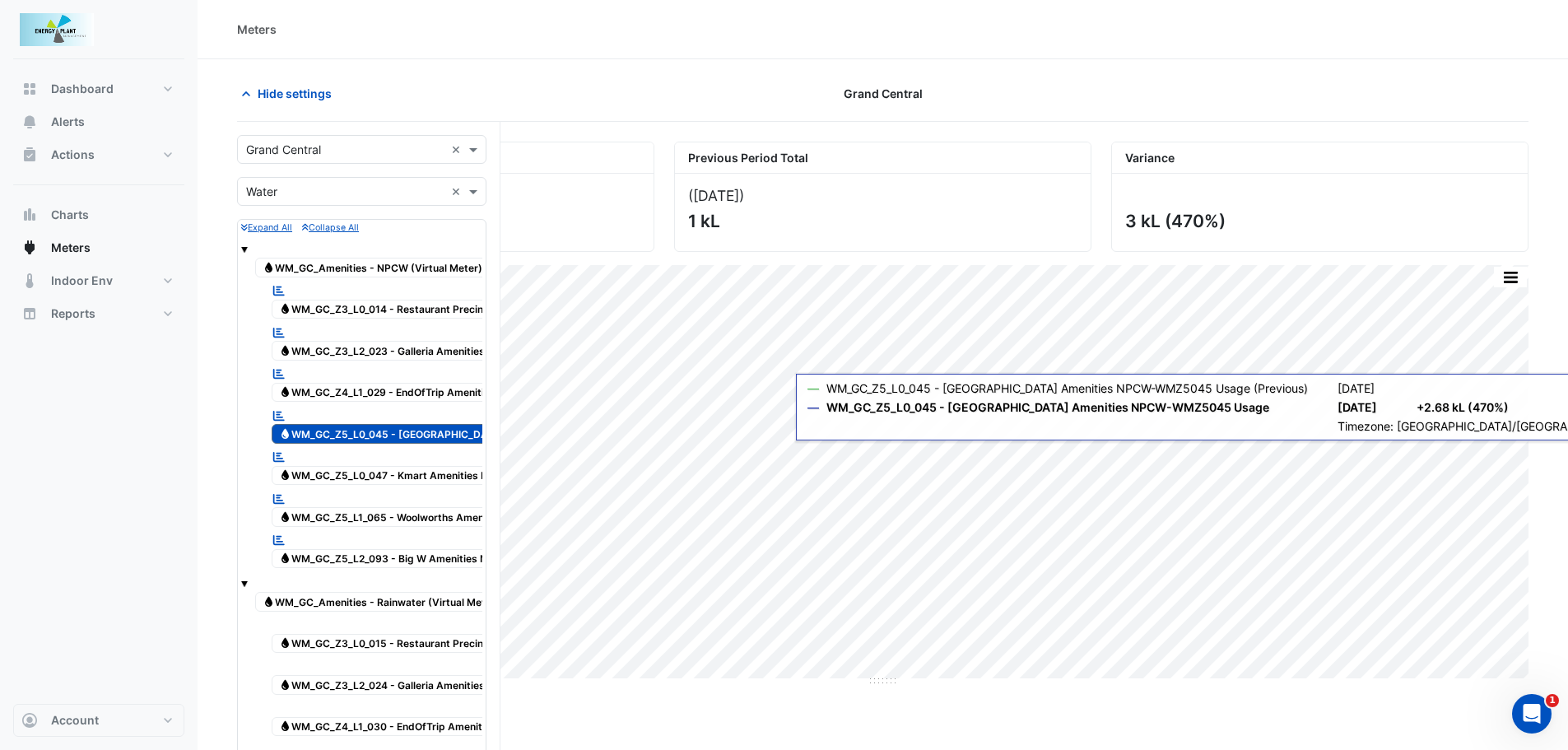
click at [407, 430] on span "Water WM_GC_Z5_L0_045 - [GEOGRAPHIC_DATA] Amenities NPCW" at bounding box center [434, 433] width 326 height 19
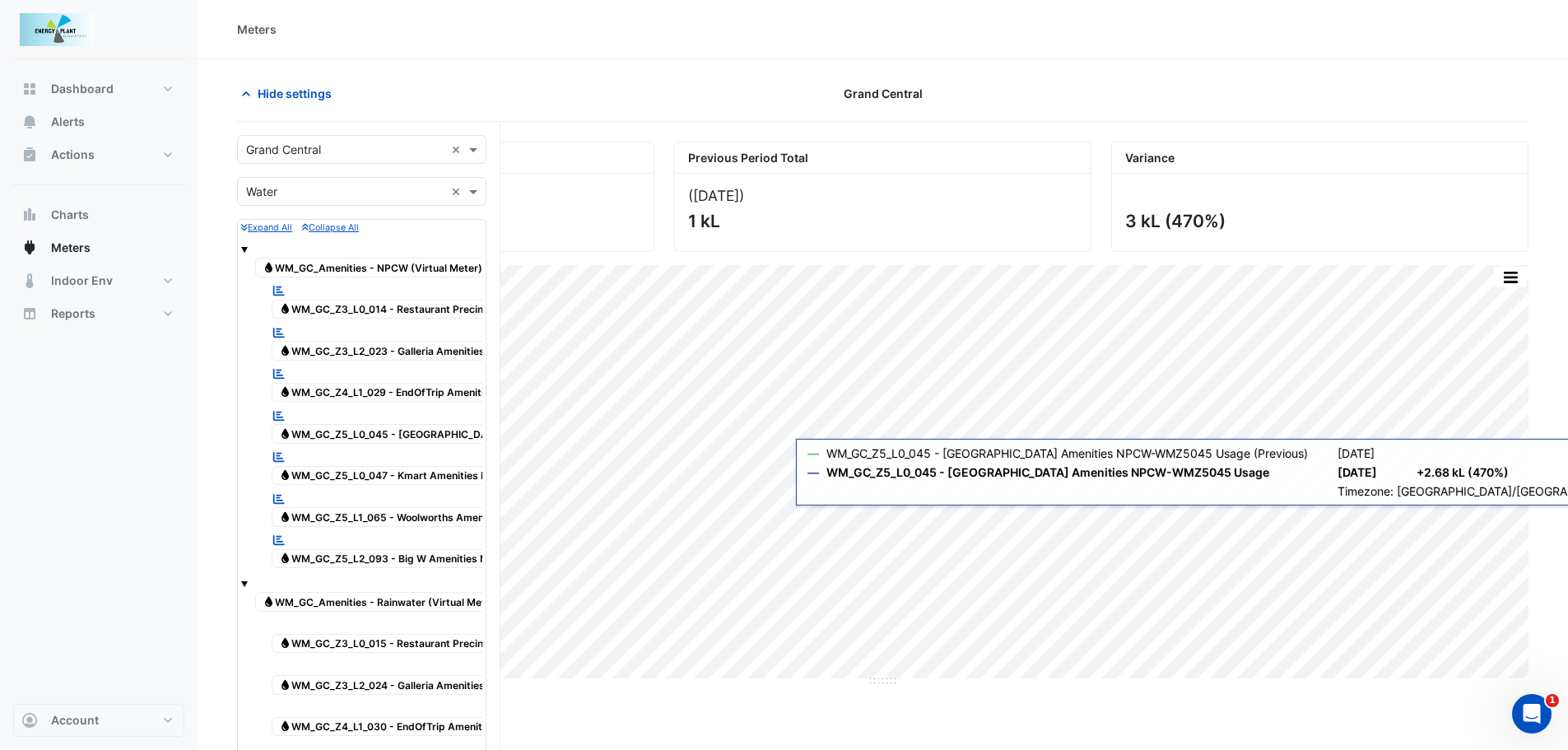
click at [454, 429] on span "Water WM_GC_Z5_L0_045 - [GEOGRAPHIC_DATA] Amenities NPCW" at bounding box center [434, 433] width 326 height 19
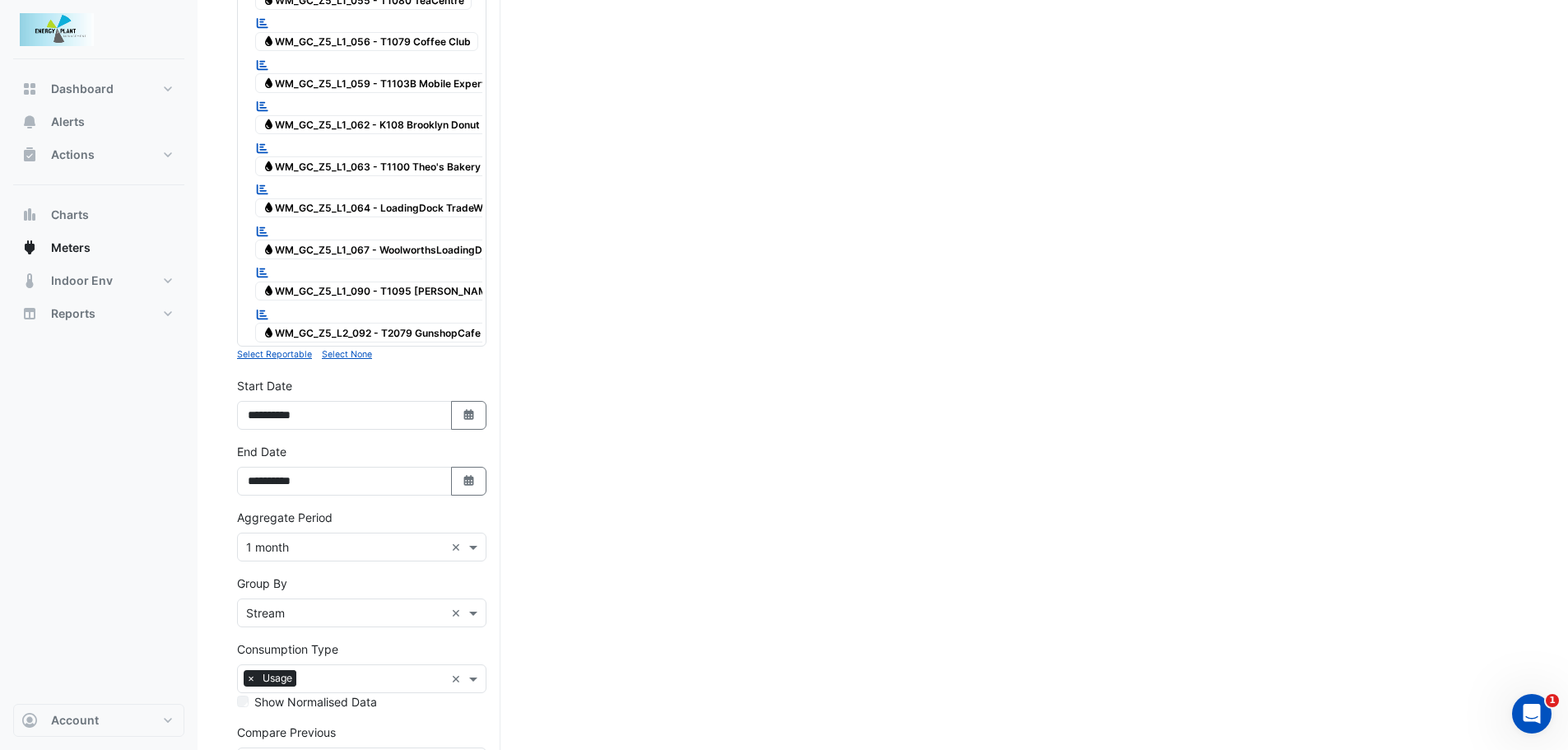
scroll to position [2800, 0]
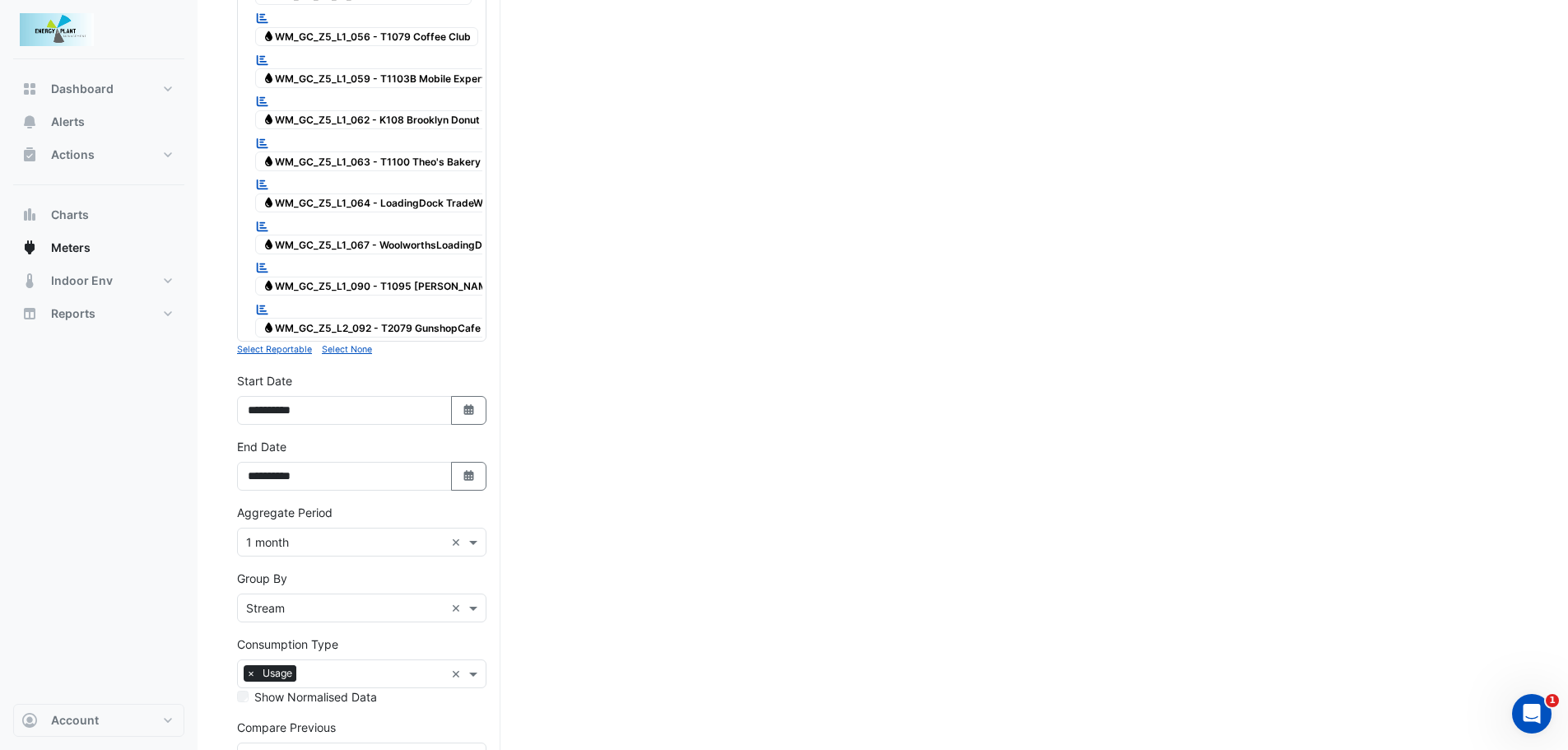
click at [313, 594] on div "× Stream ×" at bounding box center [361, 607] width 249 height 29
click at [273, 635] on div "All" at bounding box center [361, 635] width 247 height 24
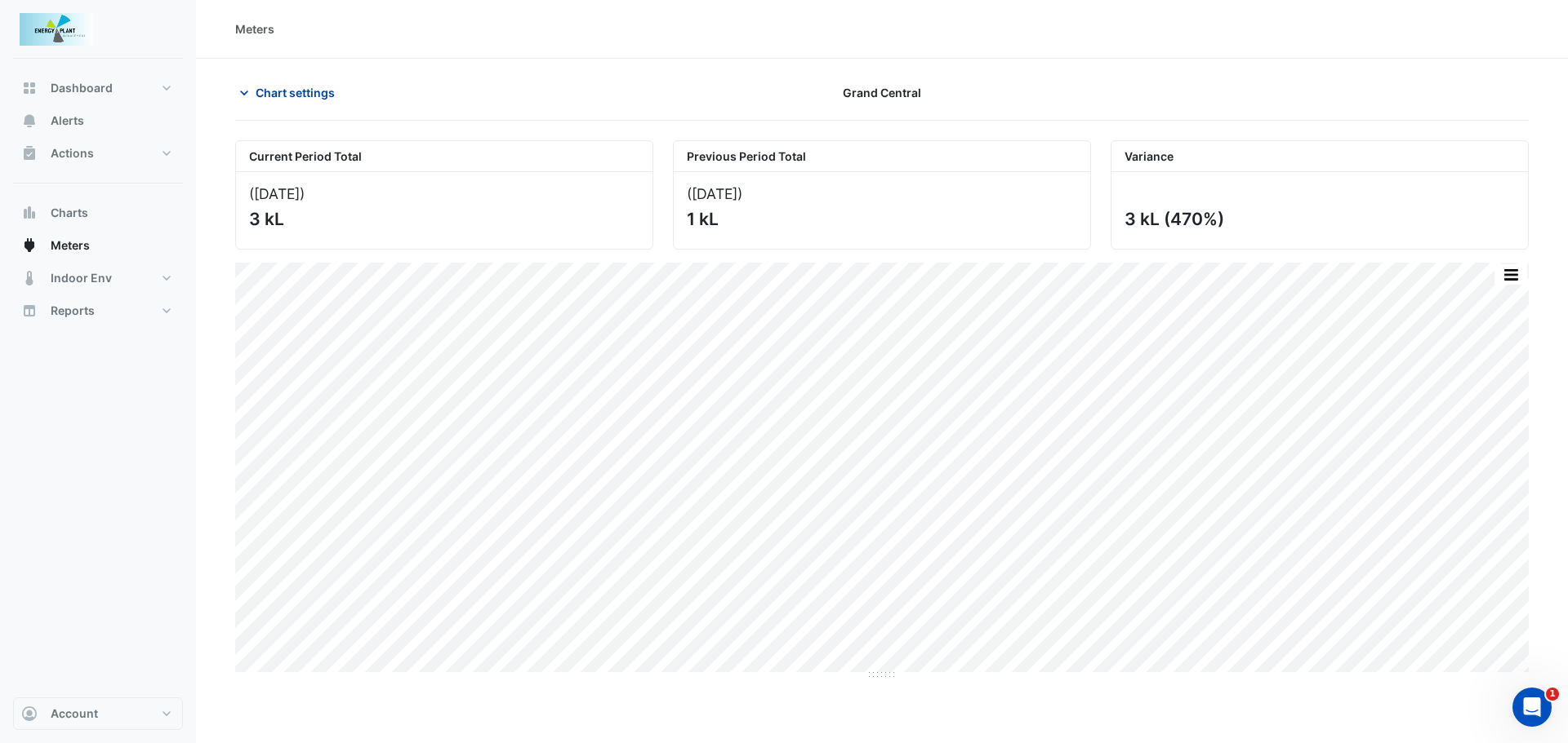
click at [261, 93] on span "Chart settings" at bounding box center [295, 92] width 79 height 17
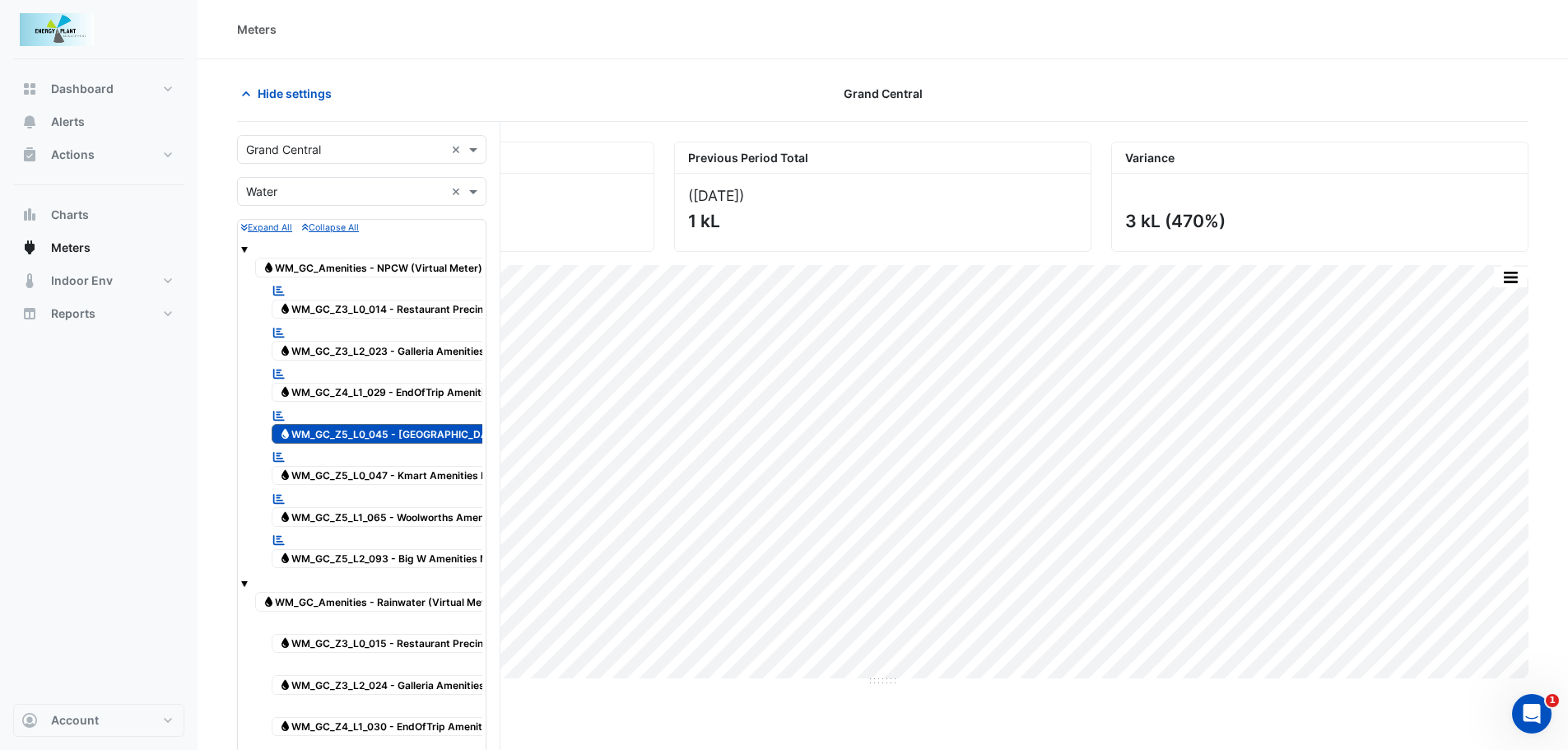
click at [1506, 271] on button "button" at bounding box center [1511, 277] width 33 height 20
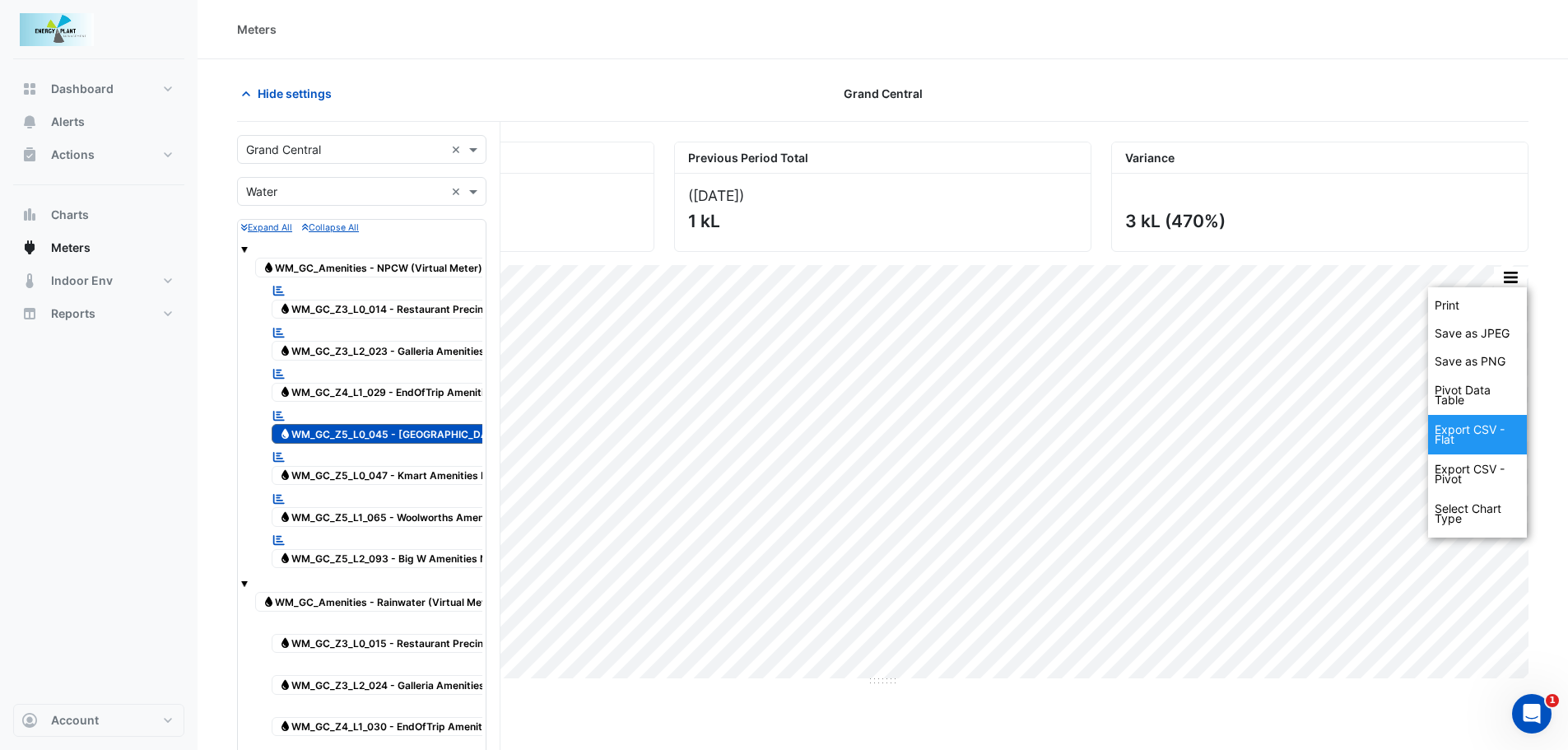
click at [1466, 439] on div "Export CSV - Flat" at bounding box center [1477, 434] width 98 height 40
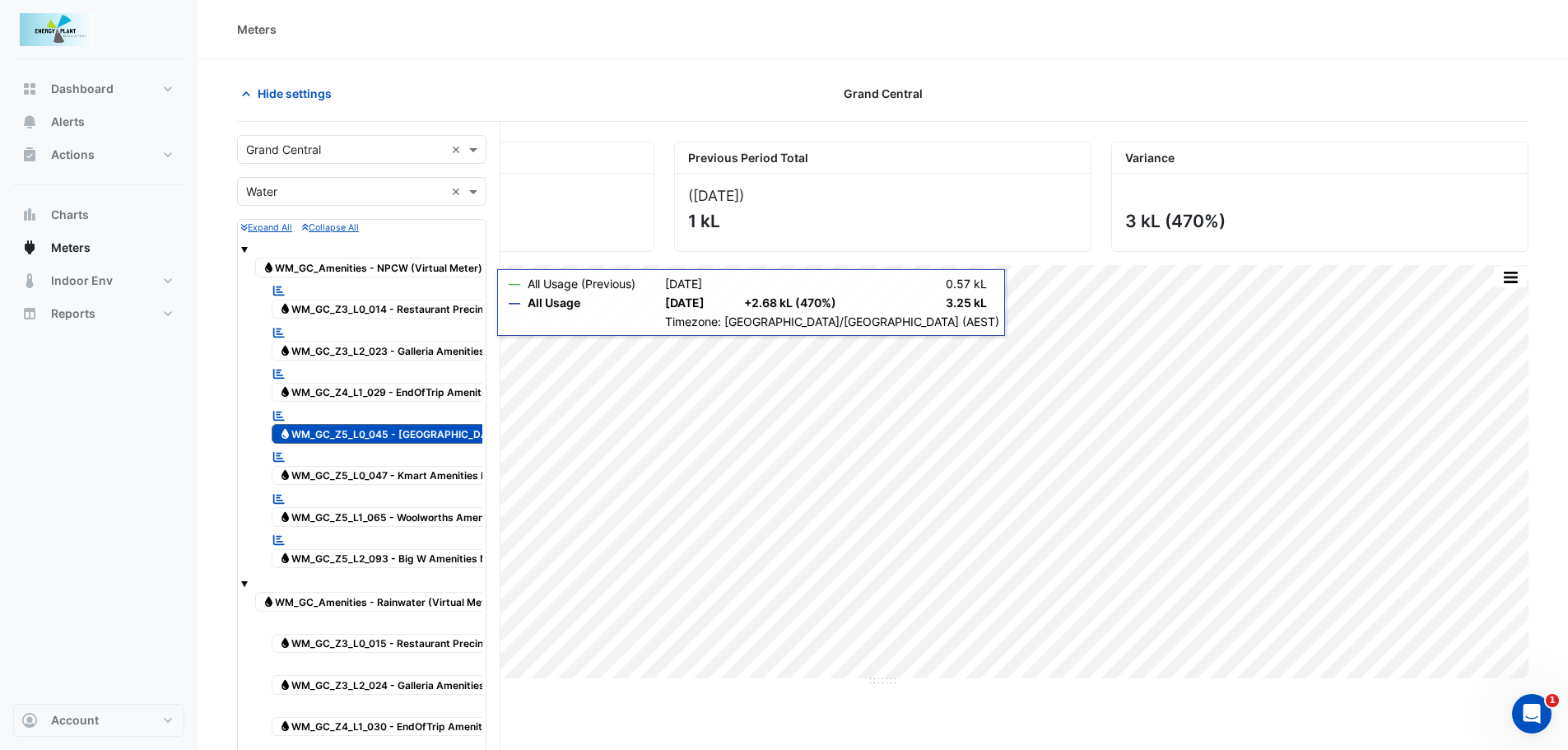
click at [299, 265] on span "Water WM_GC_Amenities - NPCW (Virtual Meter)" at bounding box center [372, 267] width 235 height 19
click at [367, 440] on span "Water WM_GC_Z5_L0_045 - [GEOGRAPHIC_DATA] Amenities NPCW" at bounding box center [434, 433] width 326 height 19
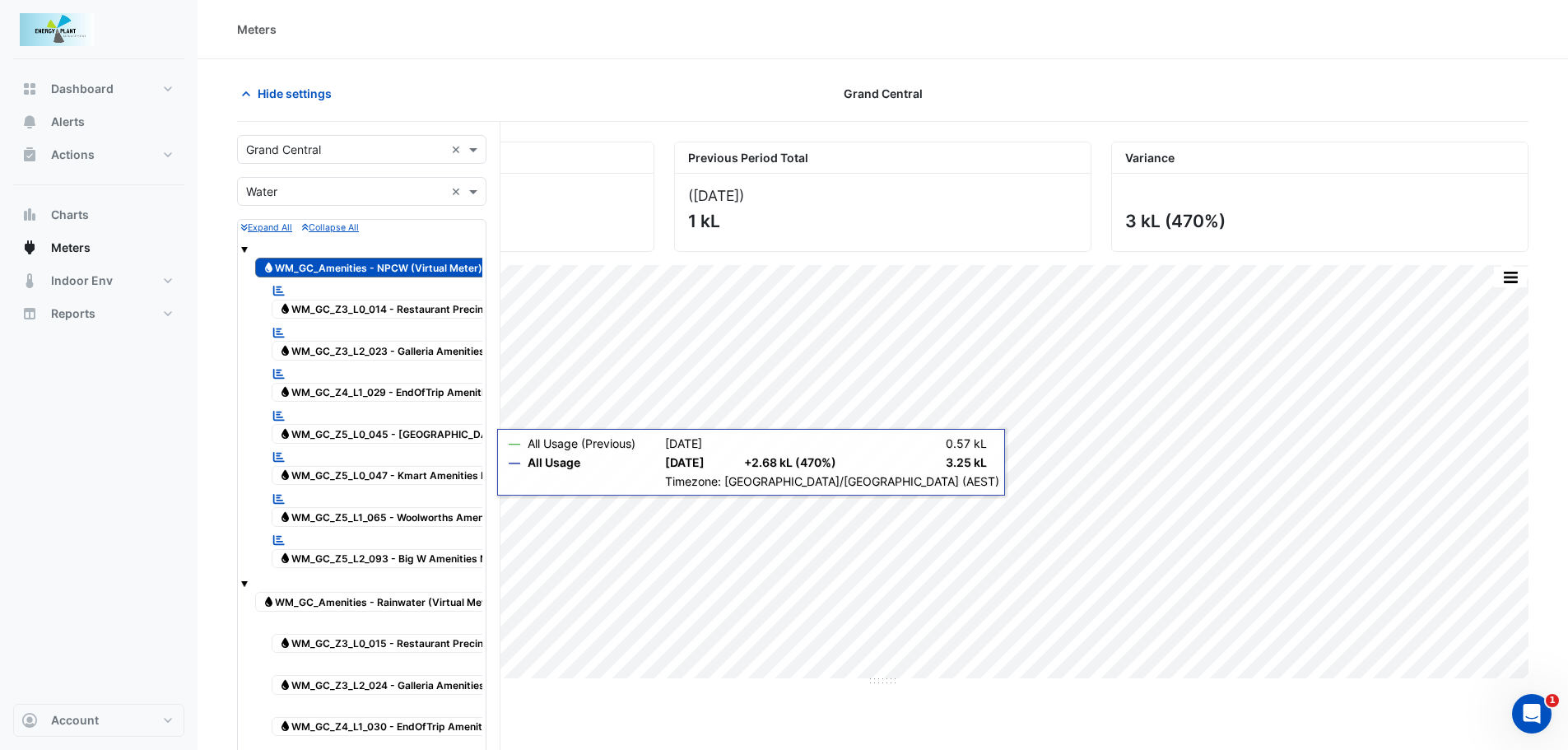
click at [377, 303] on span "Water WM_GC_Z3_L0_014 - Restaurant Precint Amenities NPCW" at bounding box center [425, 309] width 308 height 19
drag, startPoint x: 377, startPoint y: 353, endPoint x: 381, endPoint y: 372, distance: 19.4
click at [379, 358] on span "Water WM_GC_Z3_L2_023 - Galleria Amenities NPCW" at bounding box center [398, 351] width 255 height 19
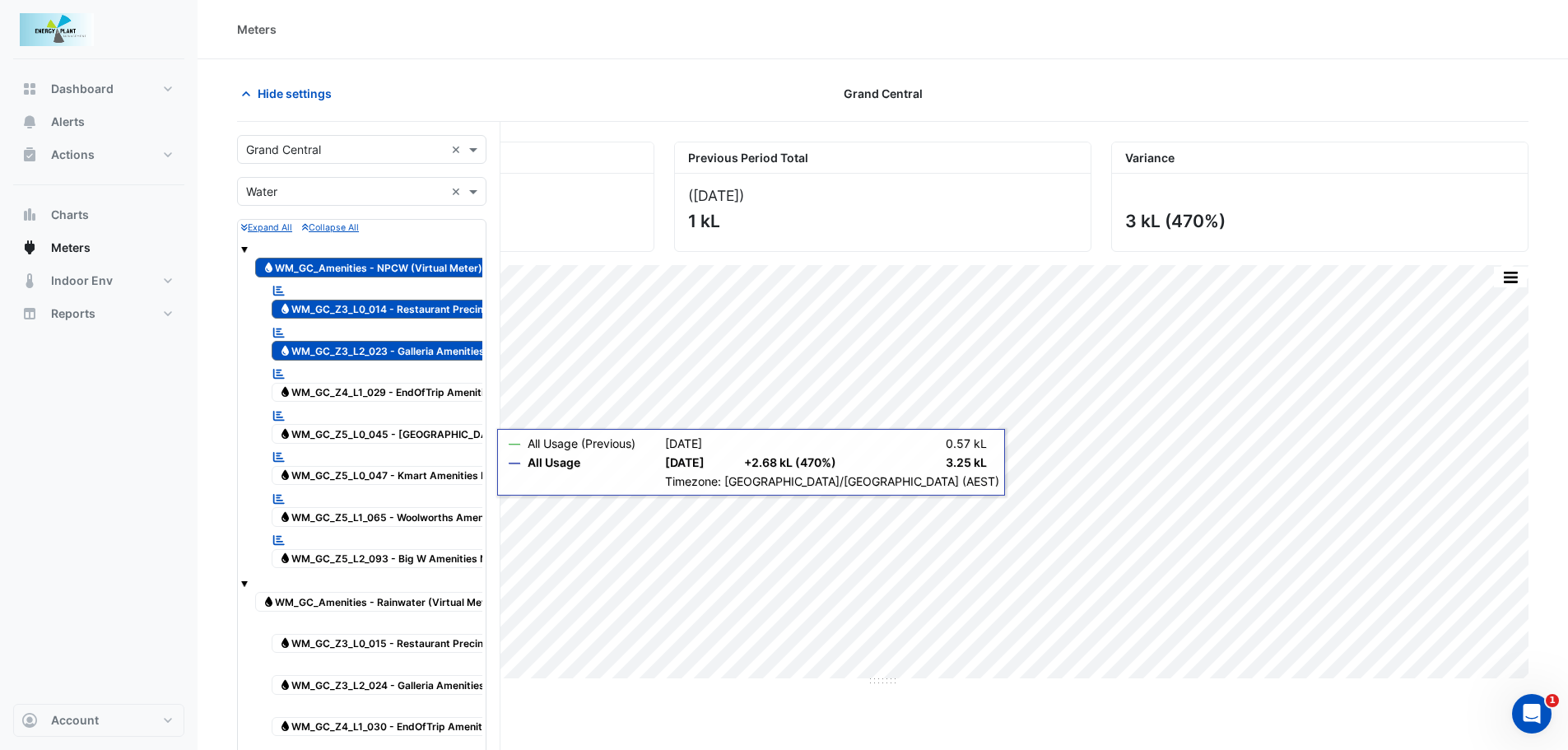
click at [383, 397] on span "Water WM_GC_Z4_L1_029 - EndOfTrip Amenities NPCW" at bounding box center [404, 392] width 265 height 19
click at [474, 144] on span at bounding box center [475, 149] width 20 height 17
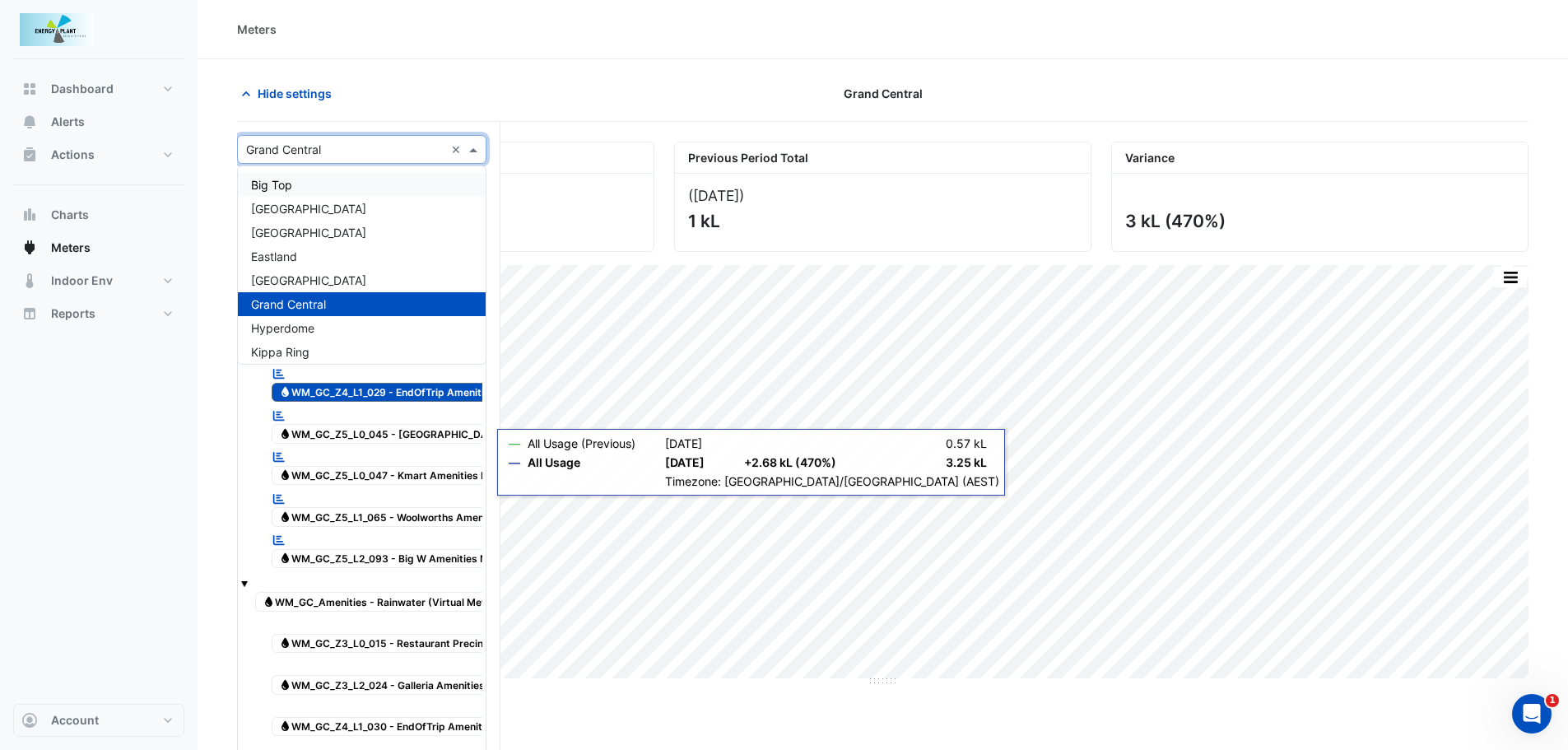
click at [357, 183] on div "Big Top" at bounding box center [361, 185] width 247 height 24
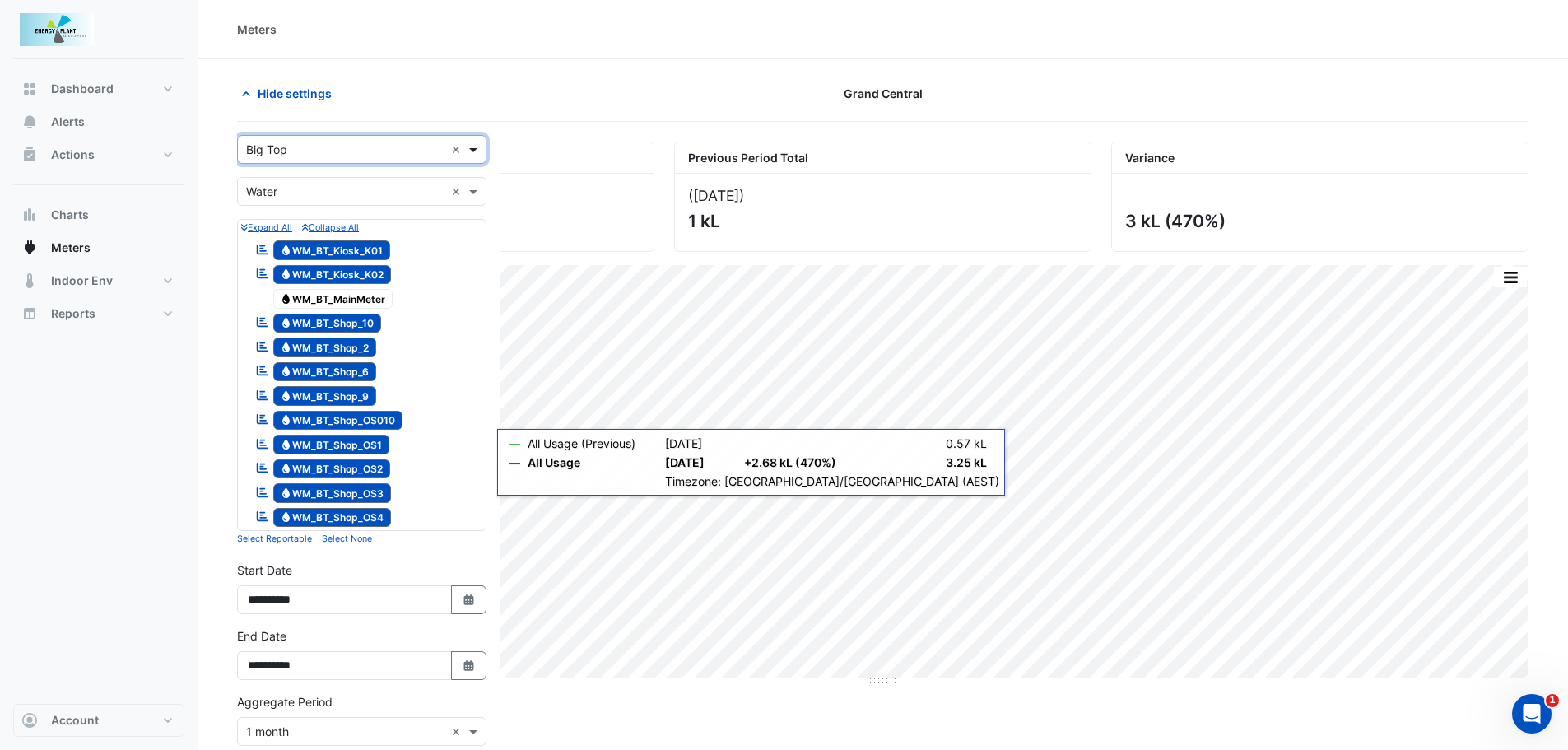
click at [474, 146] on span at bounding box center [475, 149] width 20 height 17
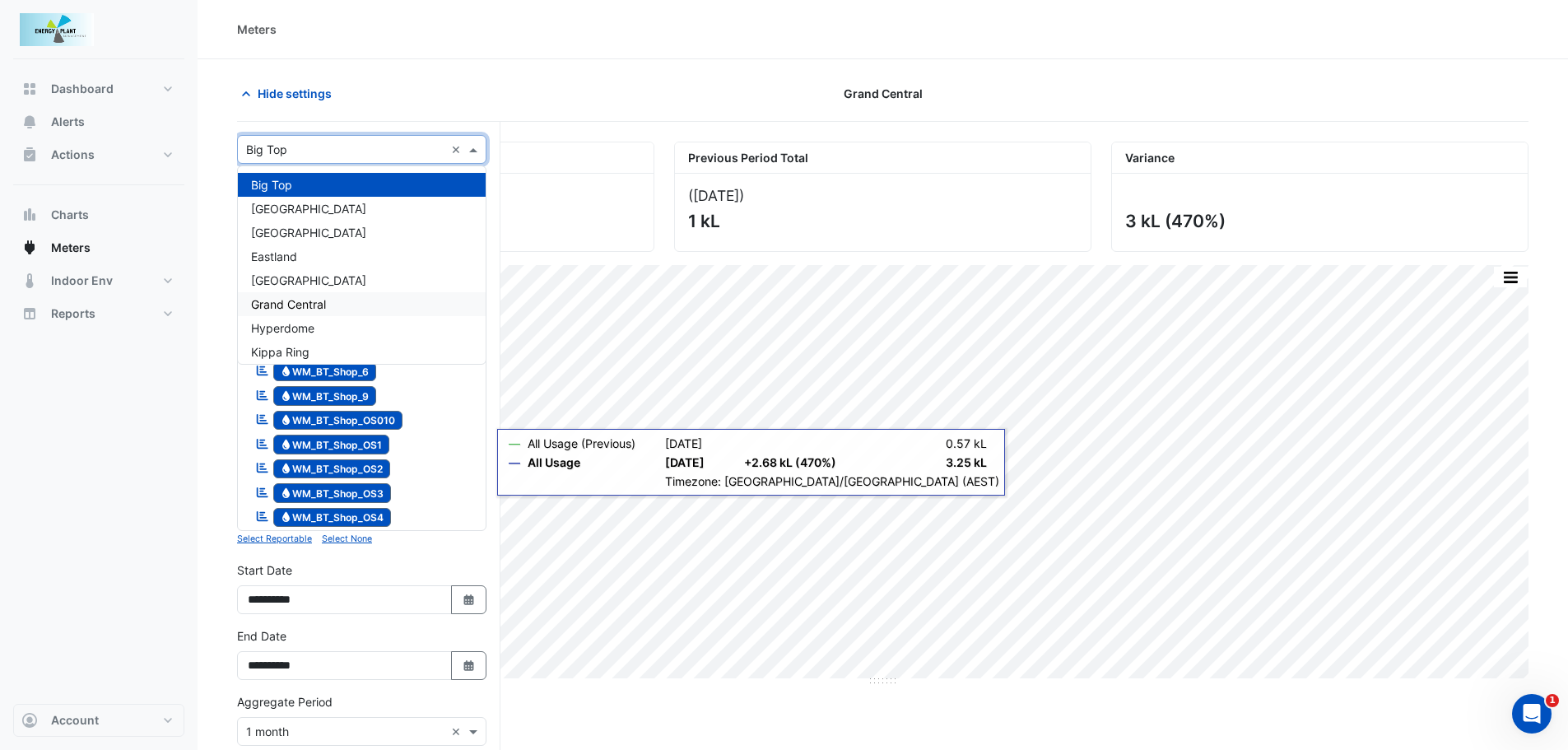
click at [346, 294] on div "Grand Central" at bounding box center [361, 305] width 247 height 24
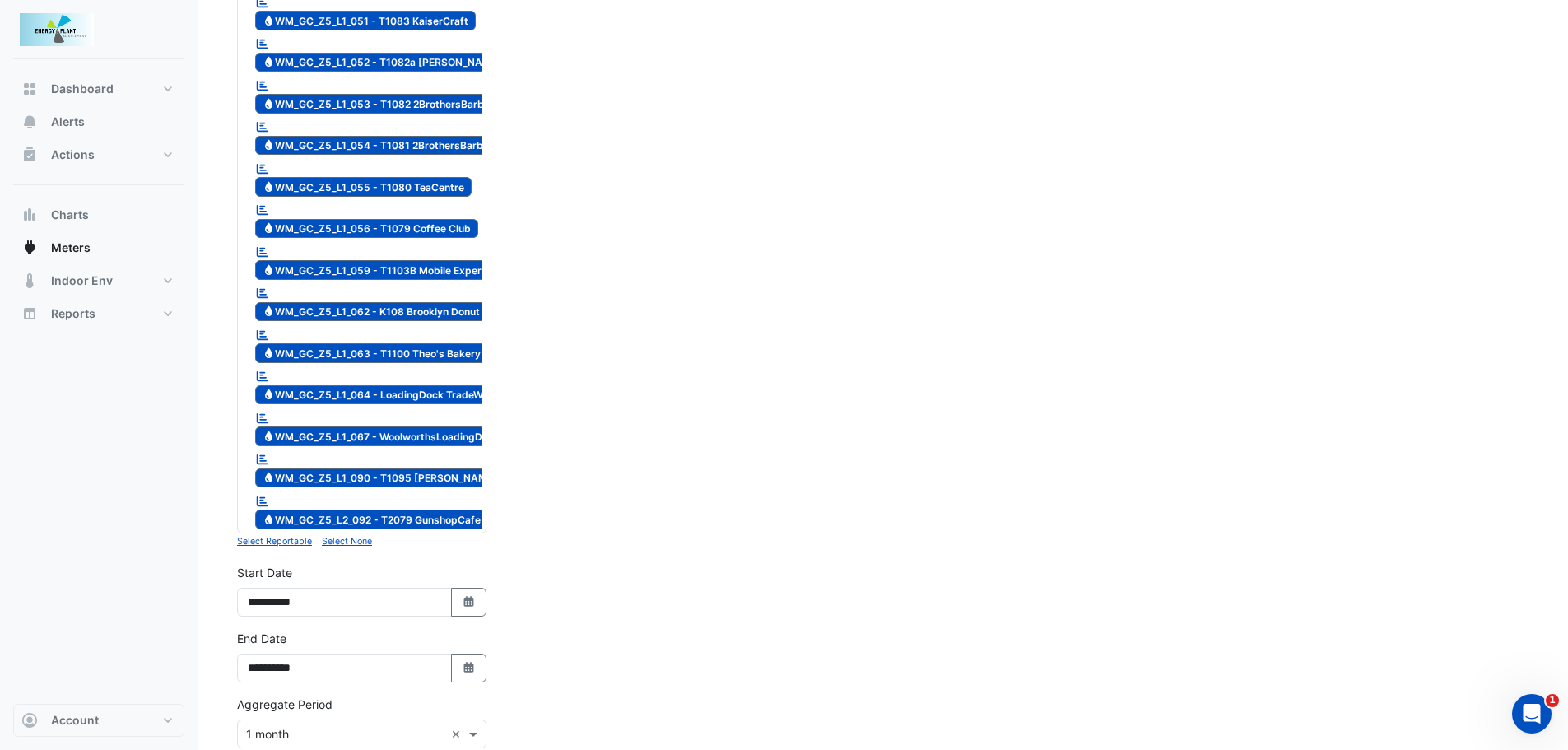
scroll to position [2853, 0]
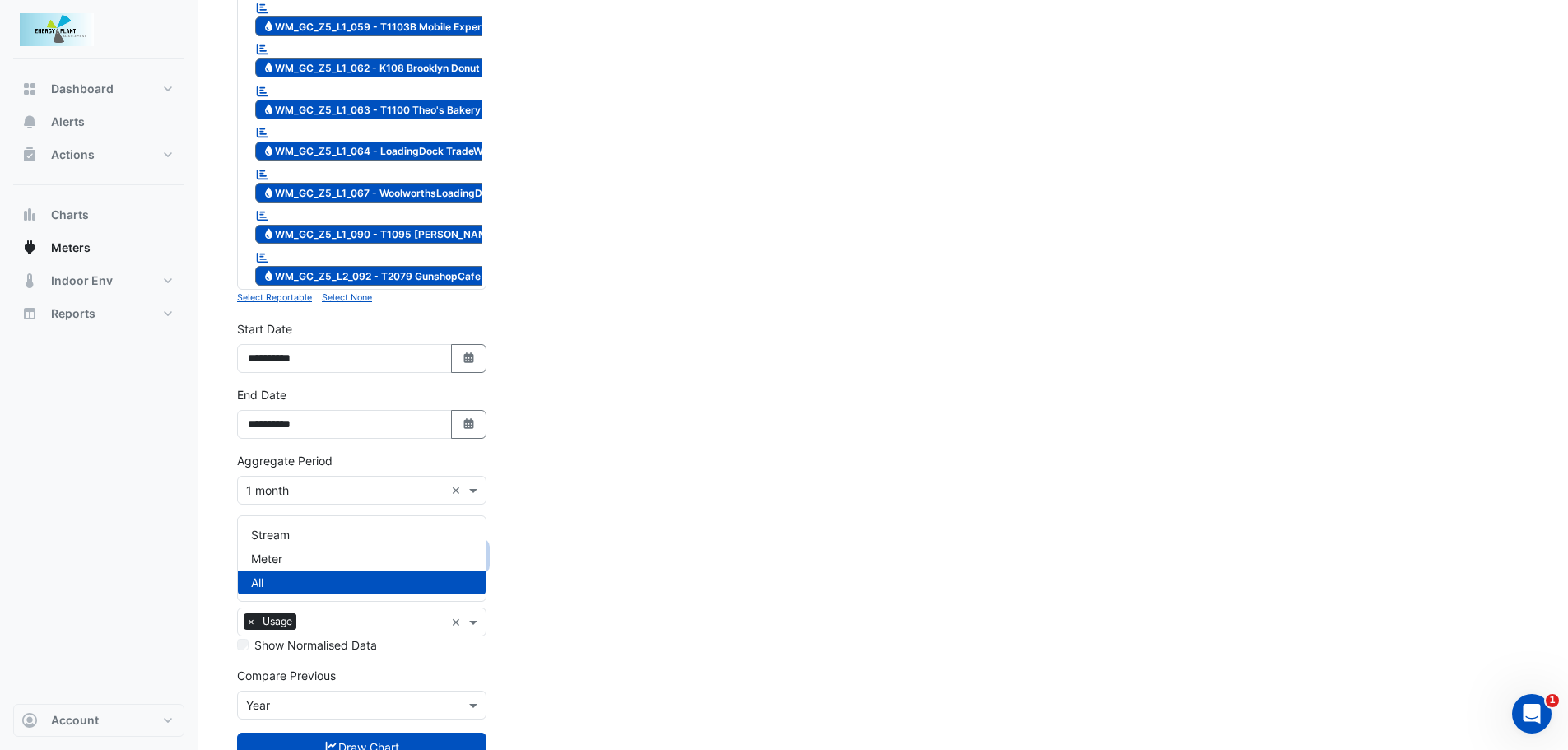
click at [288, 548] on input "text" at bounding box center [346, 557] width 199 height 17
click at [286, 560] on div "Meter" at bounding box center [361, 559] width 247 height 24
click at [277, 698] on input "text" at bounding box center [346, 706] width 199 height 17
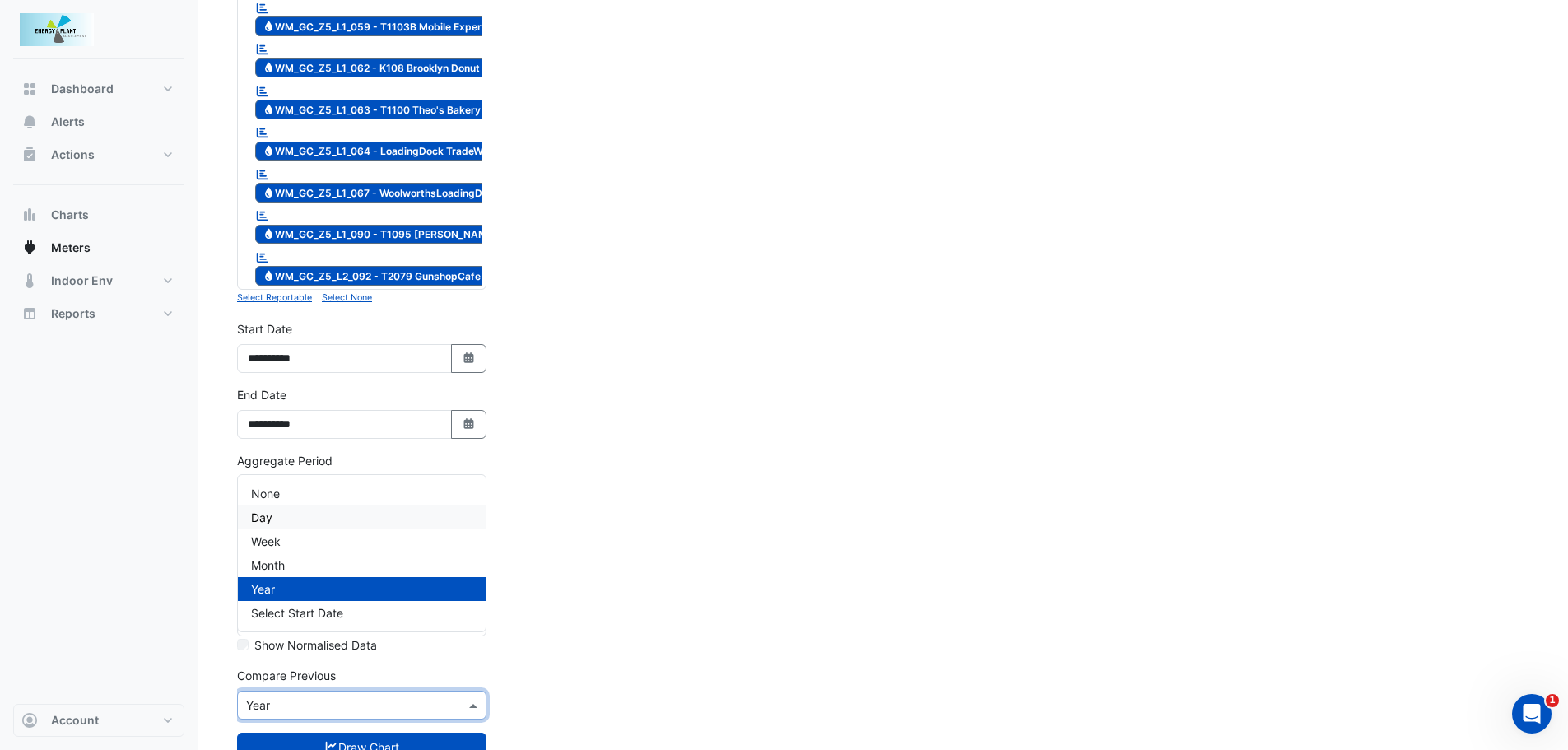
click at [286, 506] on div "Day" at bounding box center [361, 518] width 247 height 24
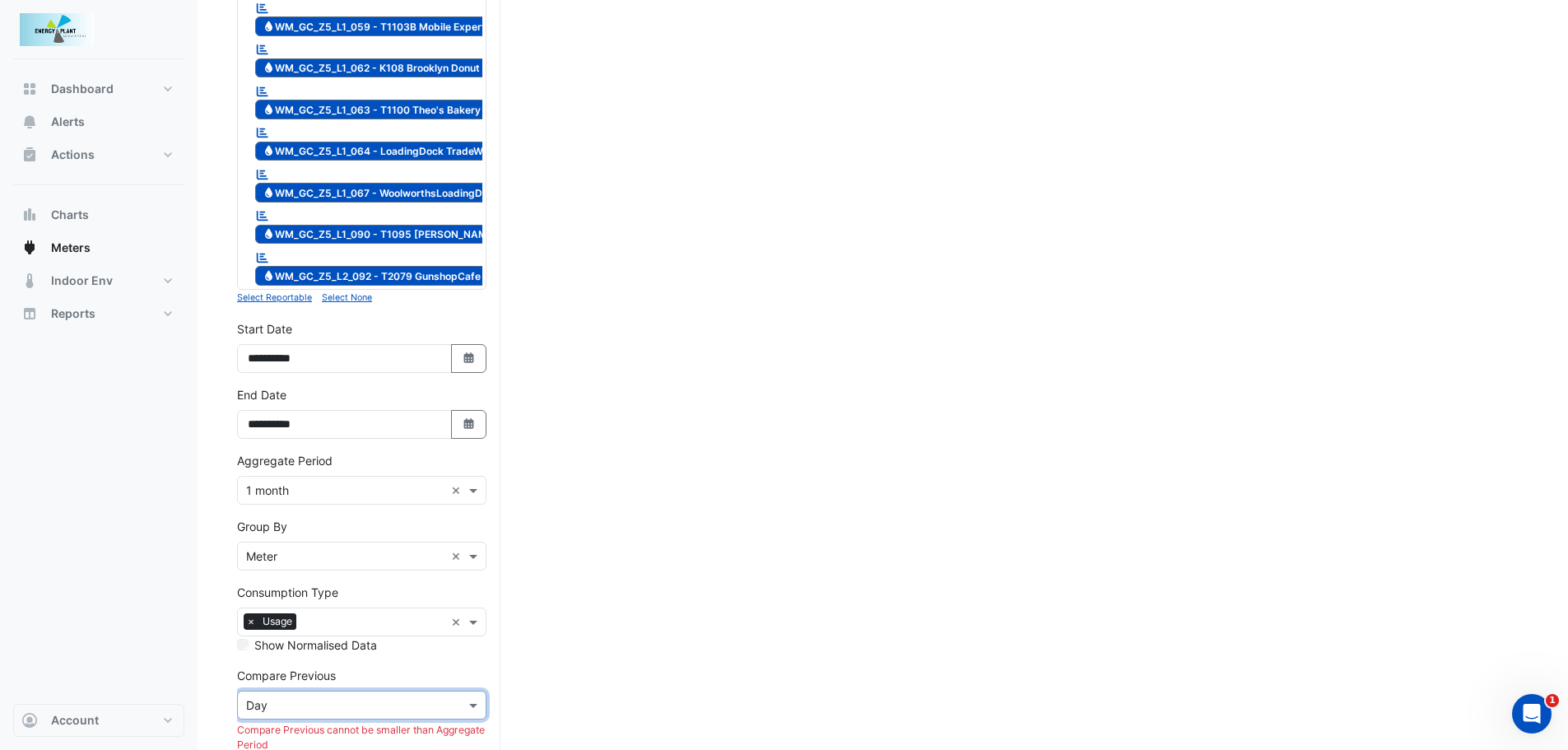
click at [282, 698] on input "text" at bounding box center [346, 706] width 199 height 17
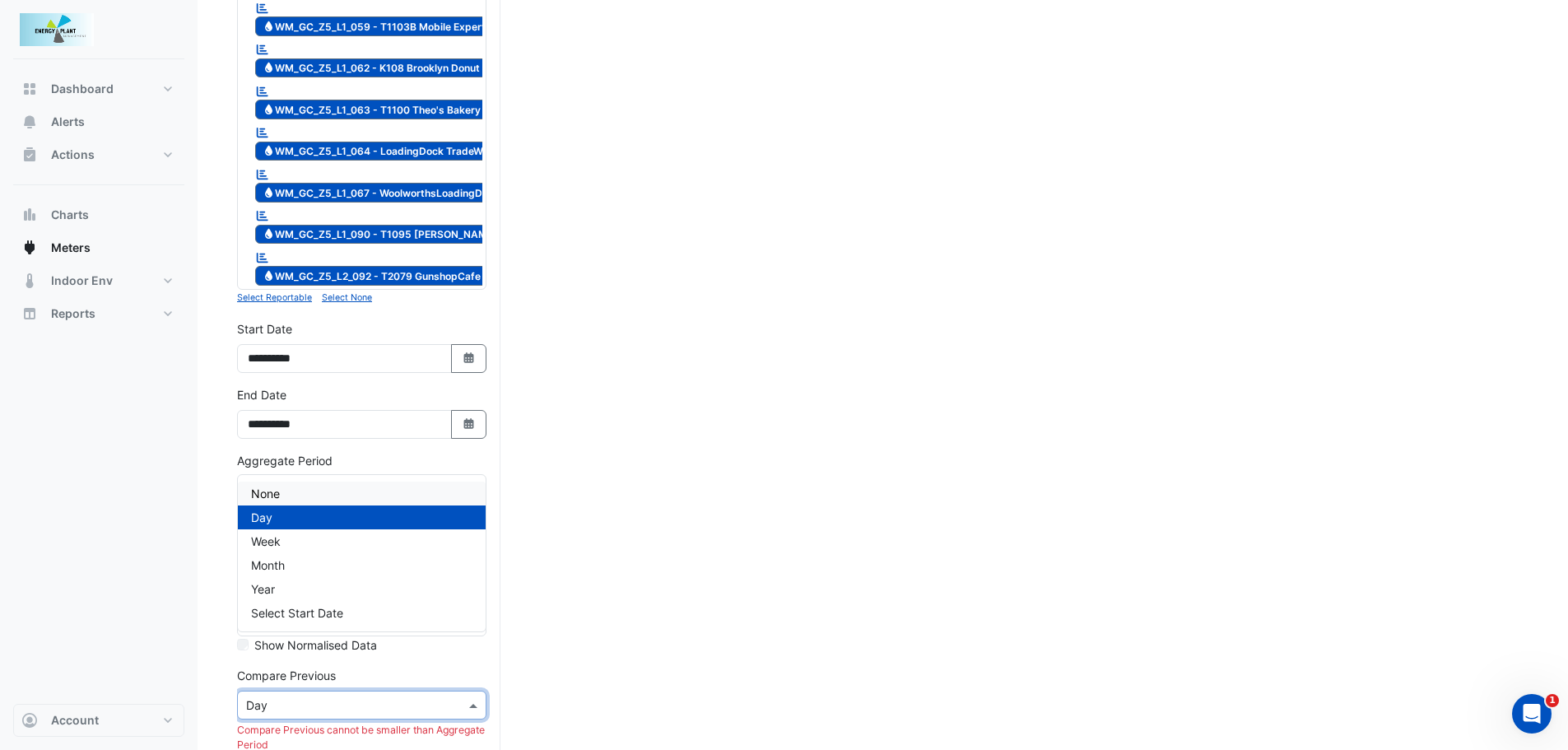
click at [283, 490] on div "None" at bounding box center [361, 494] width 247 height 24
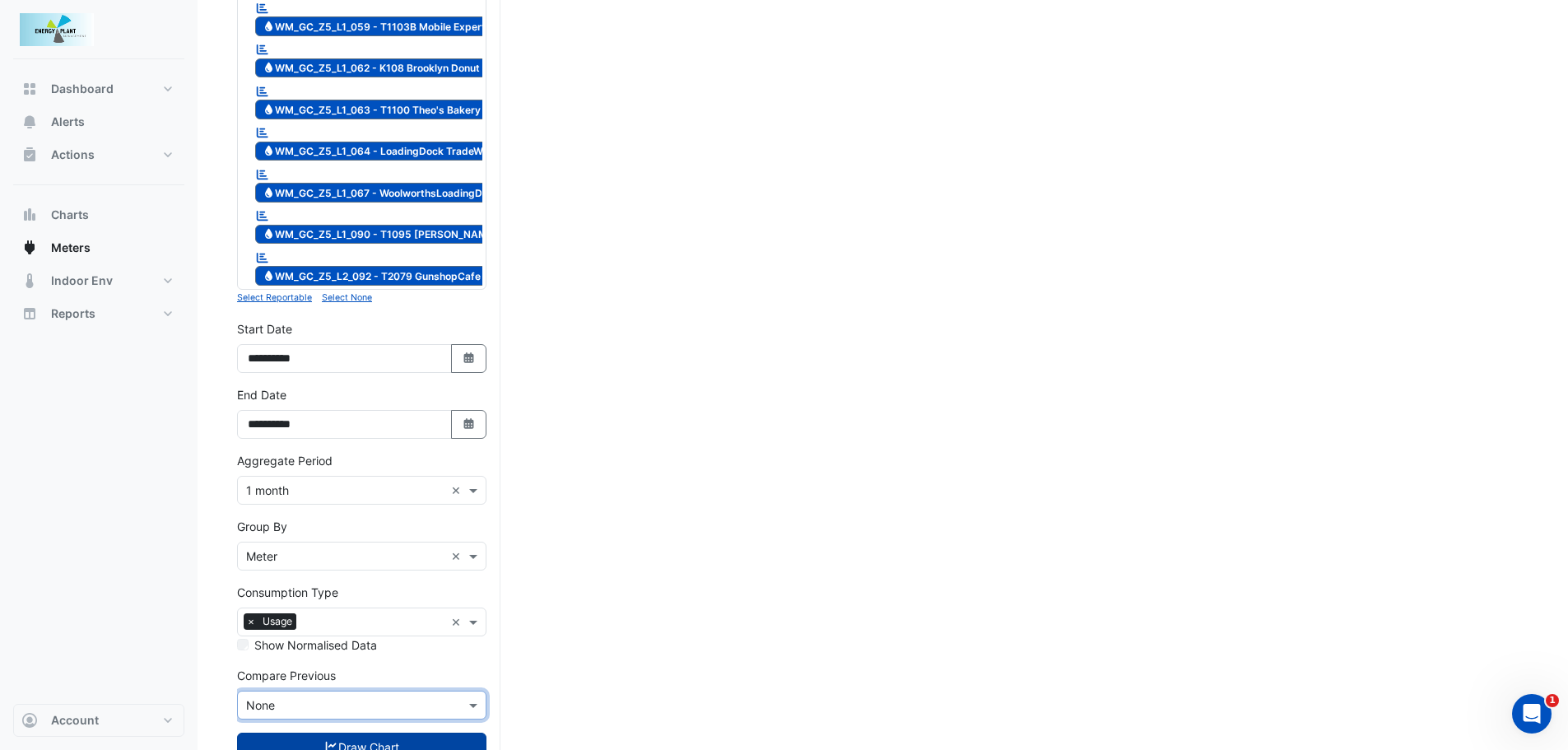
click at [349, 733] on button "Draw Chart" at bounding box center [361, 747] width 249 height 29
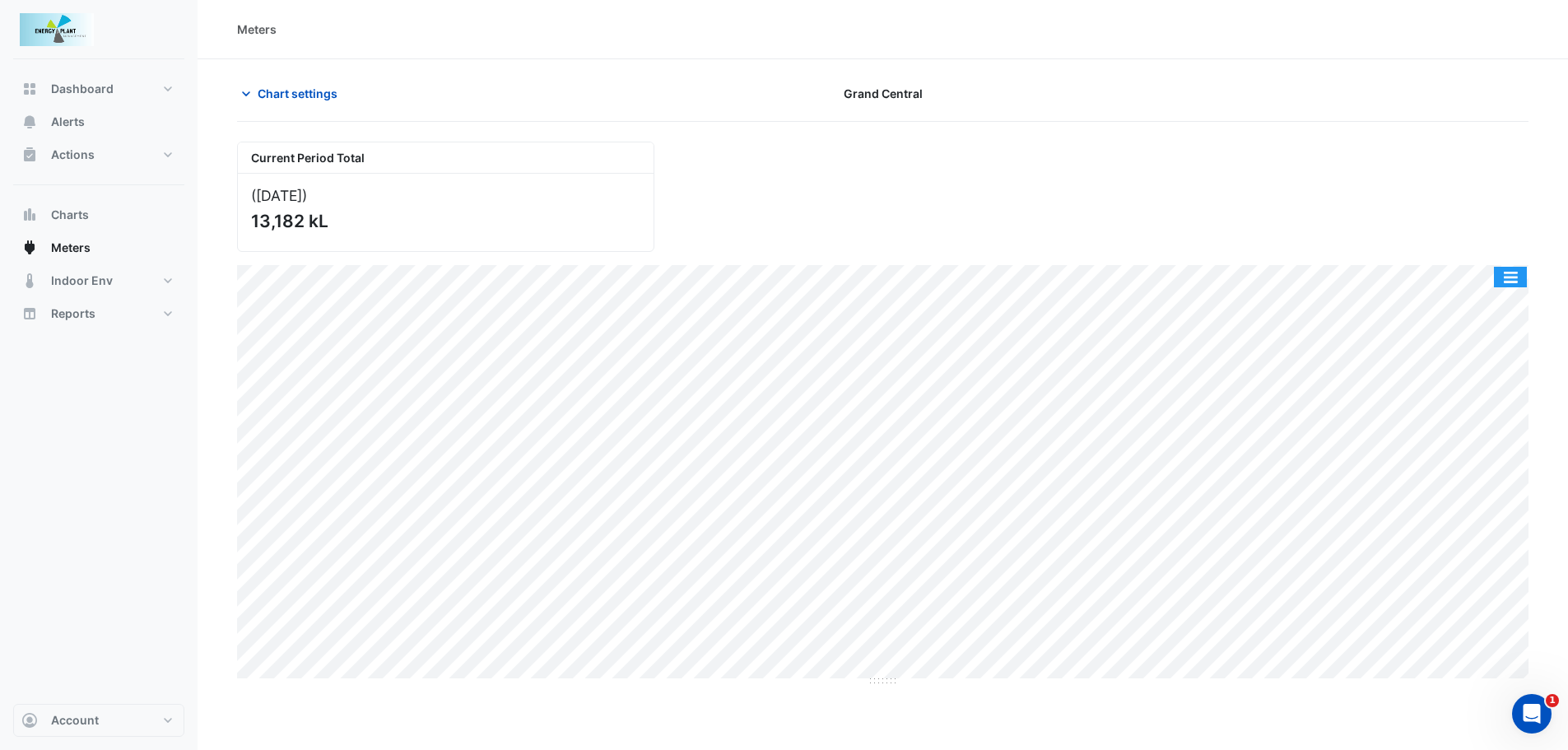
click at [1511, 280] on button "button" at bounding box center [1511, 277] width 33 height 20
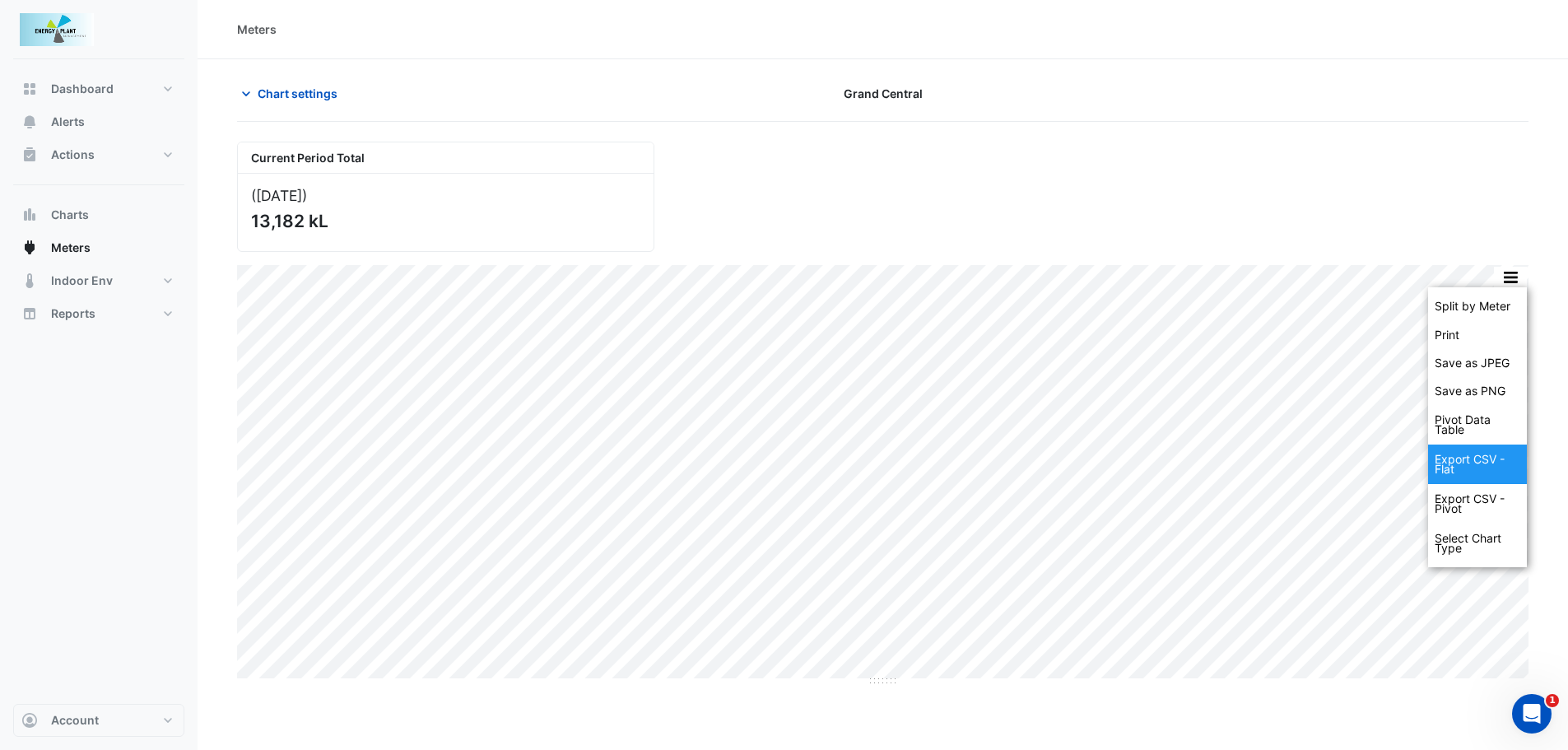
click at [1455, 461] on div "Export CSV - Flat" at bounding box center [1477, 464] width 98 height 40
